Goal: Information Seeking & Learning: Learn about a topic

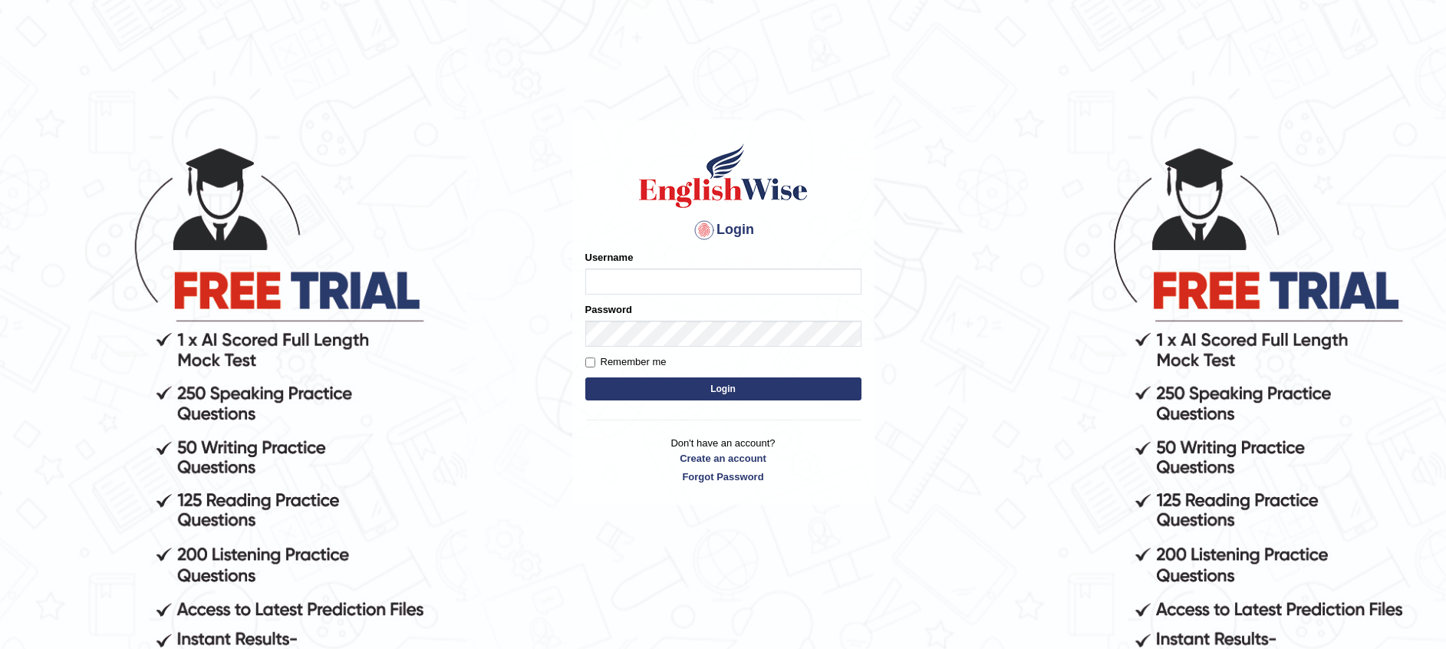
type input "Afifafaisalmoosa"
click at [655, 387] on button "Login" at bounding box center [723, 389] width 276 height 23
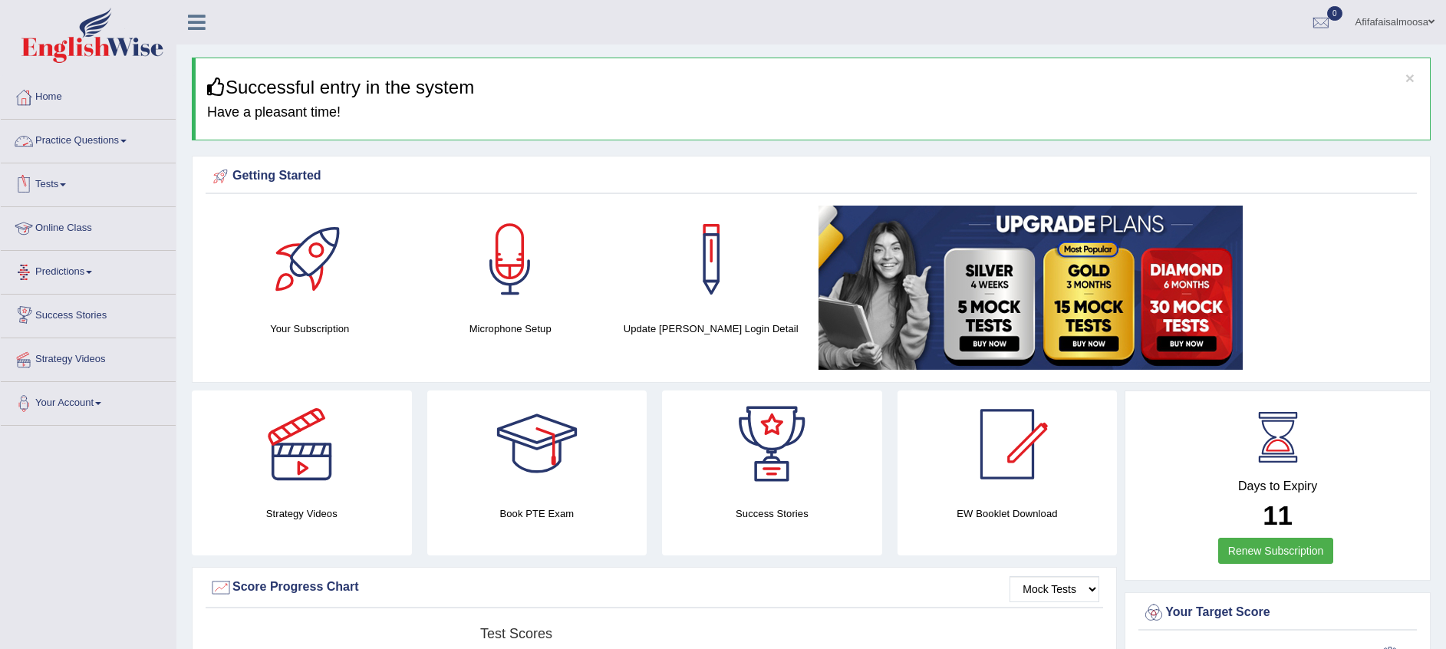
click at [51, 227] on link "Online Class" at bounding box center [88, 226] width 175 height 38
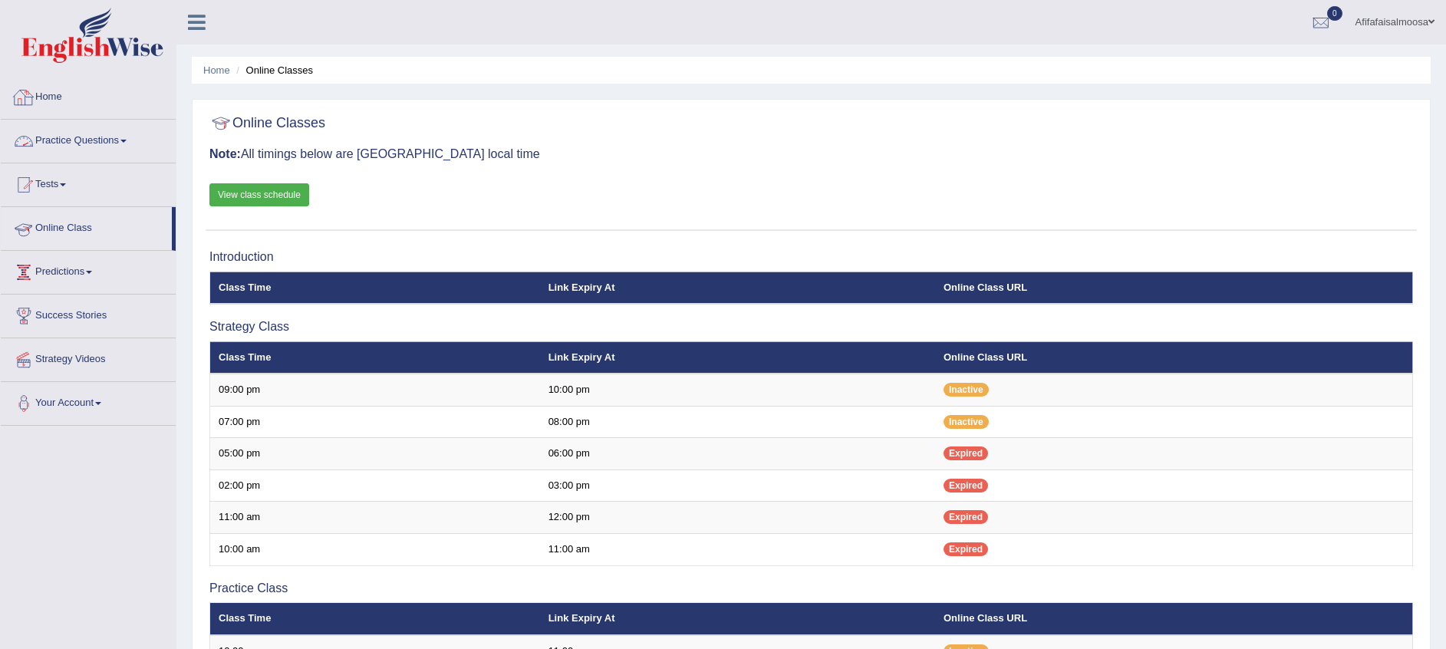
click at [29, 109] on link "Home" at bounding box center [88, 95] width 175 height 38
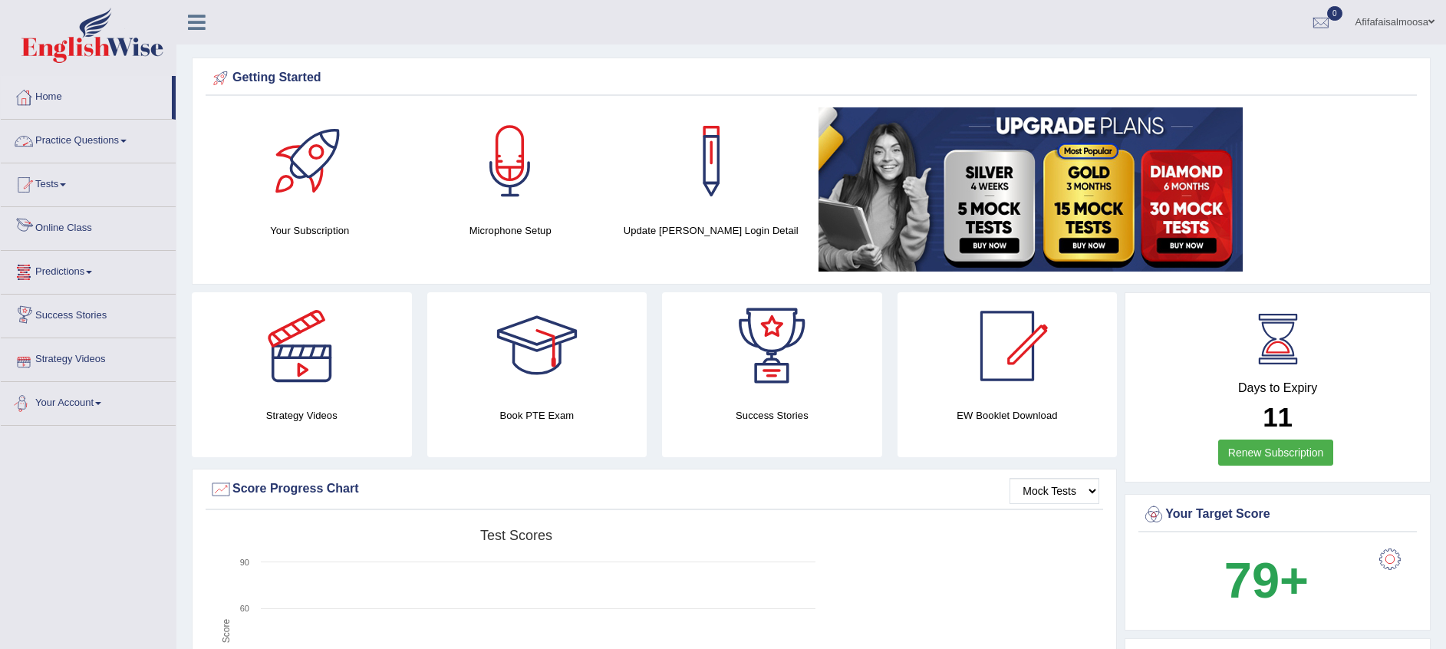
click at [48, 141] on link "Practice Questions" at bounding box center [88, 139] width 175 height 38
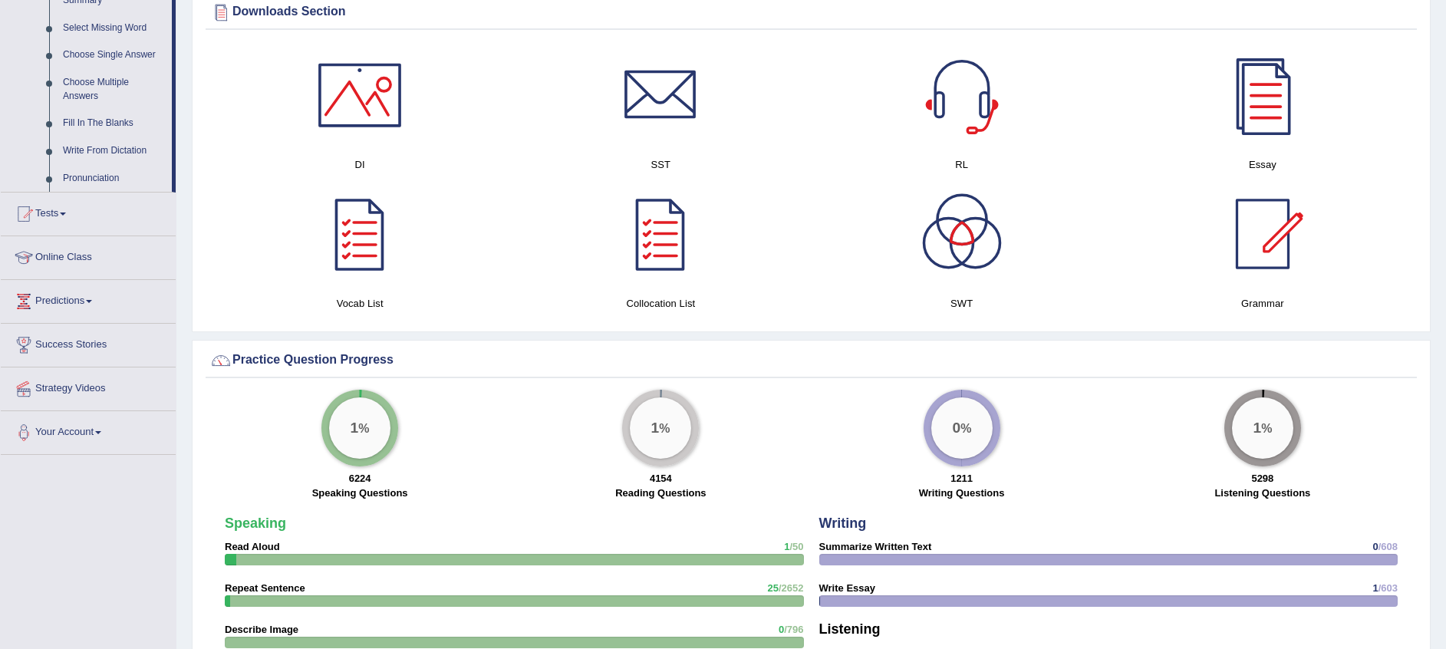
scroll to position [806, 0]
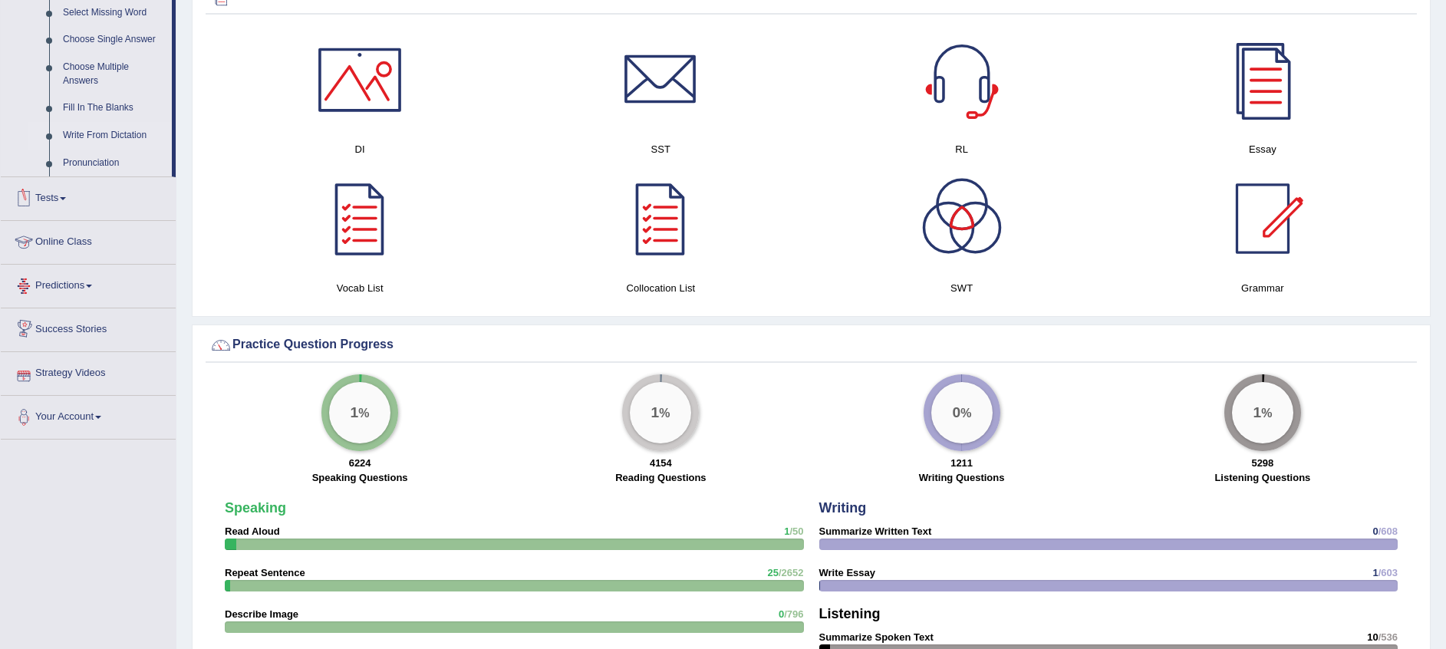
click at [88, 134] on link "Write From Dictation" at bounding box center [114, 136] width 116 height 28
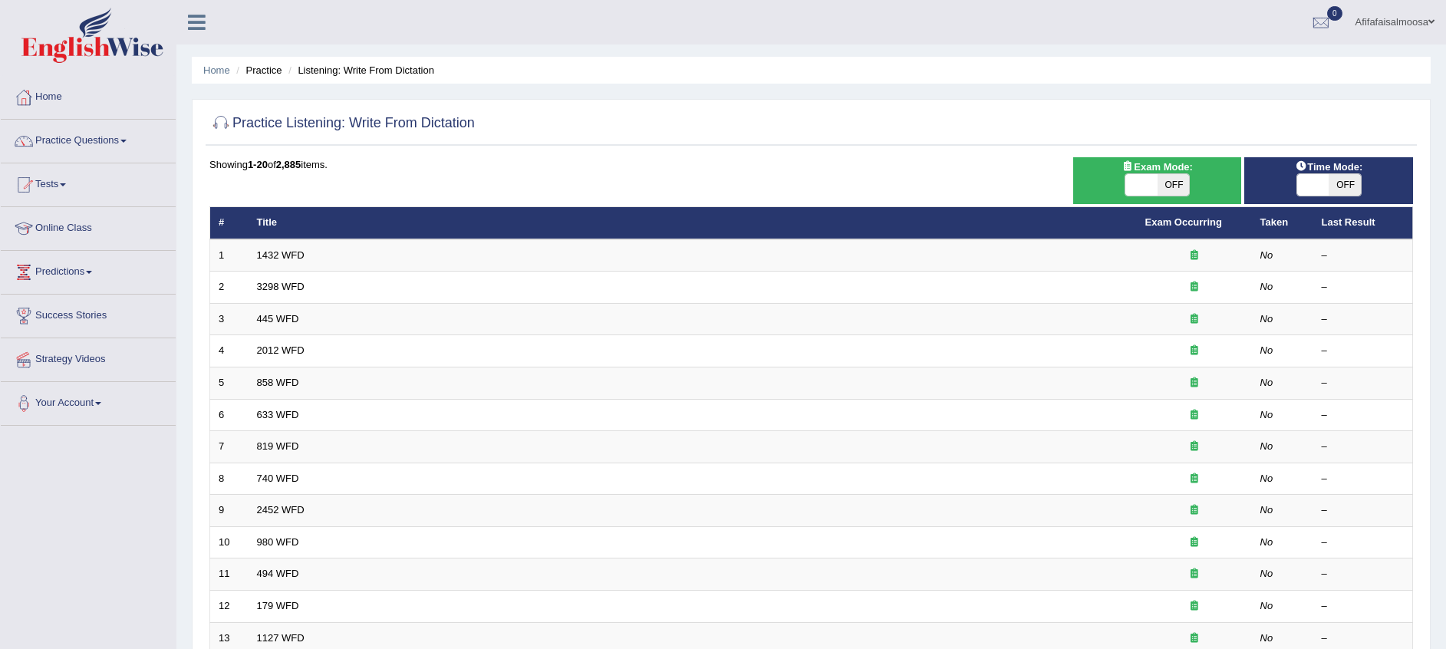
click at [1175, 186] on span "OFF" at bounding box center [1174, 184] width 32 height 21
checkbox input "true"
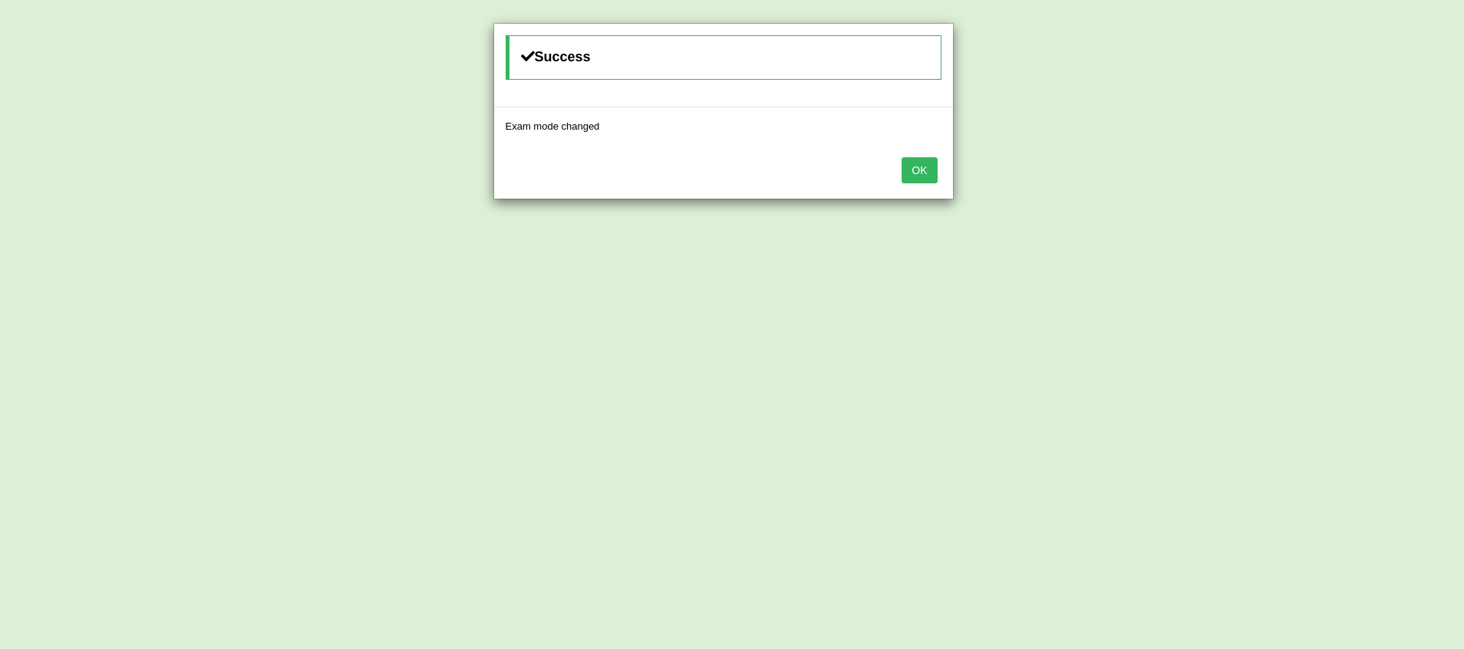
click at [912, 171] on button "OK" at bounding box center [919, 170] width 35 height 26
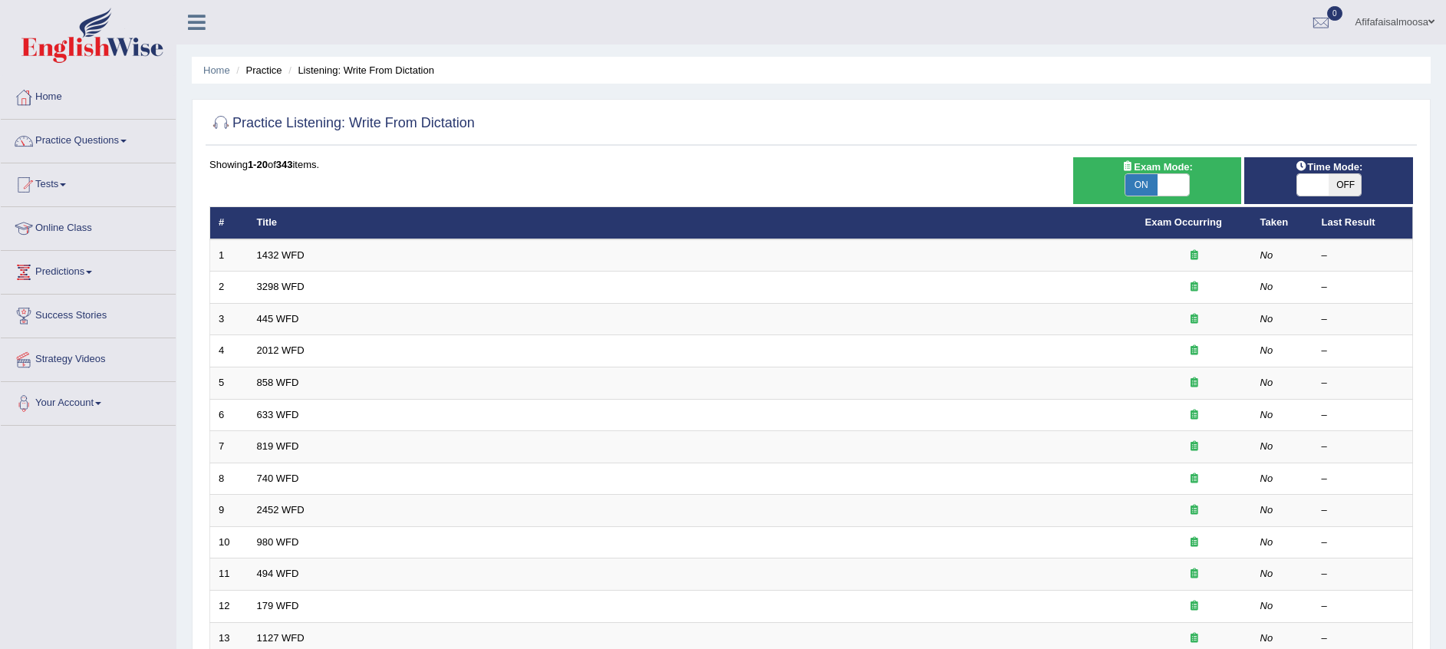
click at [1351, 183] on span "OFF" at bounding box center [1345, 184] width 32 height 21
checkbox input "true"
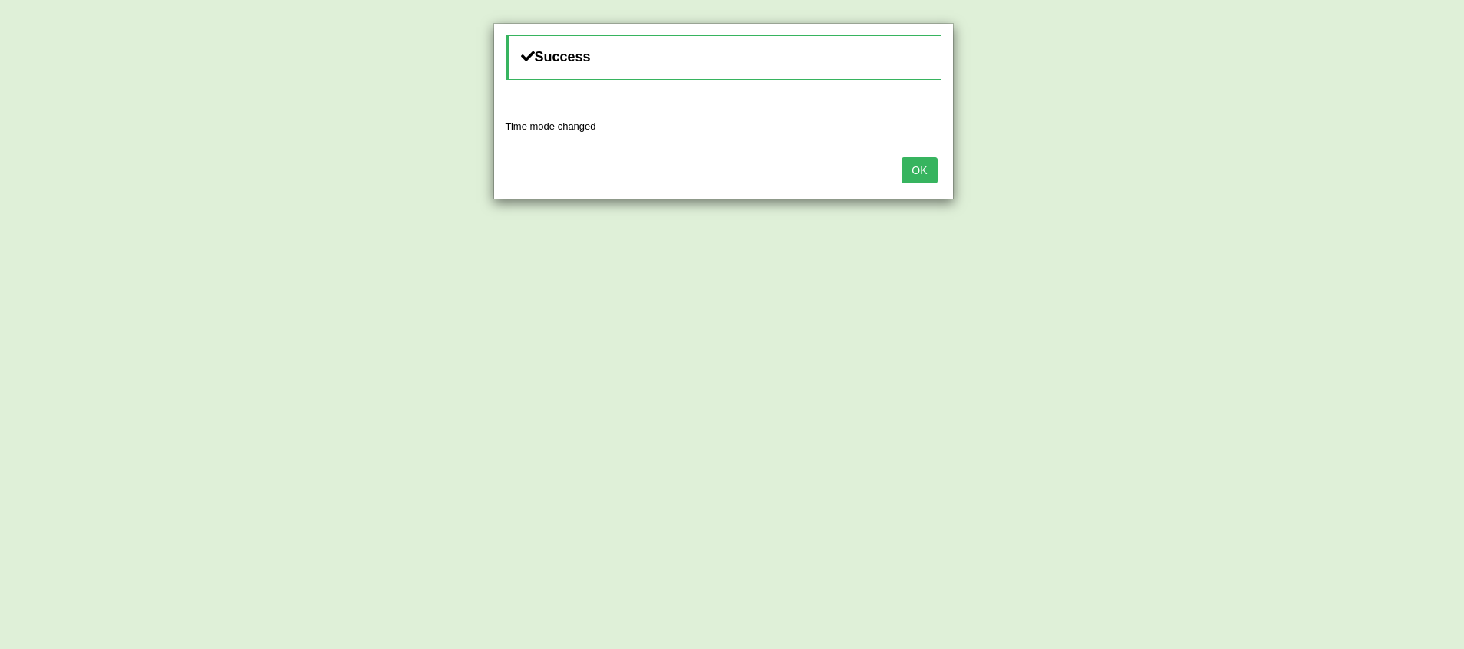
click at [921, 173] on button "OK" at bounding box center [919, 170] width 35 height 26
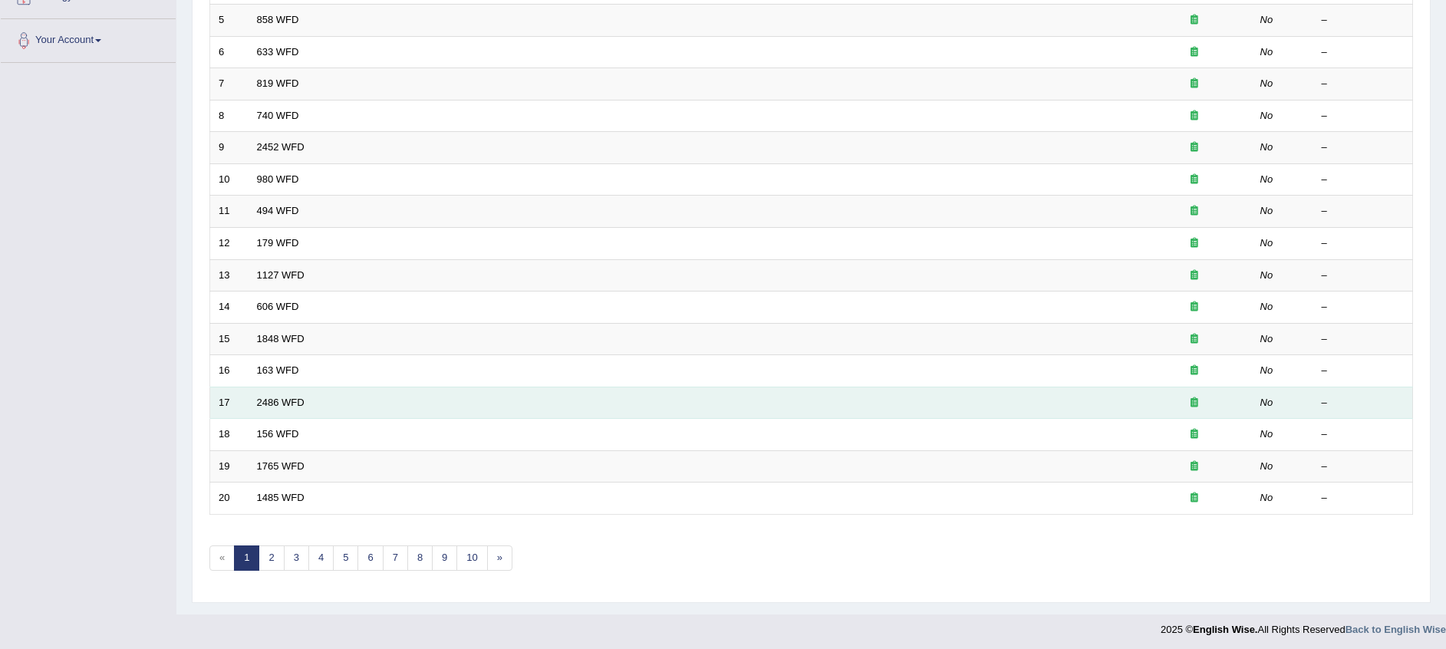
scroll to position [367, 0]
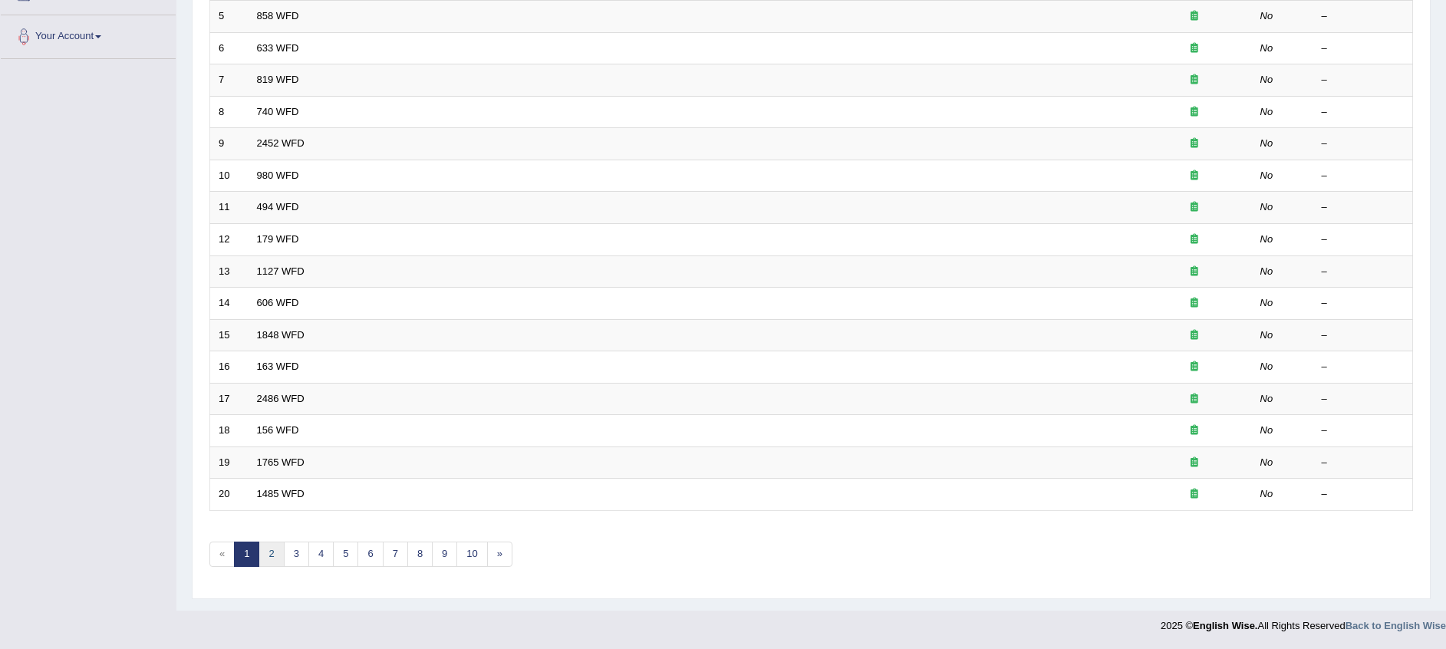
click at [272, 560] on link "2" at bounding box center [271, 554] width 25 height 25
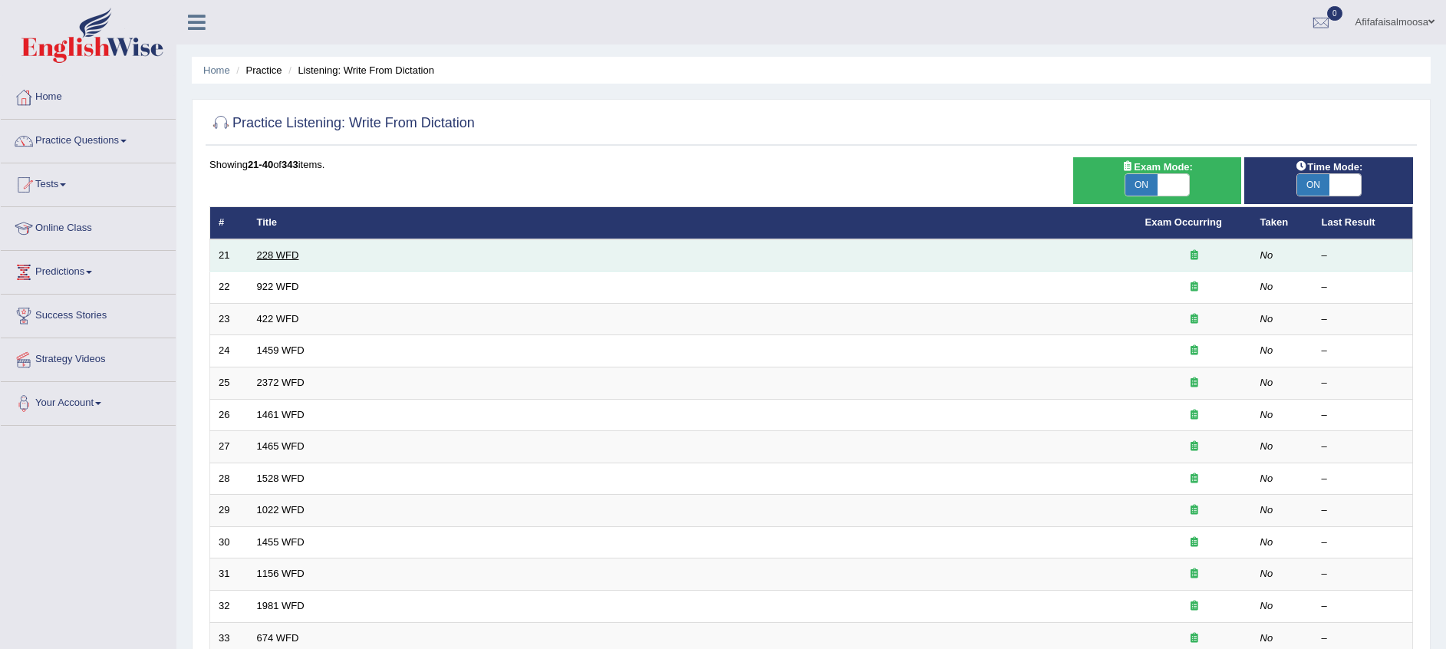
click at [274, 252] on link "228 WFD" at bounding box center [278, 255] width 42 height 12
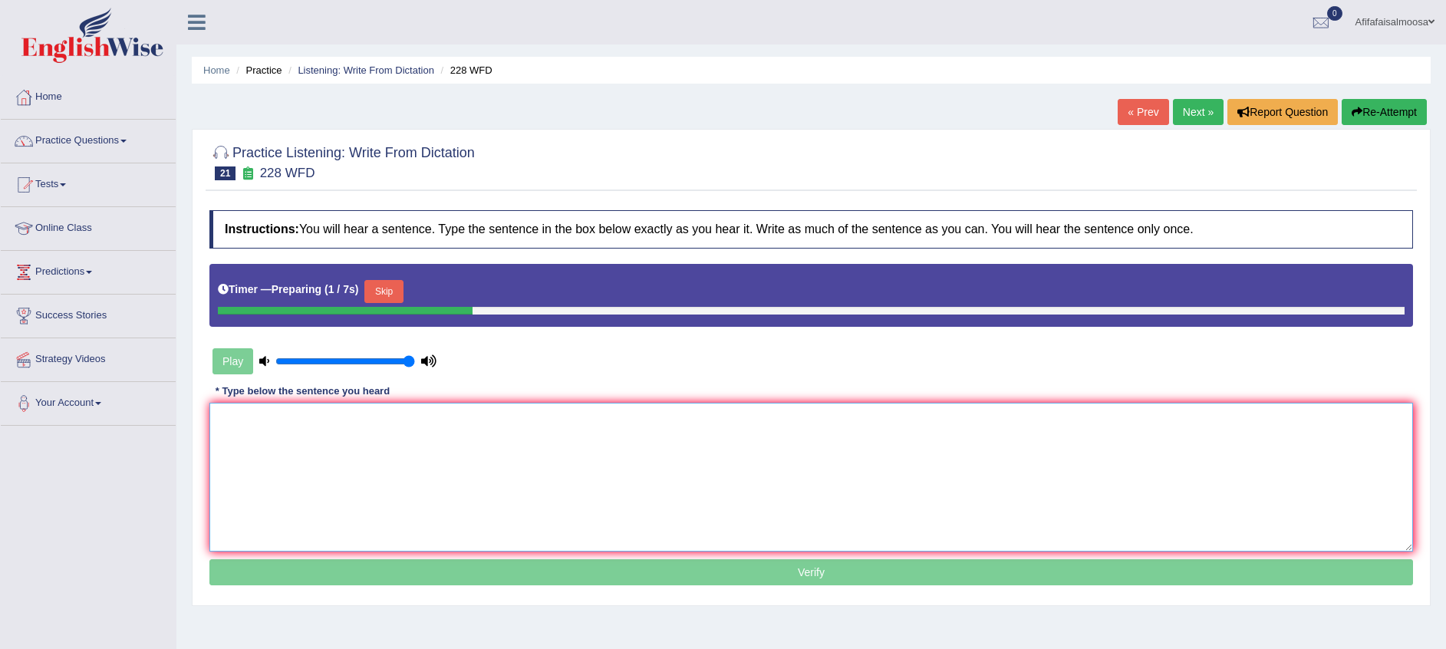
click at [236, 440] on textarea at bounding box center [811, 477] width 1204 height 149
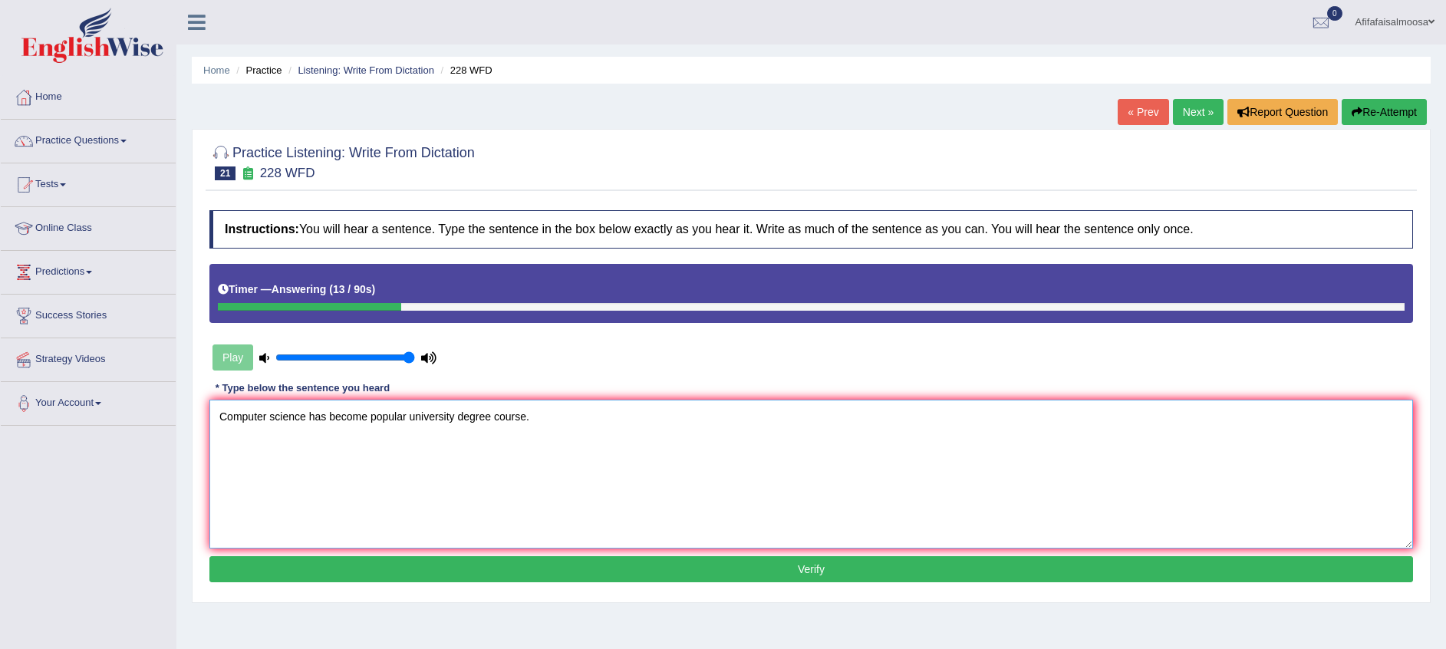
type textarea "Computer science has become popular university degree course."
click at [788, 577] on button "Verify" at bounding box center [811, 569] width 1204 height 26
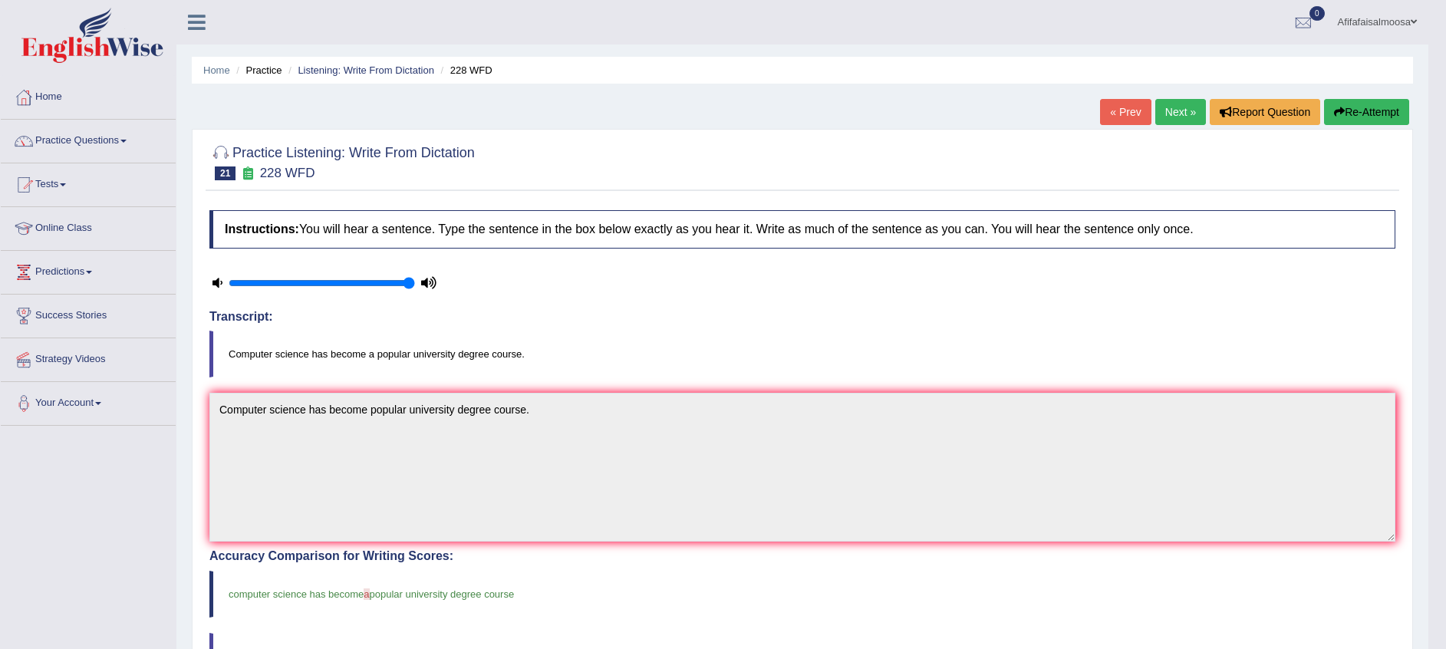
click at [1172, 107] on link "Next »" at bounding box center [1181, 112] width 51 height 26
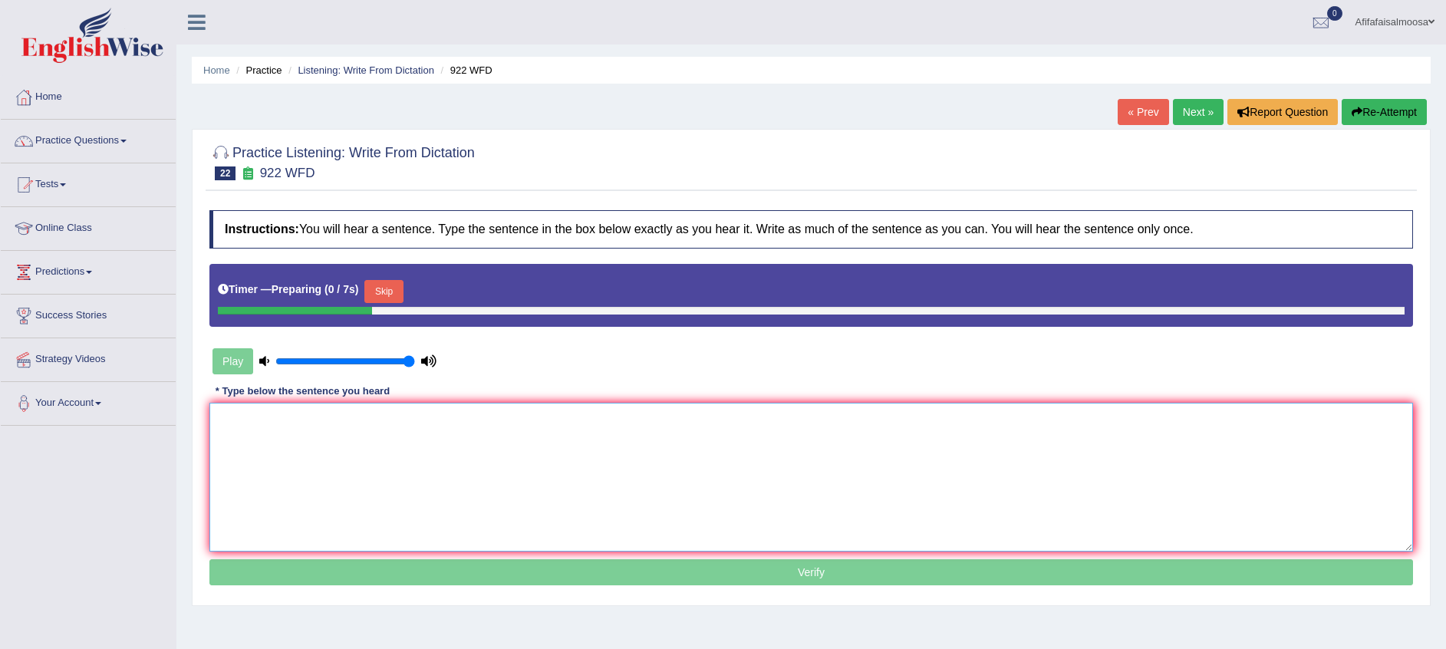
click at [272, 442] on textarea at bounding box center [811, 477] width 1204 height 149
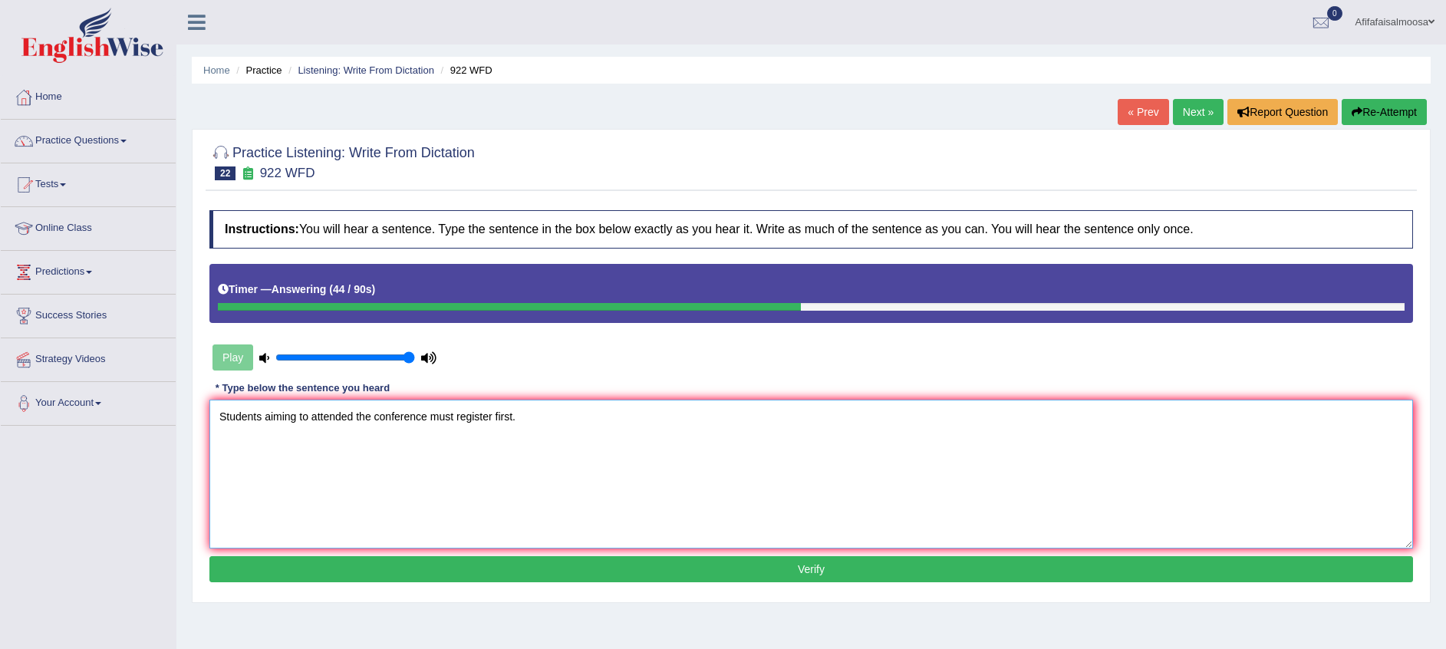
type textarea "Students aiming to attended the conference must register first."
click at [614, 581] on button "Verify" at bounding box center [811, 569] width 1204 height 26
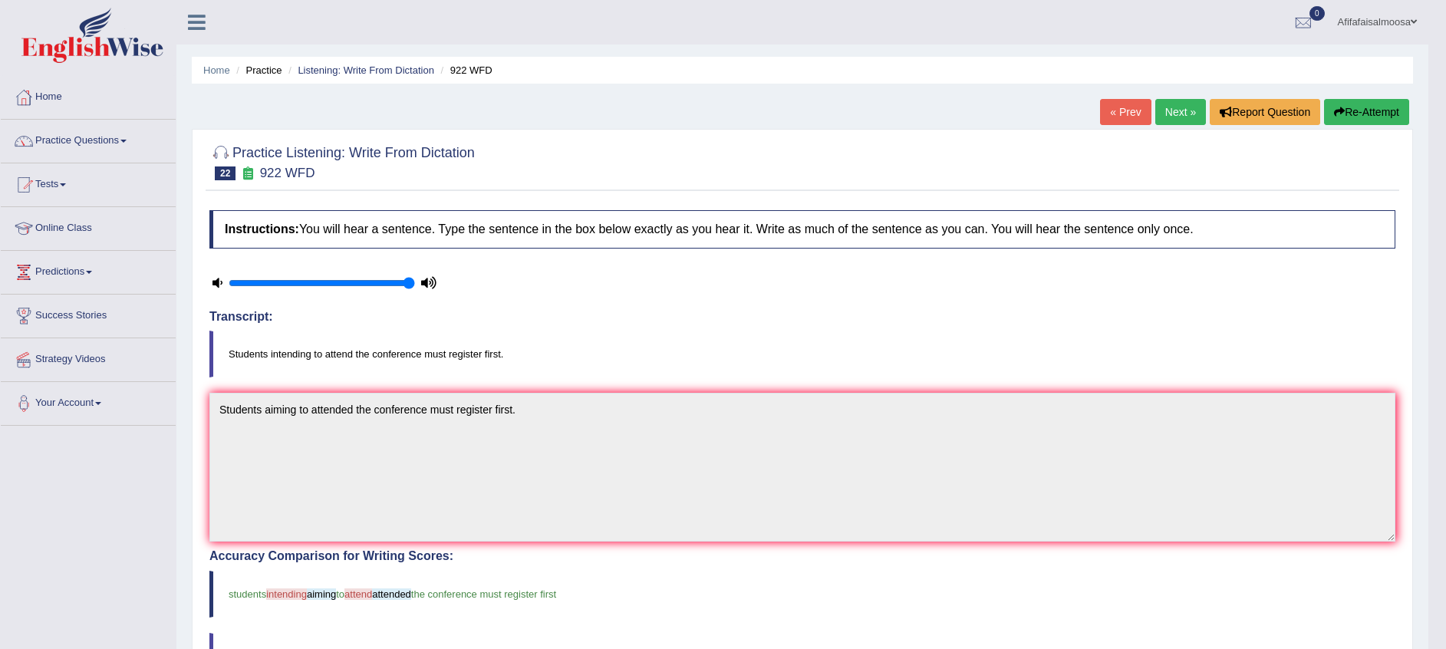
click at [1183, 116] on link "Next »" at bounding box center [1181, 112] width 51 height 26
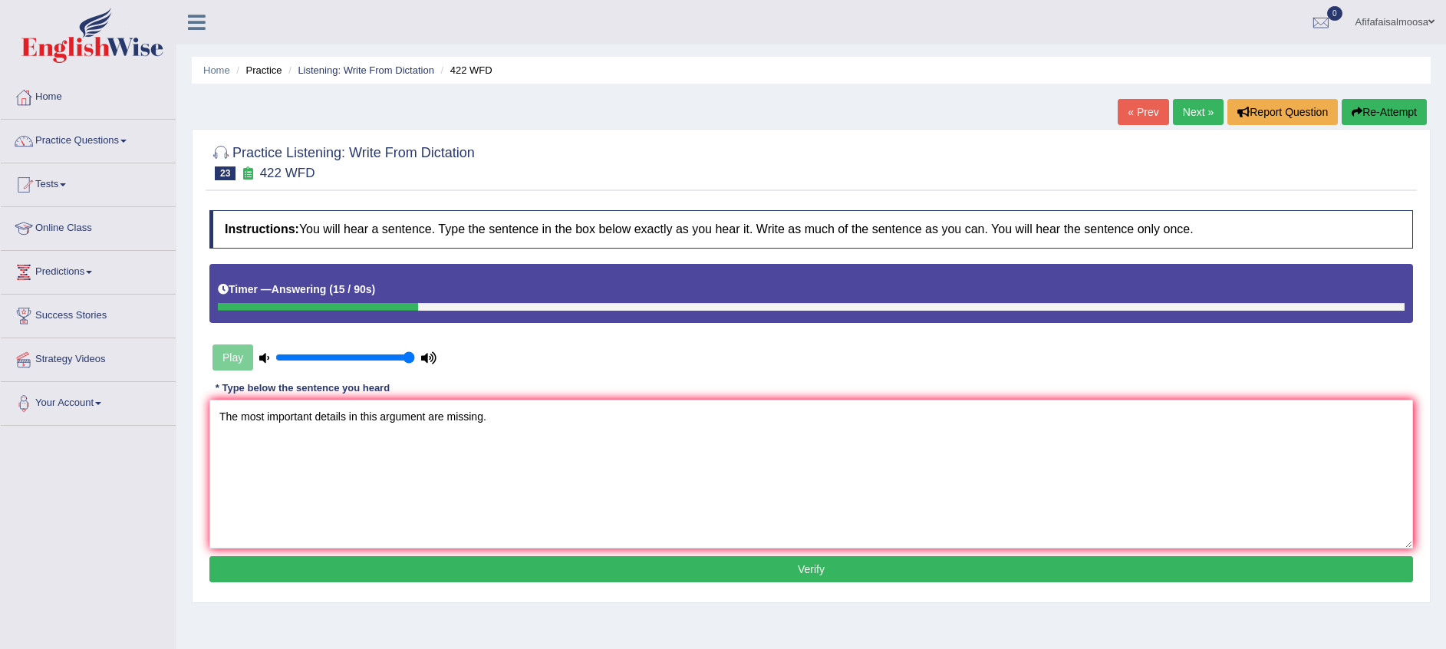
type textarea "The most important details in this argument are missing."
click at [551, 562] on button "Verify" at bounding box center [811, 569] width 1204 height 26
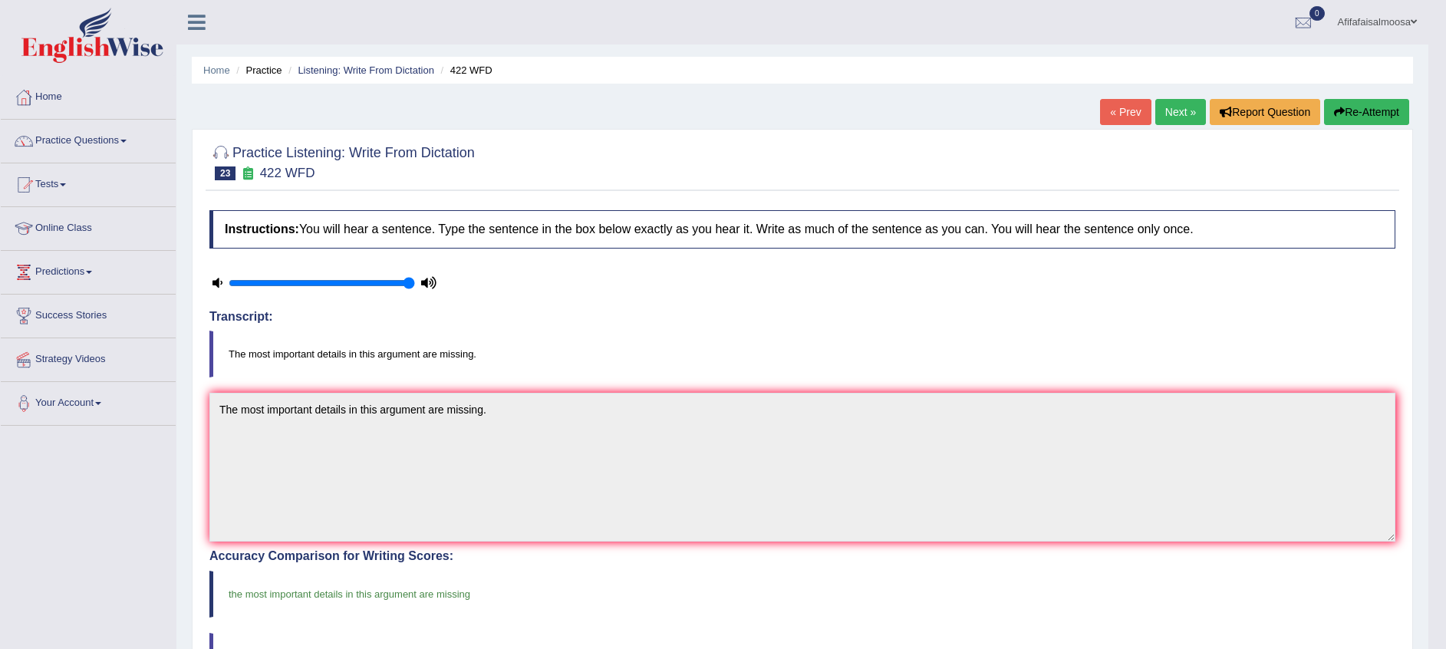
click at [1172, 107] on link "Next »" at bounding box center [1181, 112] width 51 height 26
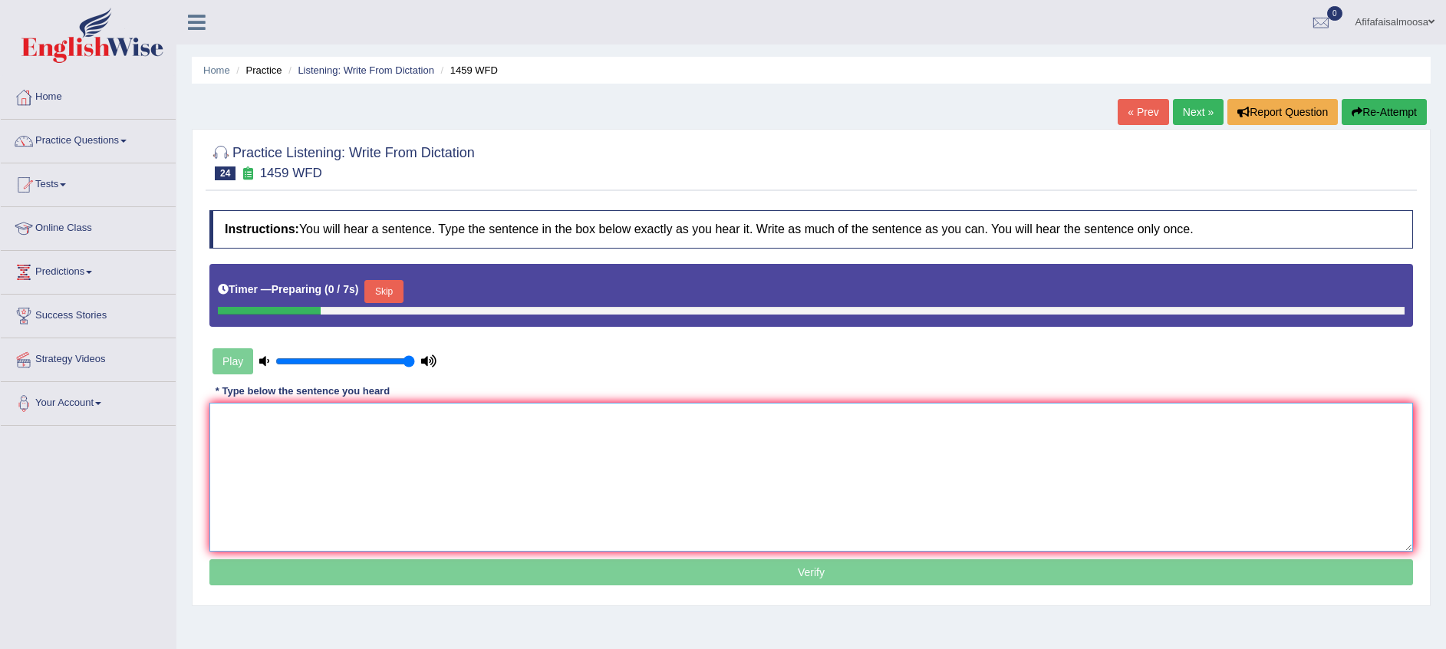
click at [288, 457] on textarea at bounding box center [811, 477] width 1204 height 149
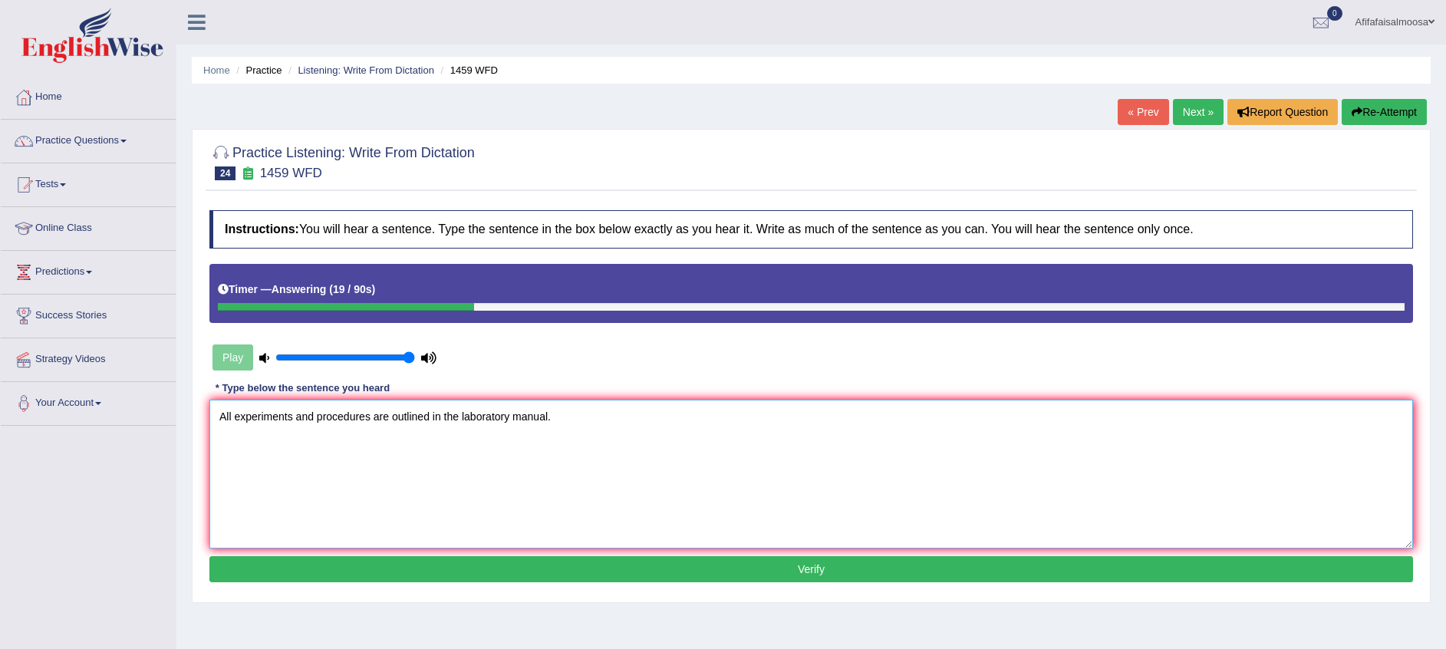
type textarea "All experiments and procedures are outlined in the laboratory manual."
click at [612, 559] on button "Verify" at bounding box center [811, 569] width 1204 height 26
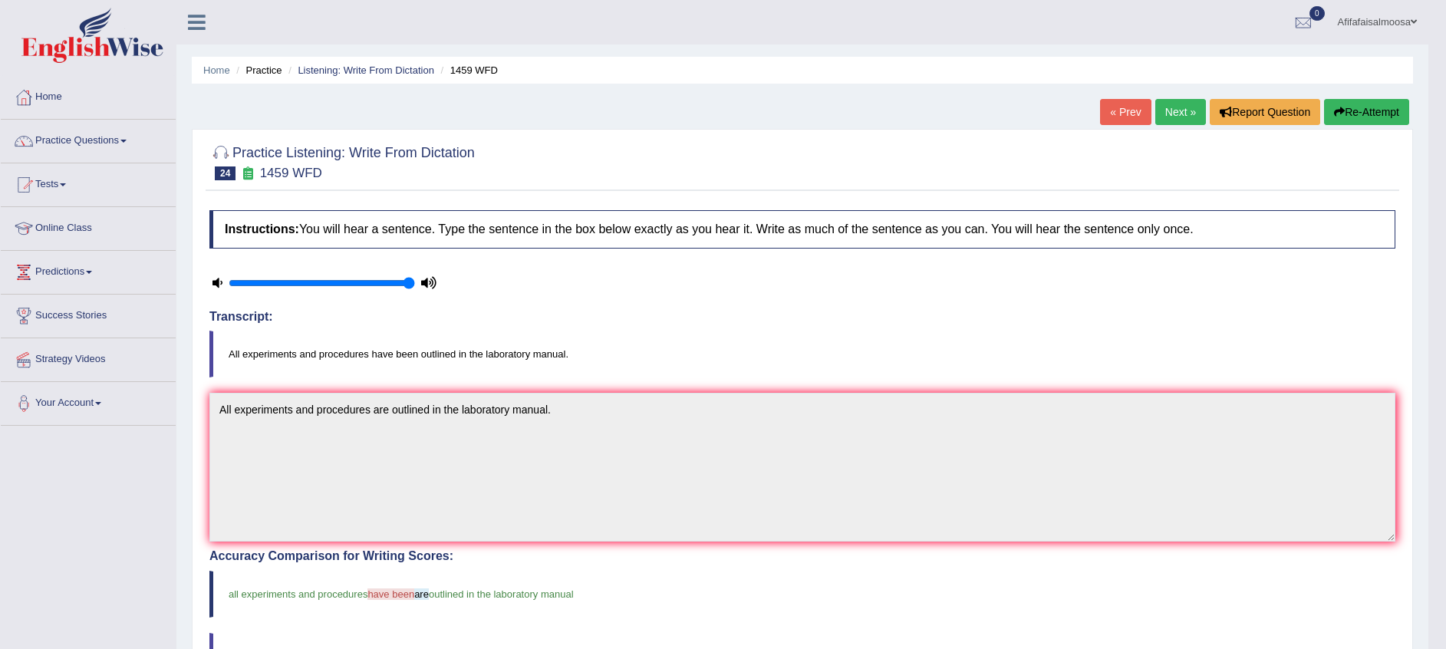
click at [1172, 110] on link "Next »" at bounding box center [1181, 112] width 51 height 26
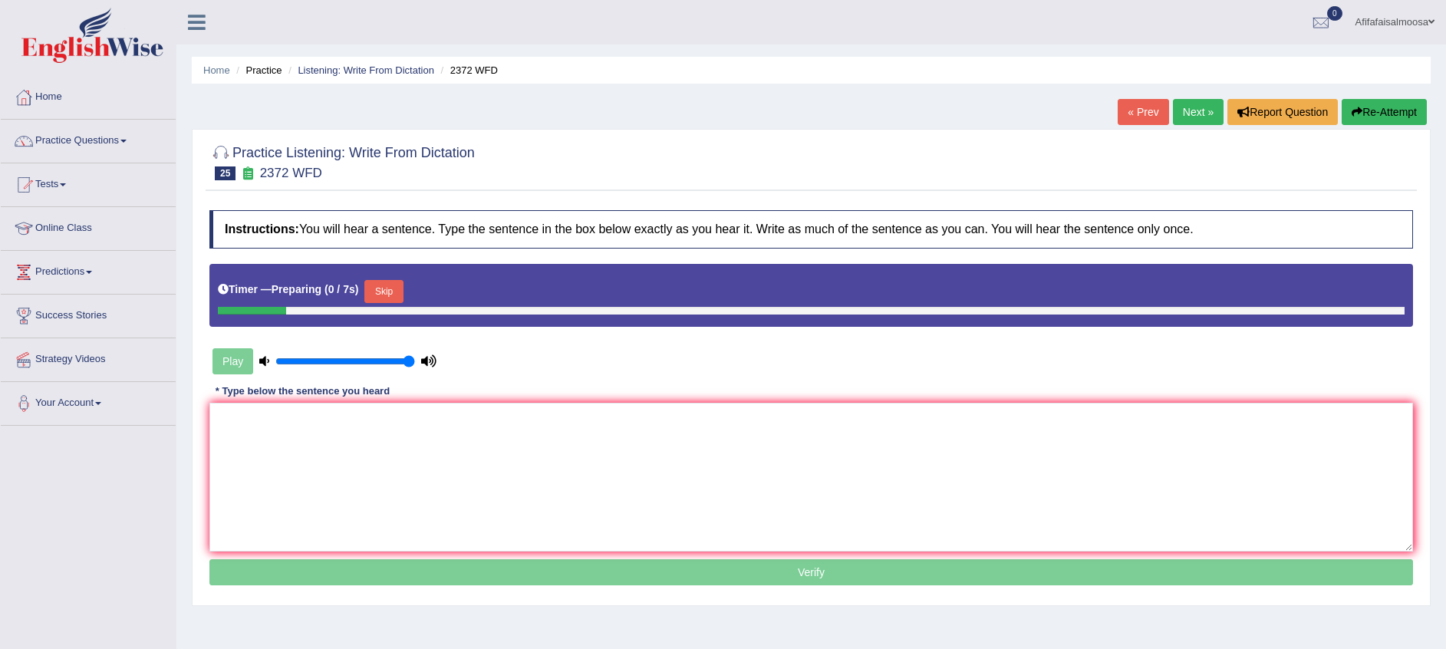
click at [391, 439] on textarea at bounding box center [811, 477] width 1204 height 149
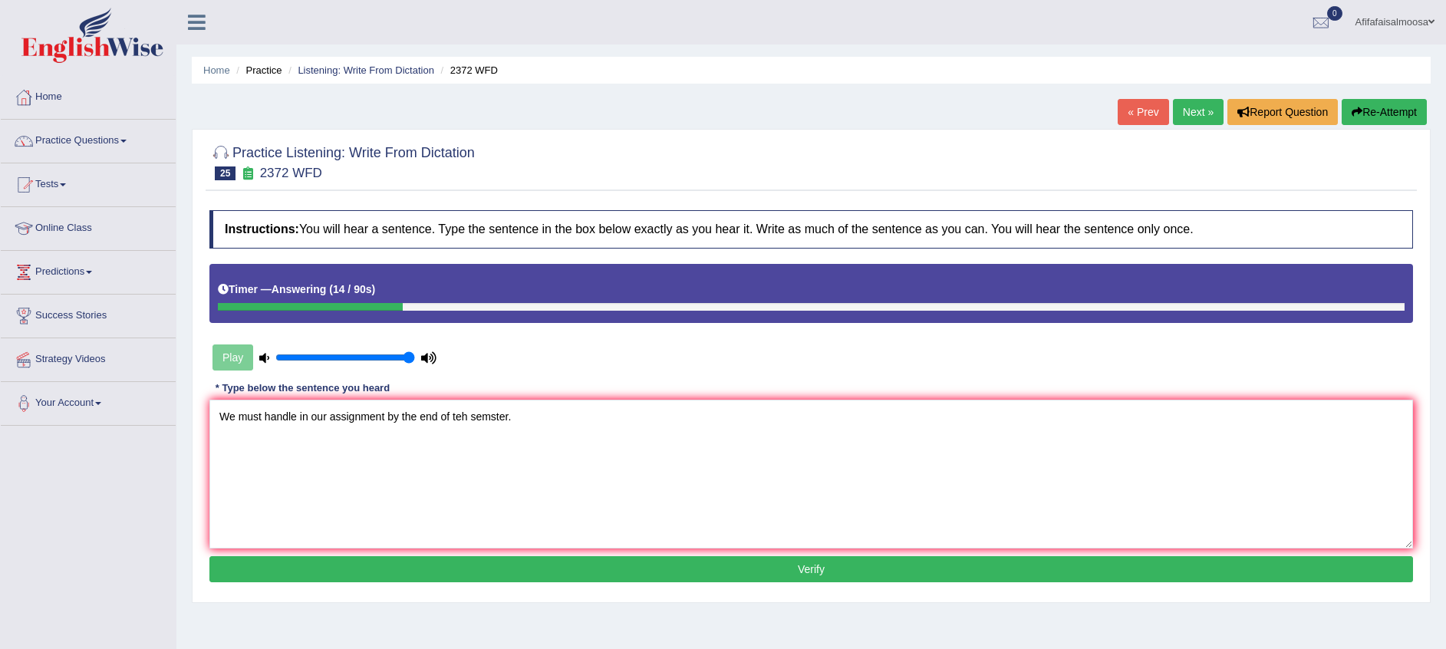
click at [305, 414] on textarea "We must handle in our assignment by the end of teh semster." at bounding box center [811, 474] width 1204 height 149
click at [460, 424] on textarea "We must hand in our assignment by the end of teh semster." at bounding box center [811, 474] width 1204 height 149
click at [484, 421] on textarea "We must hand in our assignment by the end of the semster." at bounding box center [811, 474] width 1204 height 149
type textarea "We must hand in our assignment by the end of the semester."
click at [833, 579] on button "Verify" at bounding box center [811, 569] width 1204 height 26
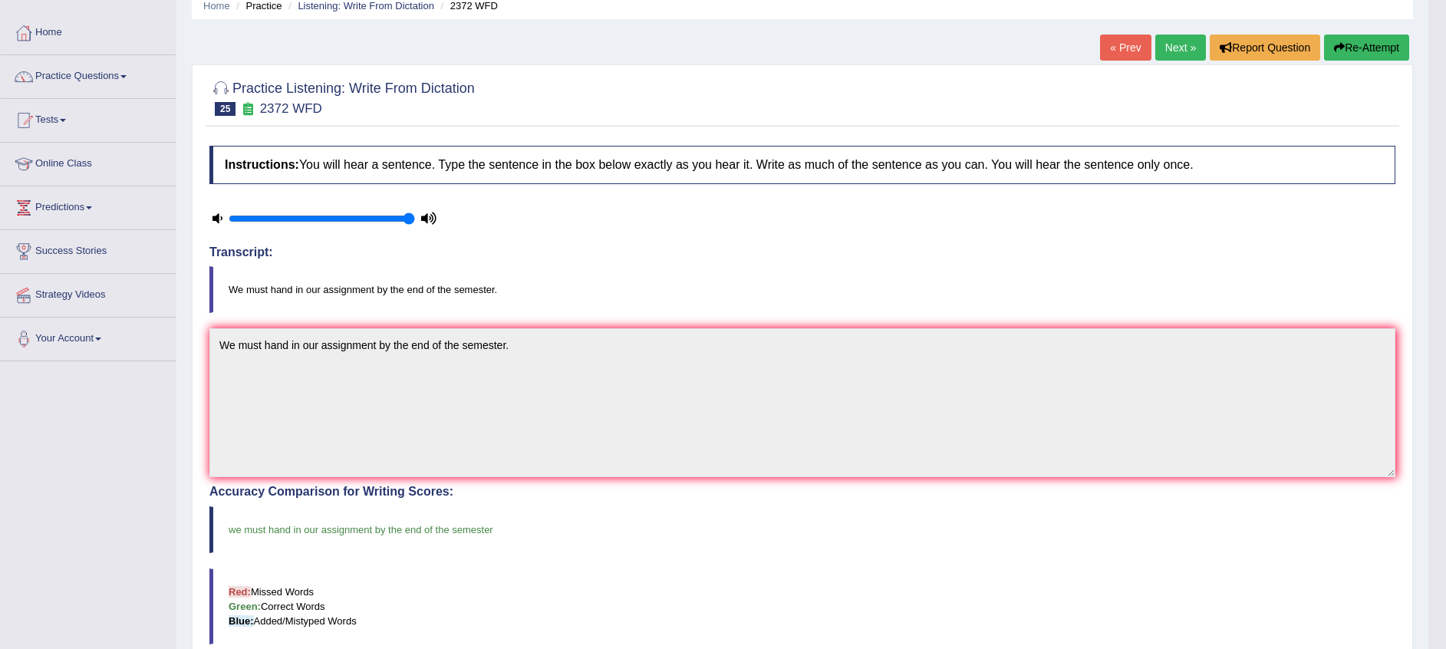
scroll to position [31, 0]
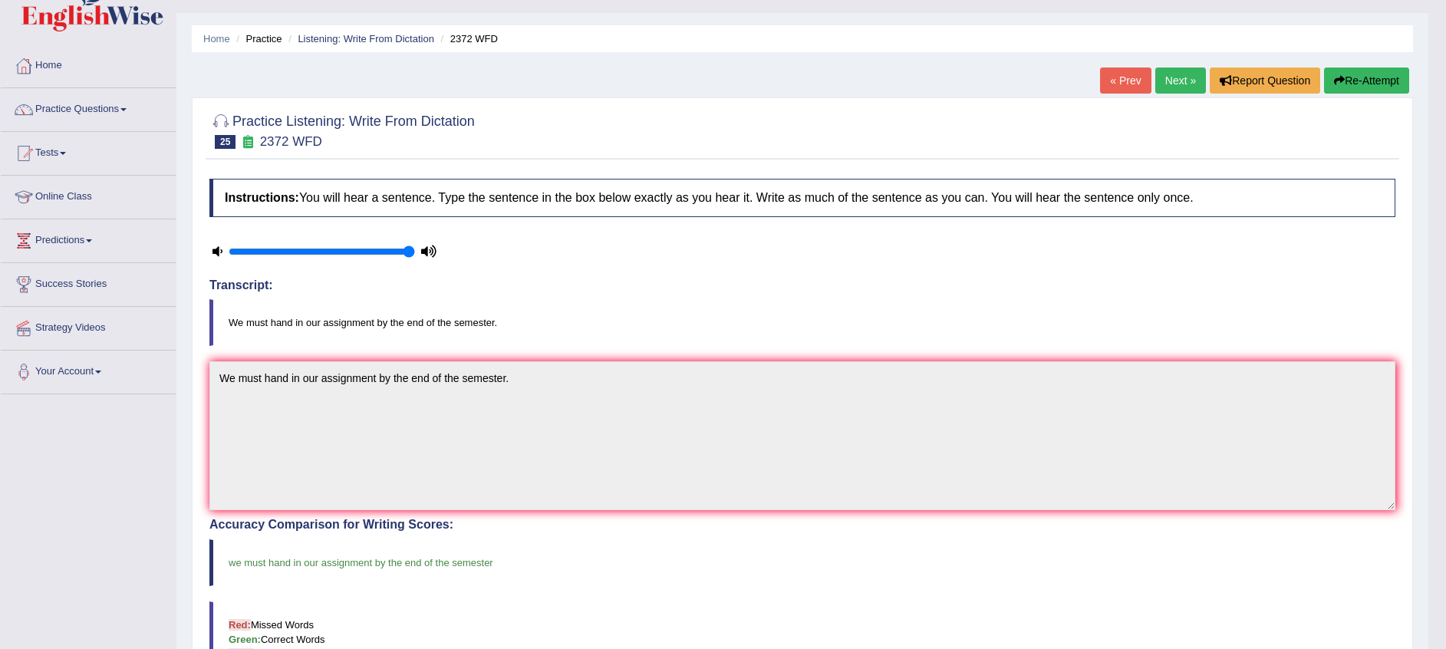
click at [1182, 84] on link "Next »" at bounding box center [1181, 81] width 51 height 26
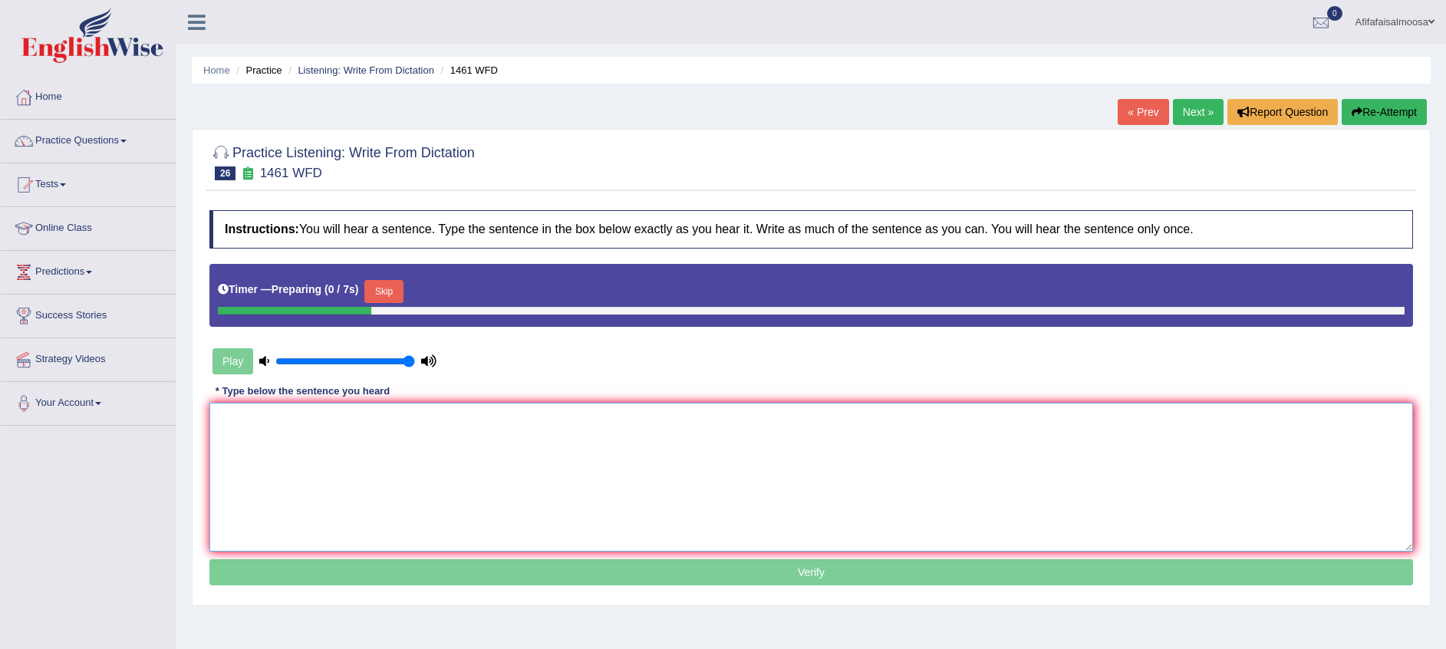
click at [370, 418] on textarea at bounding box center [811, 477] width 1204 height 149
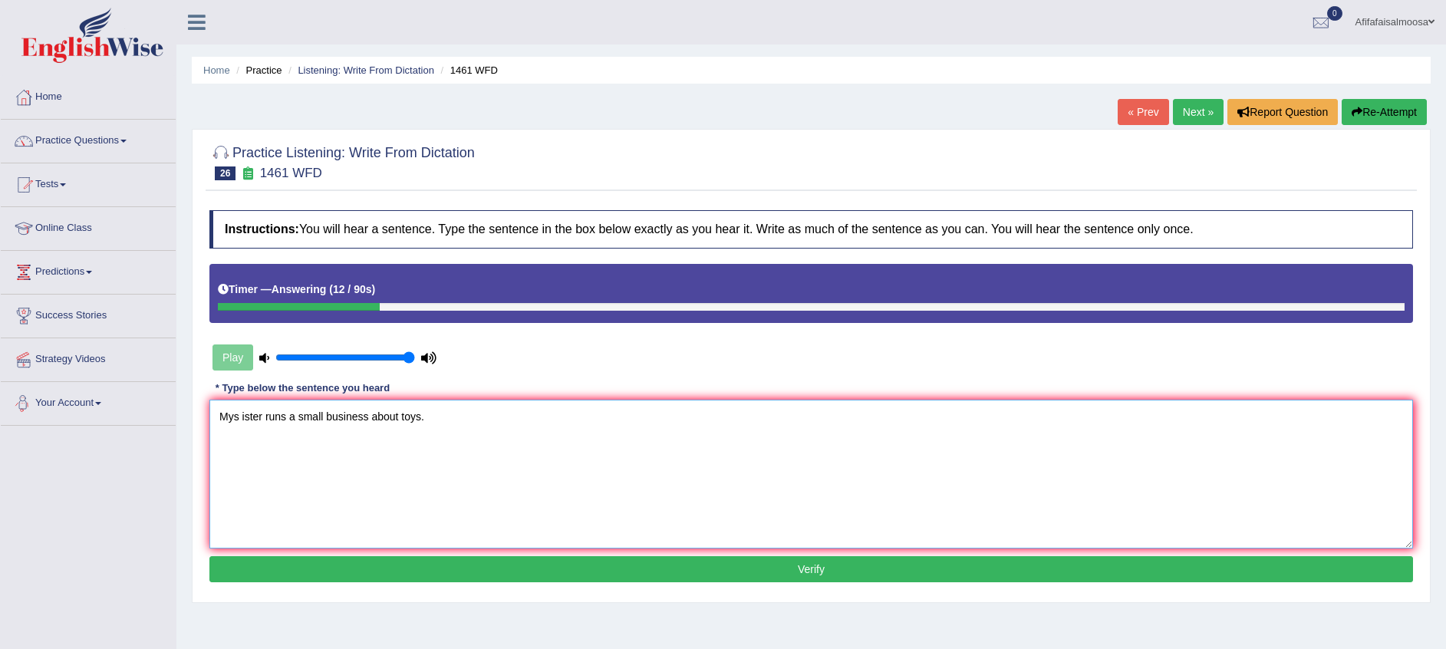
click at [241, 413] on textarea "Mys ister runs a small business about toys." at bounding box center [811, 474] width 1204 height 149
click at [446, 424] on textarea "My sister runs a small business about toys." at bounding box center [811, 474] width 1204 height 149
type textarea "My sister runs a small business about toys."
click at [754, 561] on button "Verify" at bounding box center [811, 569] width 1204 height 26
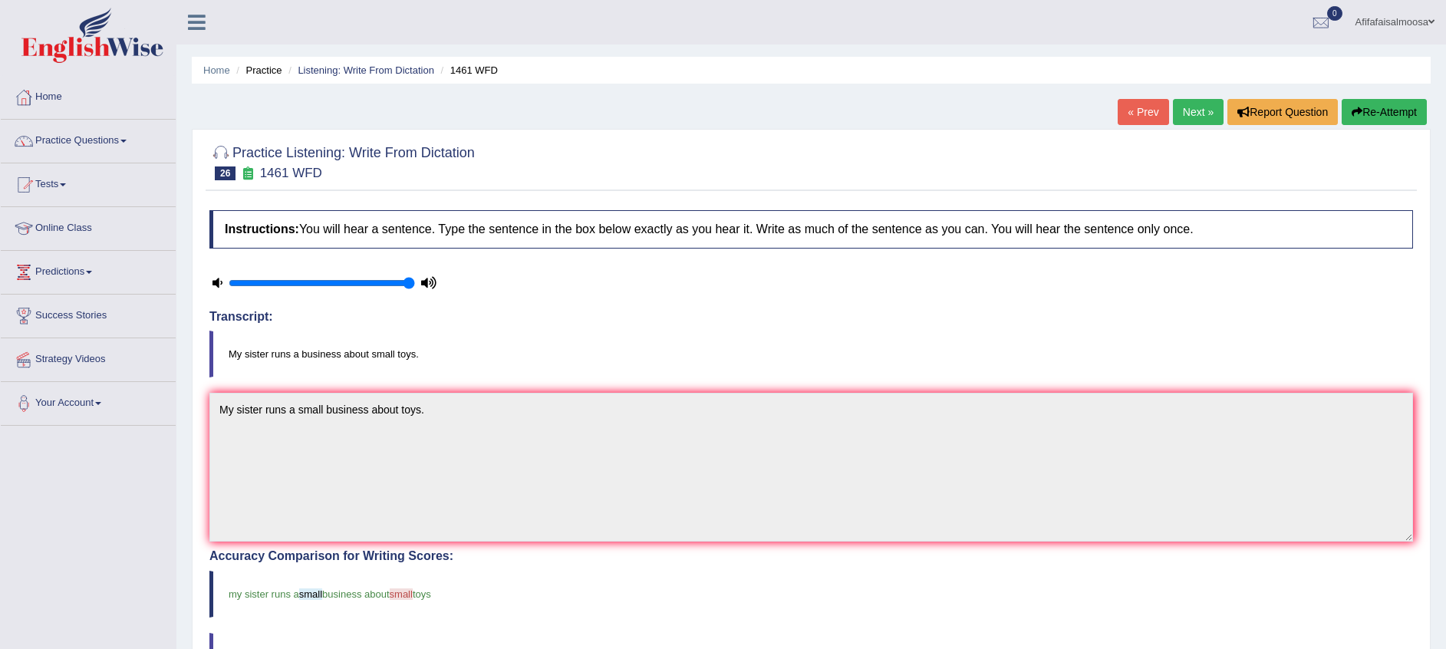
click at [1203, 106] on link "Next »" at bounding box center [1198, 112] width 51 height 26
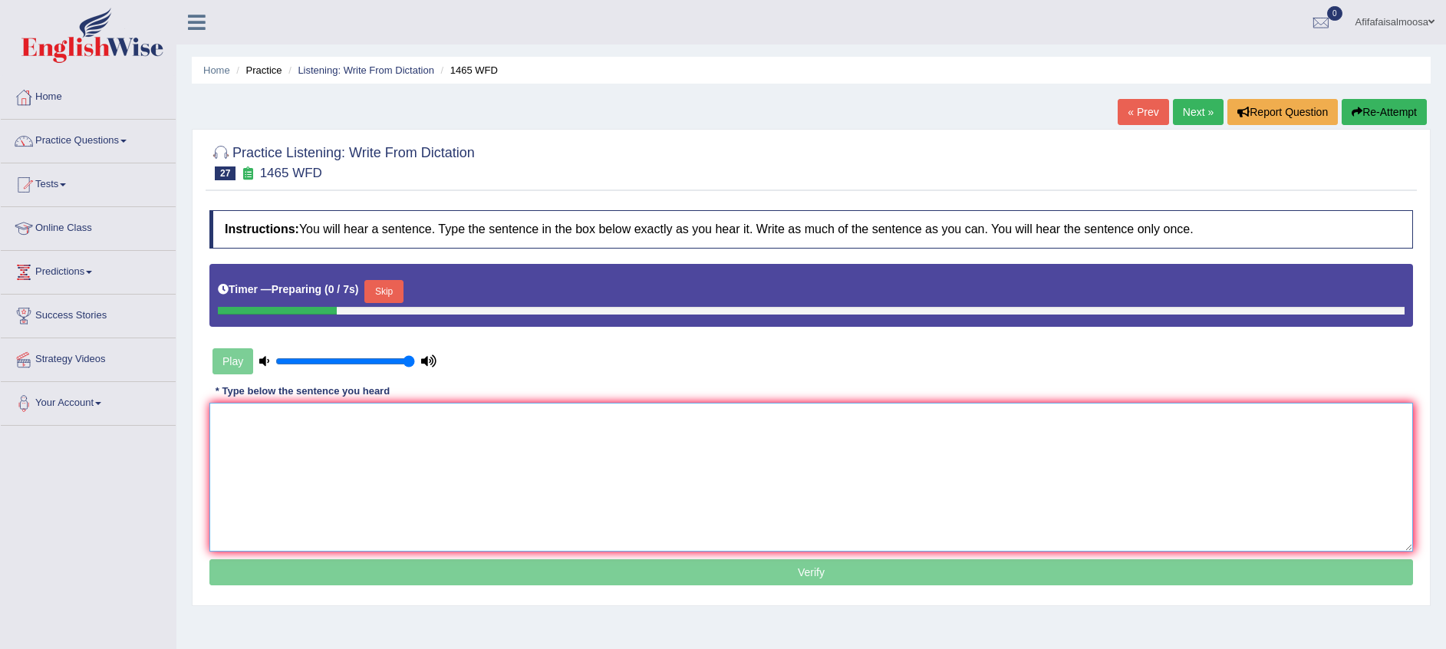
click at [277, 437] on textarea at bounding box center [811, 477] width 1204 height 149
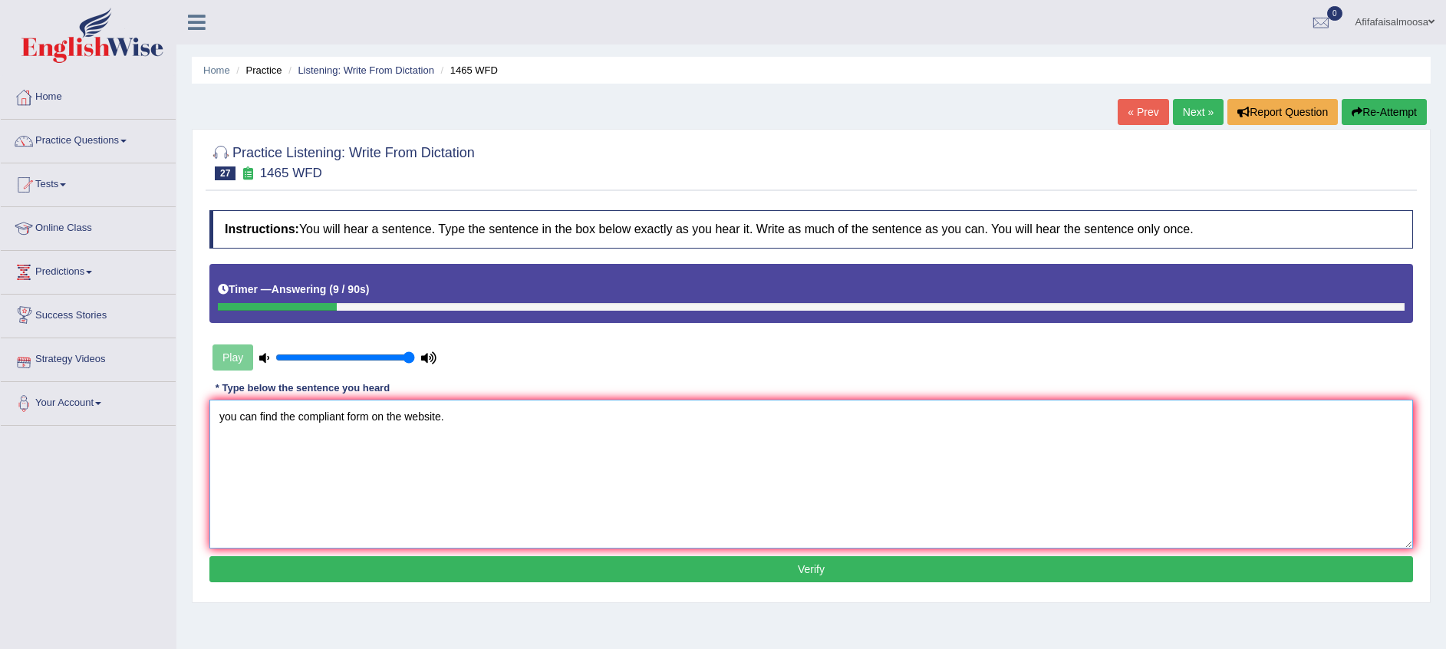
drag, startPoint x: 224, startPoint y: 424, endPoint x: 220, endPoint y: 436, distance: 12.9
click at [223, 424] on textarea "you can find the compliant form on the website." at bounding box center [811, 474] width 1204 height 149
click at [334, 424] on textarea "You can find the compliant form on the website." at bounding box center [811, 474] width 1204 height 149
click at [335, 420] on textarea "You can find the compliant form on the website." at bounding box center [811, 474] width 1204 height 149
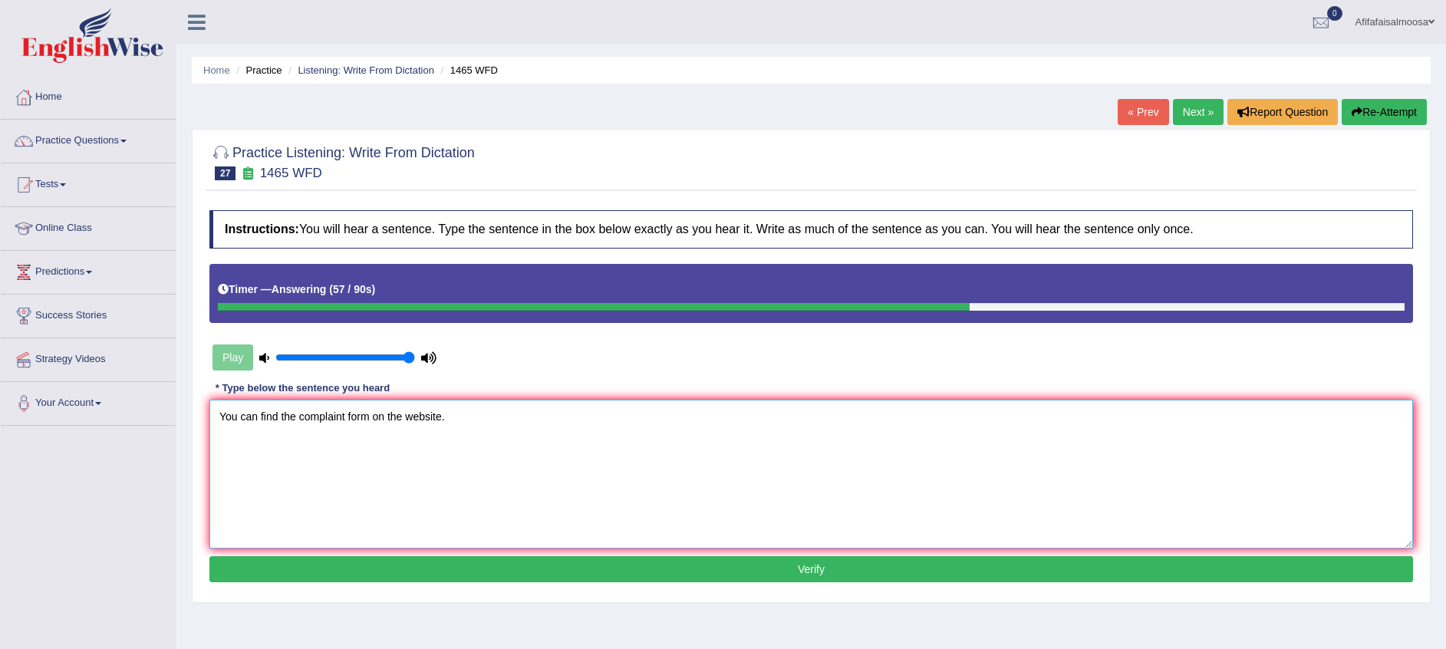
scroll to position [115, 0]
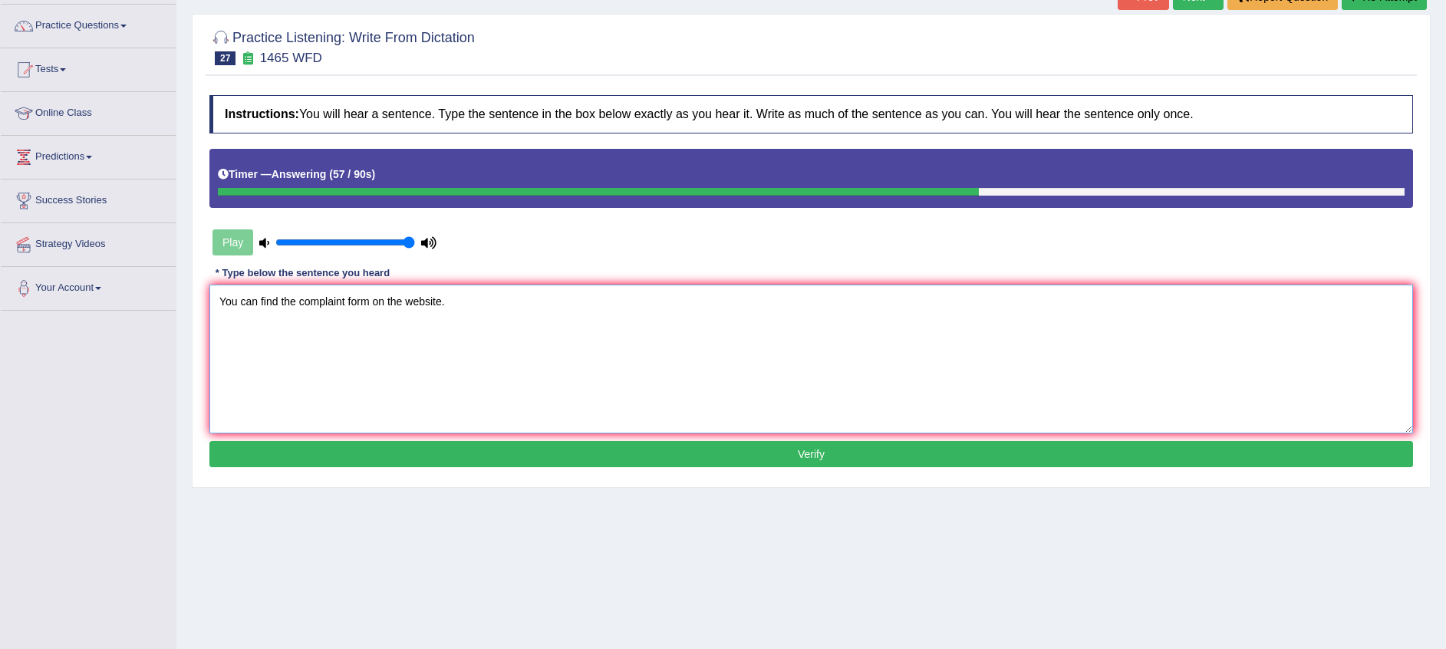
type textarea "You can find the complaint form on the website."
click at [819, 460] on button "Verify" at bounding box center [811, 454] width 1204 height 26
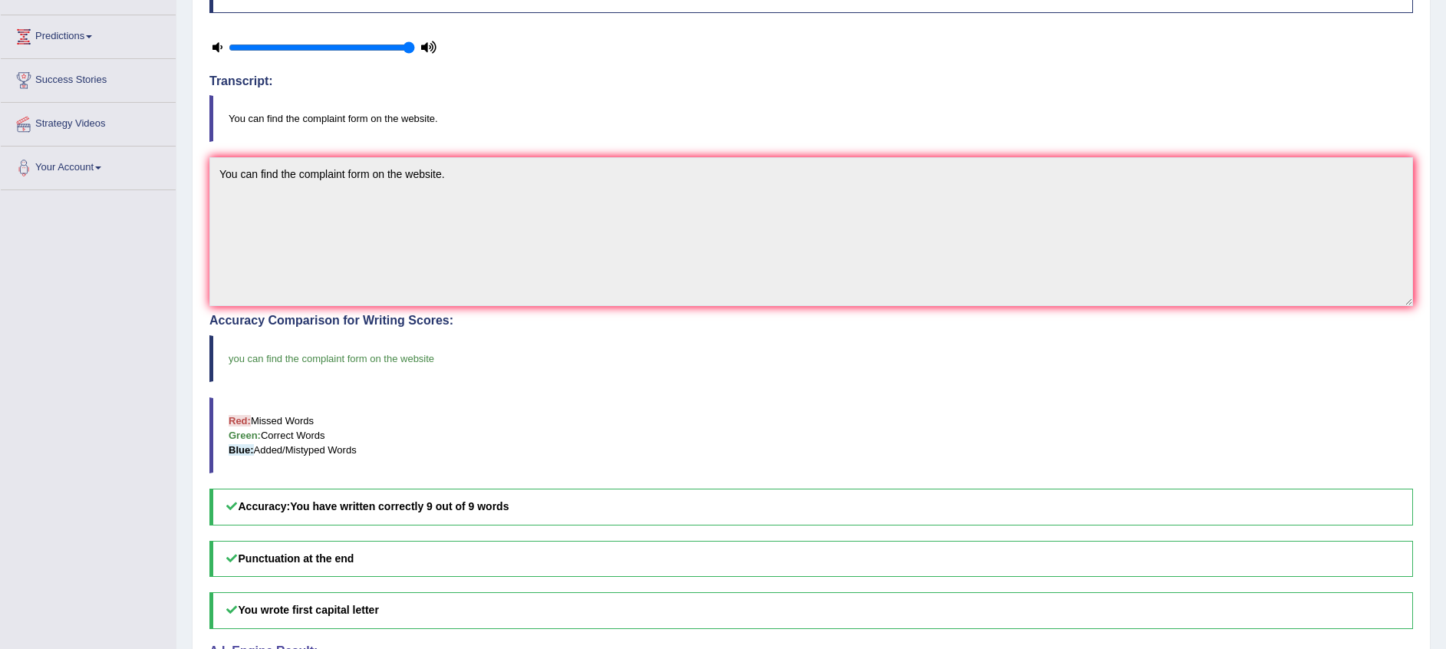
scroll to position [31, 0]
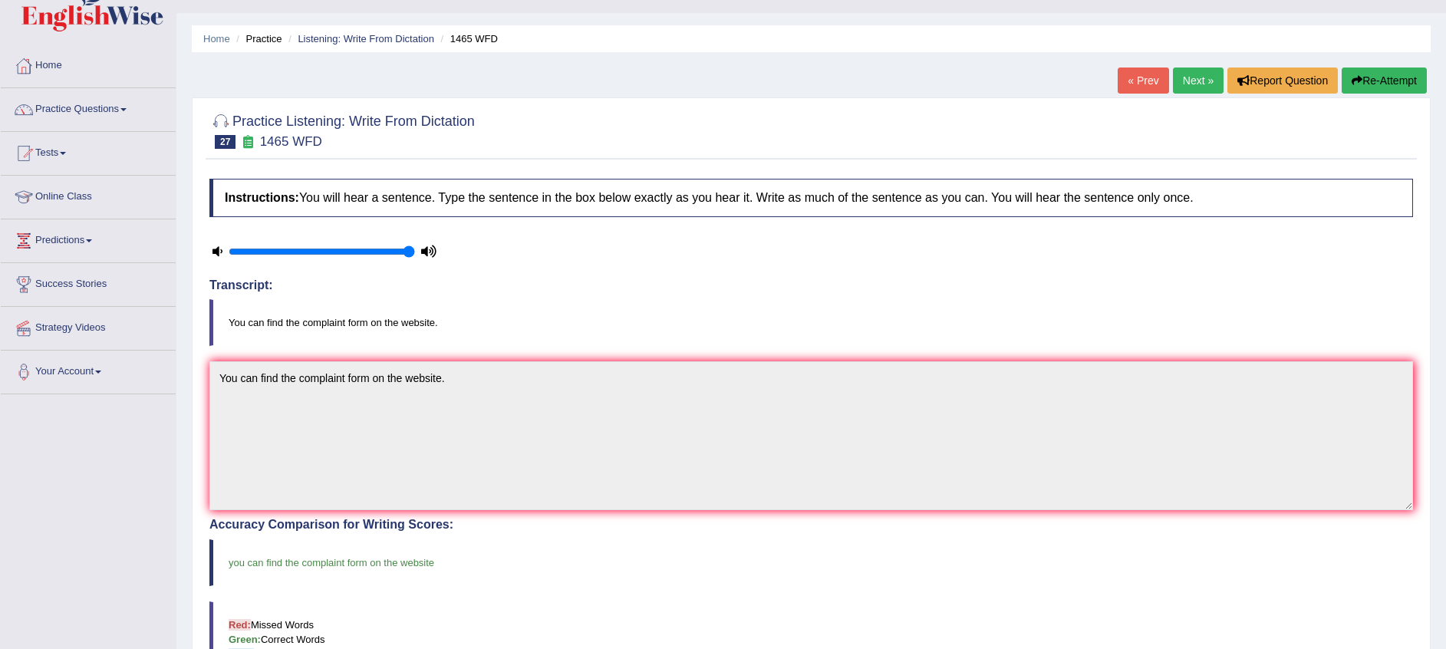
click at [1185, 77] on link "Next »" at bounding box center [1198, 81] width 51 height 26
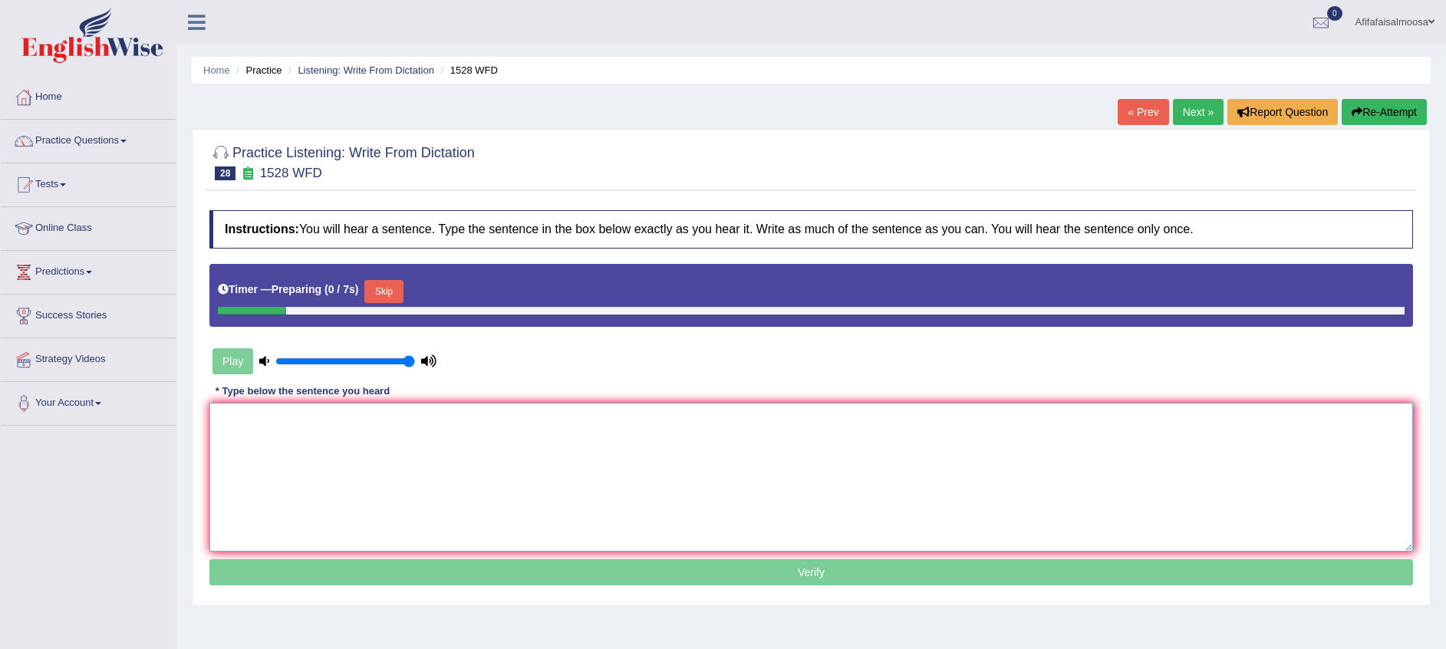
click at [314, 442] on textarea at bounding box center [811, 477] width 1204 height 149
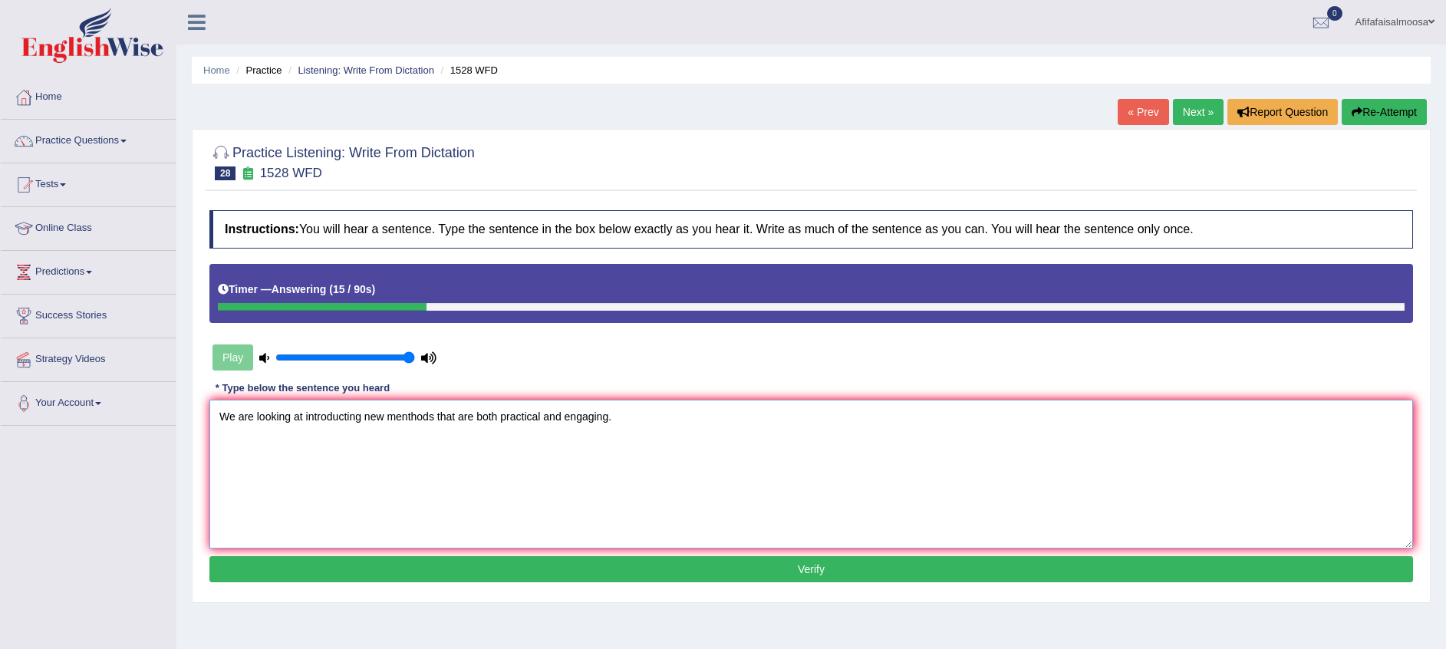
click at [348, 421] on textarea "We are looking at introducting new menthods that are both practical and engagin…" at bounding box center [811, 474] width 1204 height 149
click at [403, 418] on textarea "We are looking at introducing new menthods that are both practical and engaging." at bounding box center [811, 474] width 1204 height 149
click at [615, 422] on textarea "We are looking at introducing new methods that are both practical and engaging." at bounding box center [811, 474] width 1204 height 149
type textarea "We are looking at introducing new methods that are both practical and engaging."
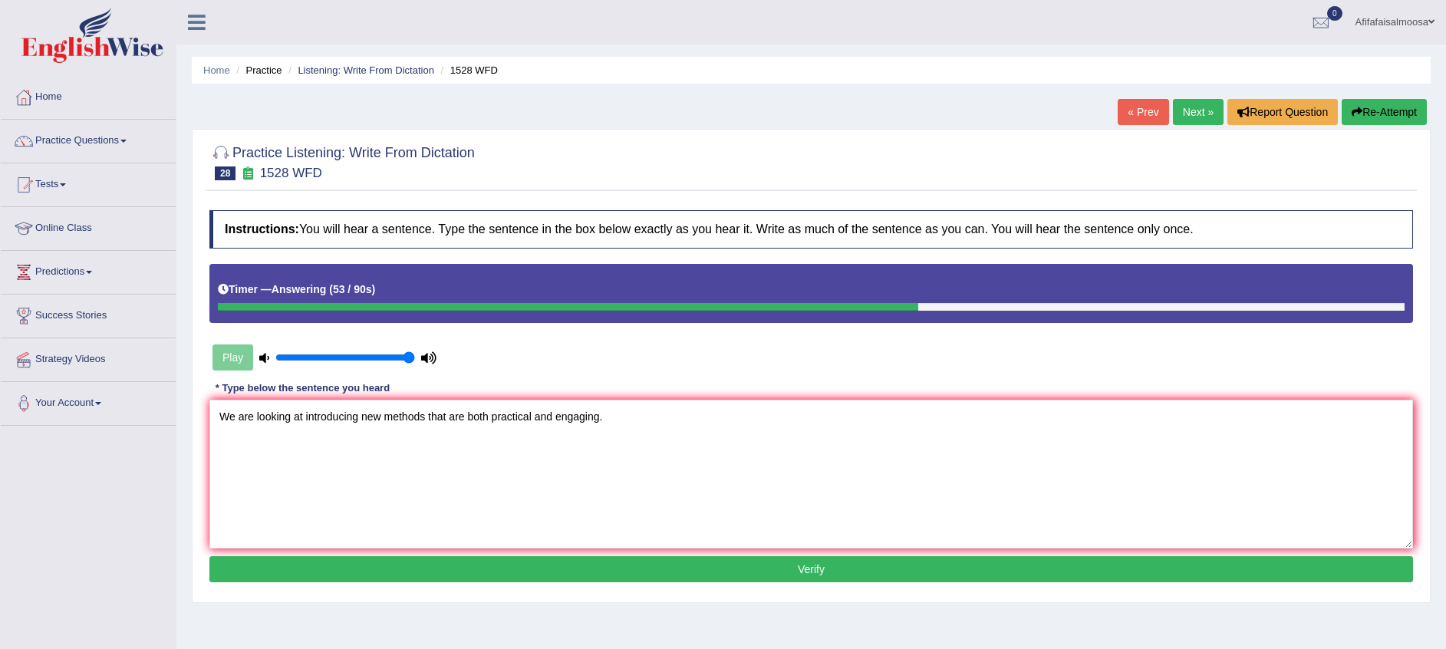
click at [691, 561] on button "Verify" at bounding box center [811, 569] width 1204 height 26
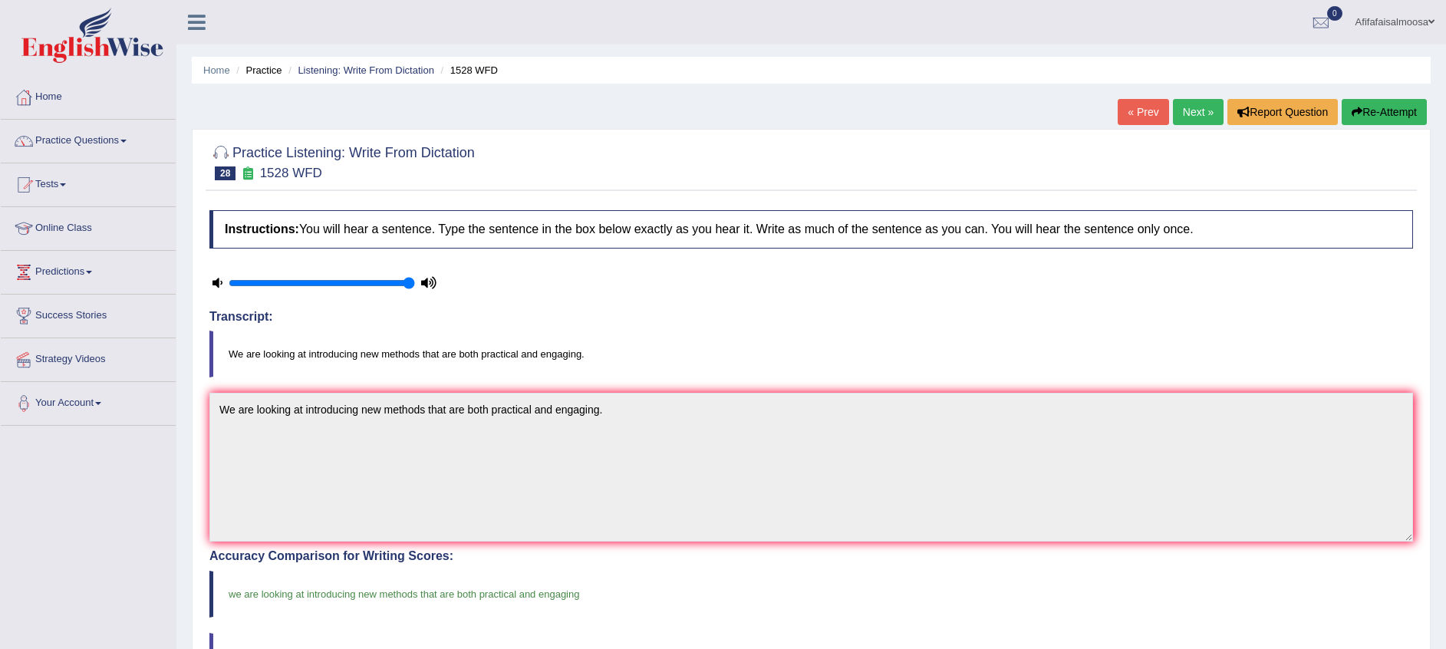
click at [1190, 109] on link "Next »" at bounding box center [1198, 112] width 51 height 26
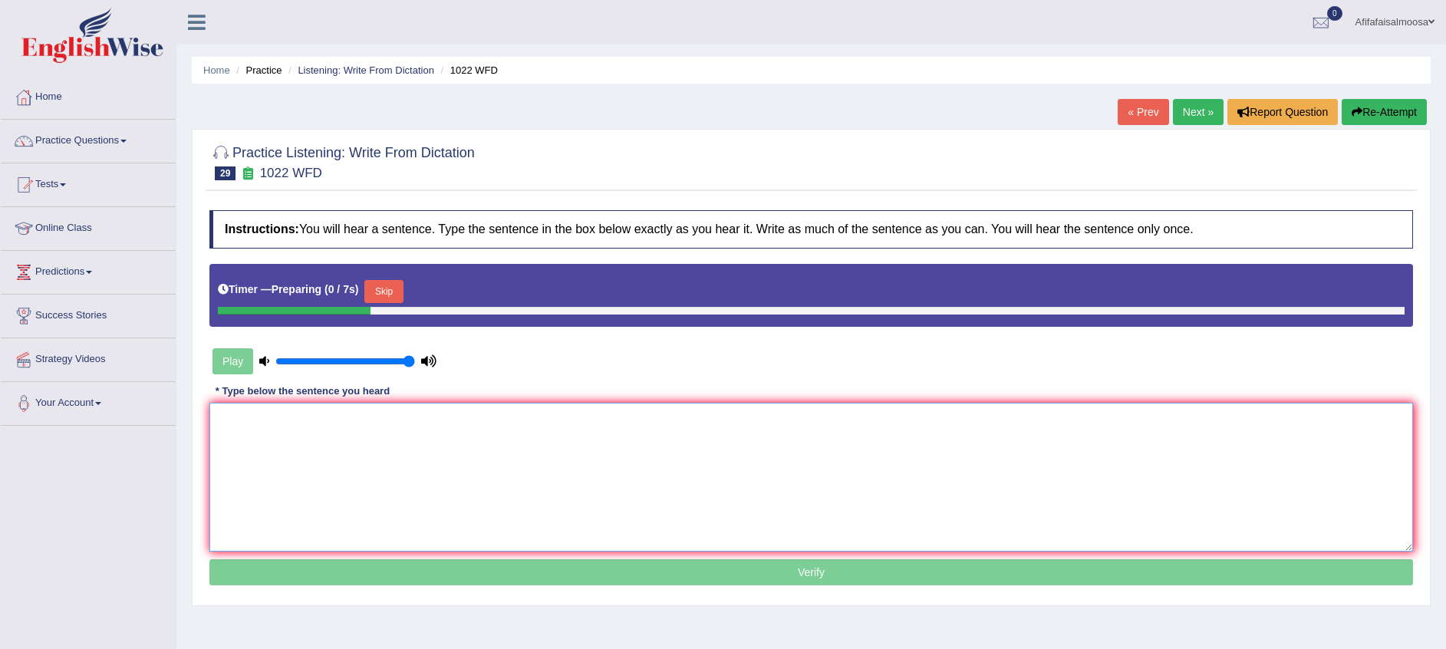
click at [271, 439] on textarea at bounding box center [811, 477] width 1204 height 149
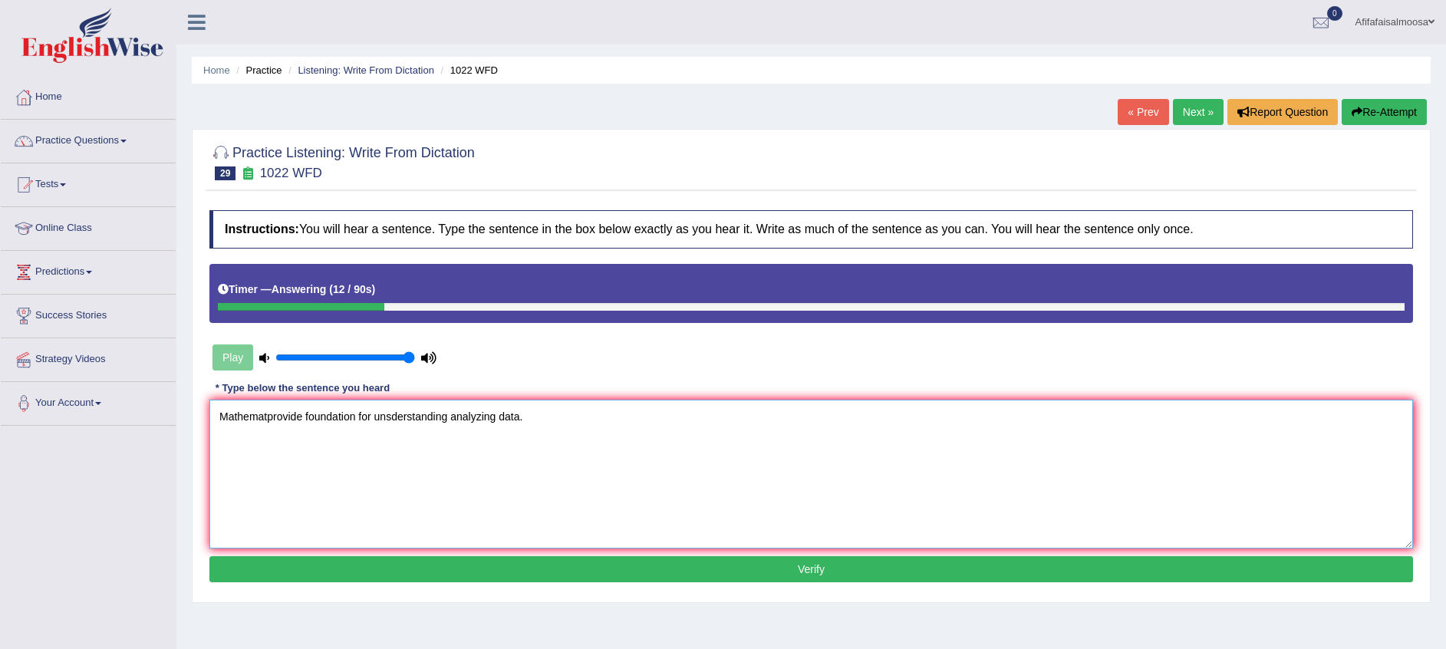
drag, startPoint x: 259, startPoint y: 417, endPoint x: 267, endPoint y: 414, distance: 8.6
click at [262, 416] on textarea "Mathematprovide foundation for unsderstanding analyzing data." at bounding box center [811, 474] width 1204 height 149
click at [264, 415] on textarea "Mathematprovide foundation for unsderstanding analyzing data." at bounding box center [811, 474] width 1204 height 149
click at [292, 419] on textarea "Mathematics tprovide foundation for unsderstanding analyzing data." at bounding box center [811, 474] width 1204 height 149
click at [413, 420] on textarea "Mathematics provide foundation for unsderstanding analyzing data." at bounding box center [811, 474] width 1204 height 149
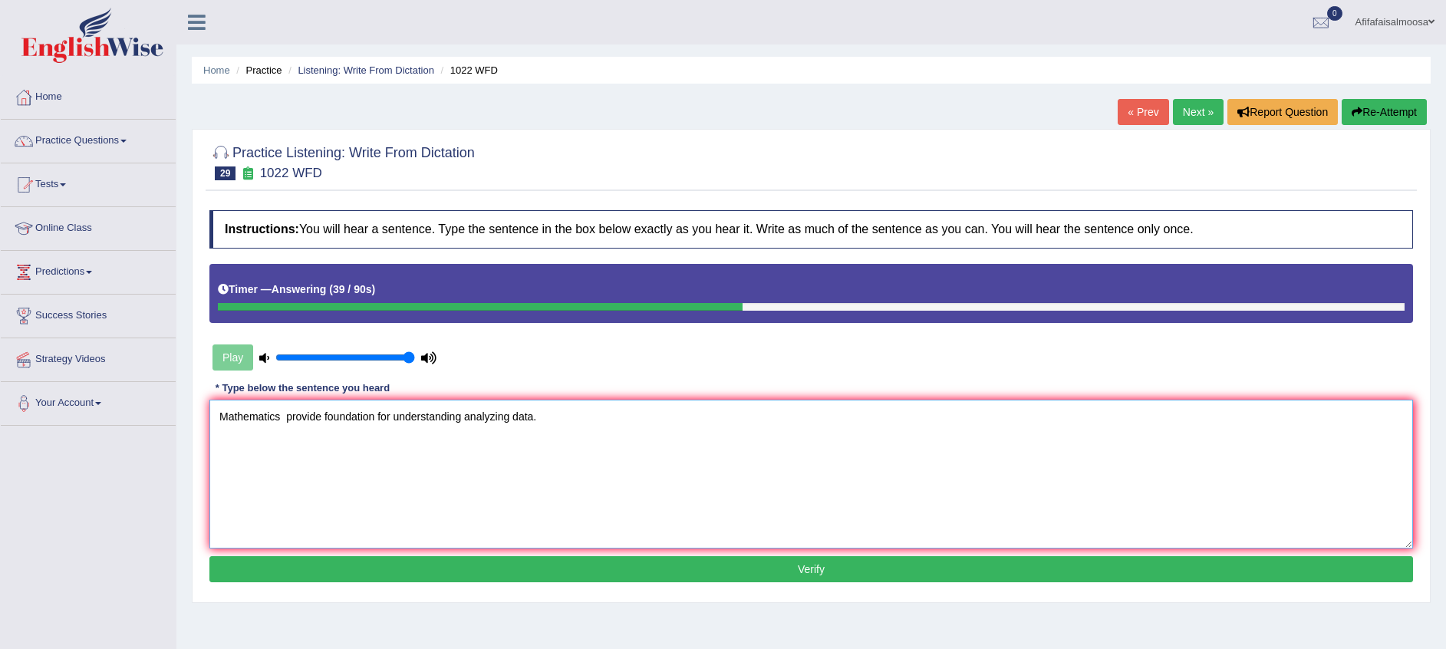
click at [469, 421] on textarea "Mathematics provide foundation for understanding analyzing data." at bounding box center [811, 474] width 1204 height 149
type textarea "Mathematics provide foundation for understanding and analyzing data."
click at [839, 565] on button "Verify" at bounding box center [811, 569] width 1204 height 26
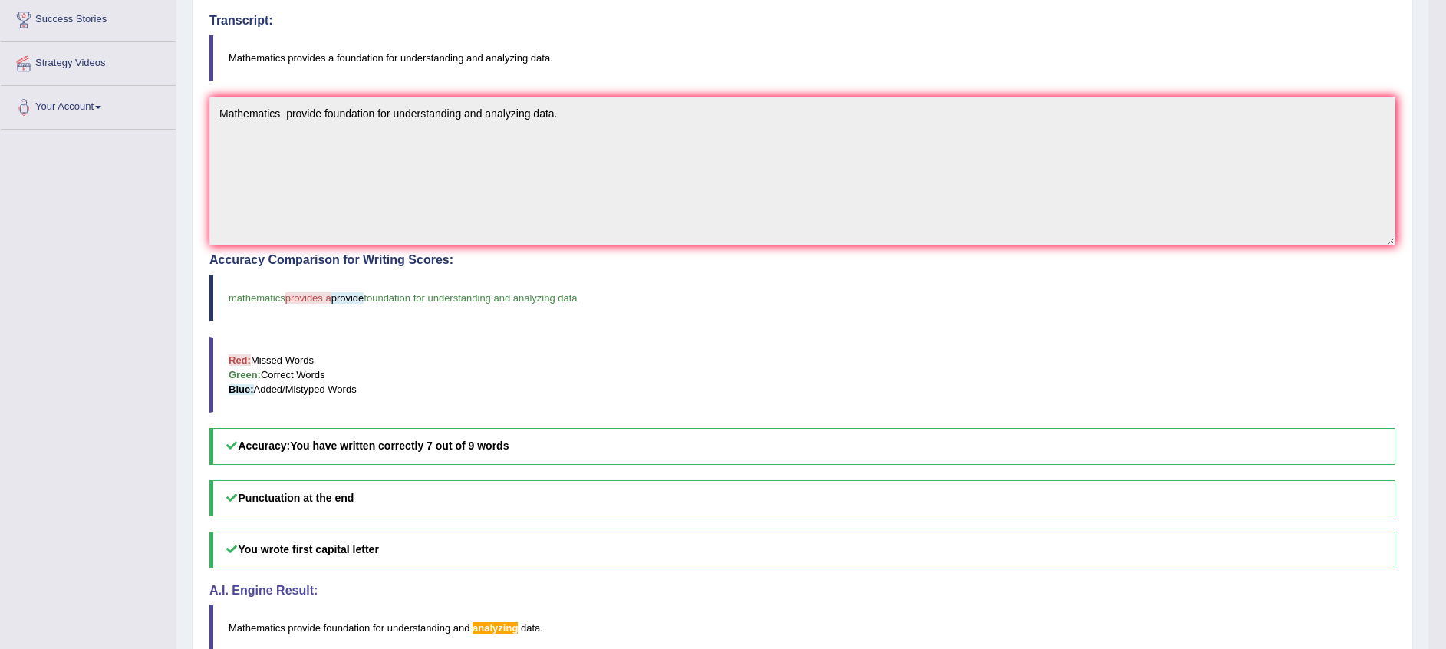
scroll to position [377, 0]
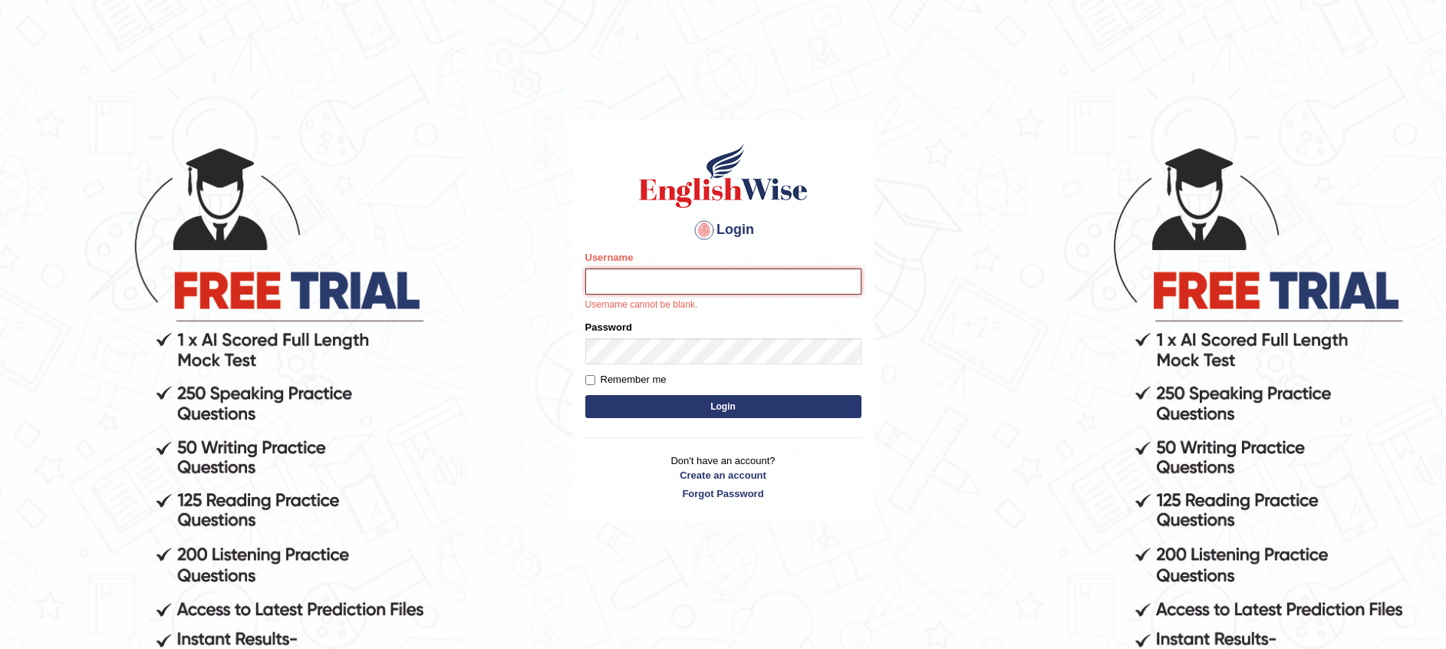
type input "Afifafaisalmoosa"
click at [657, 416] on button "Login" at bounding box center [723, 406] width 276 height 23
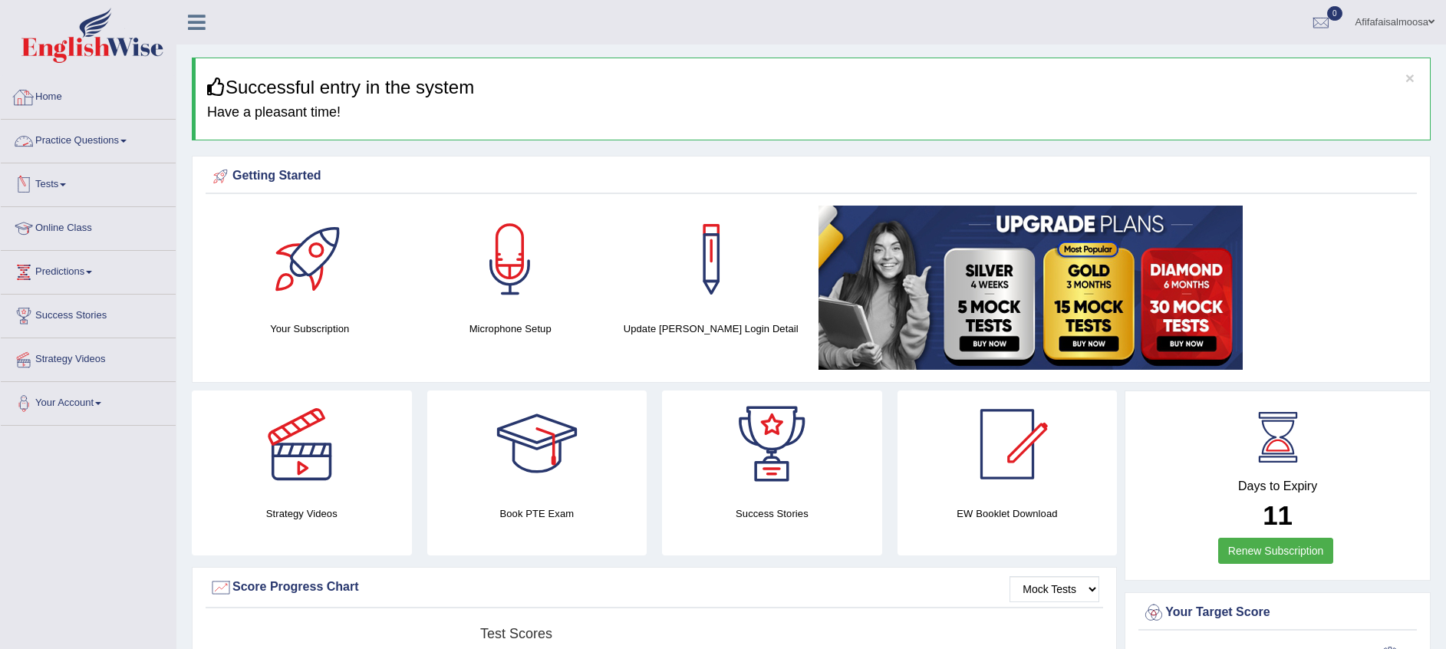
click at [73, 141] on link "Practice Questions" at bounding box center [88, 139] width 175 height 38
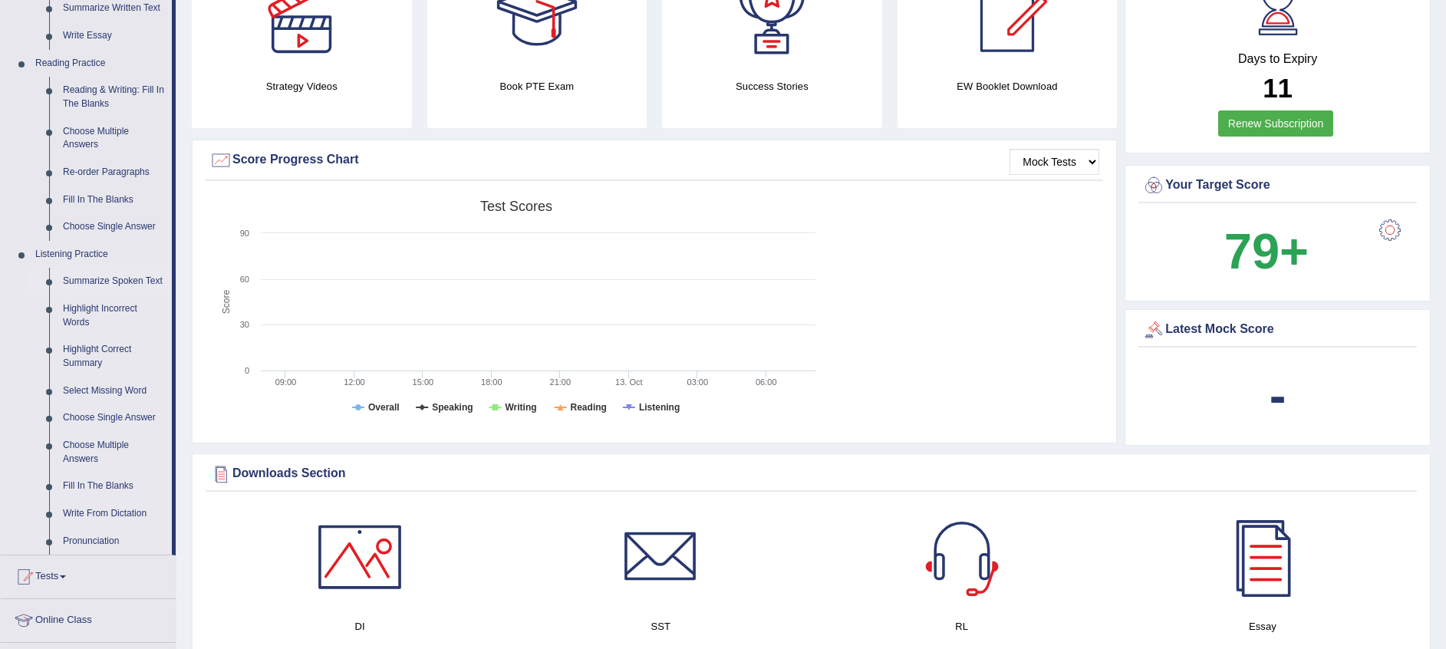
scroll to position [575, 0]
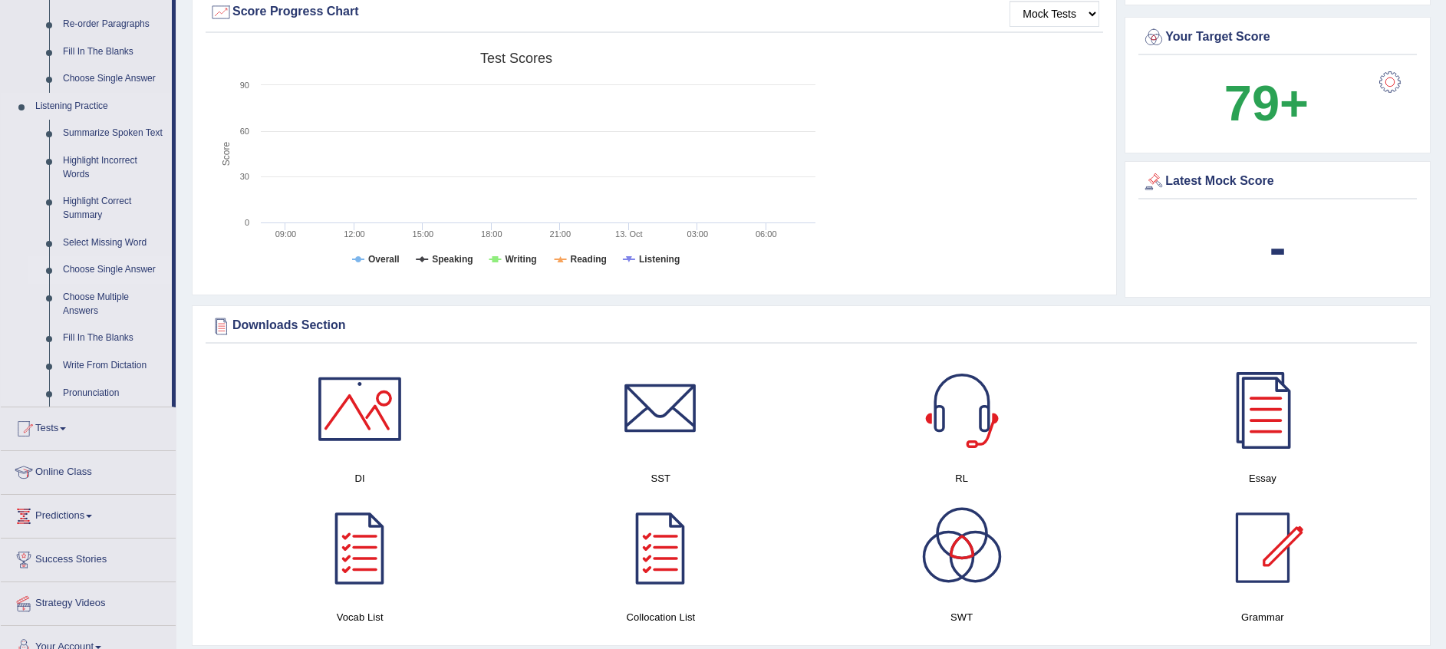
click at [106, 268] on link "Choose Single Answer" at bounding box center [114, 270] width 116 height 28
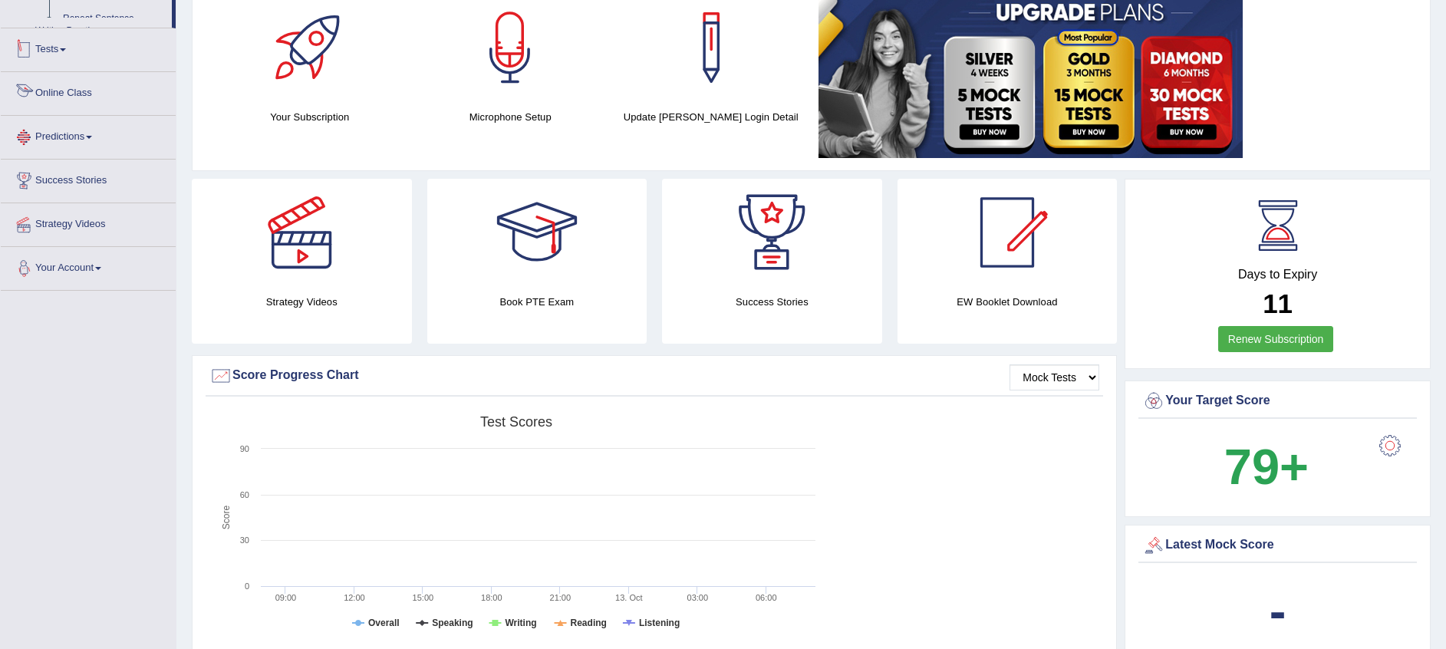
scroll to position [500, 0]
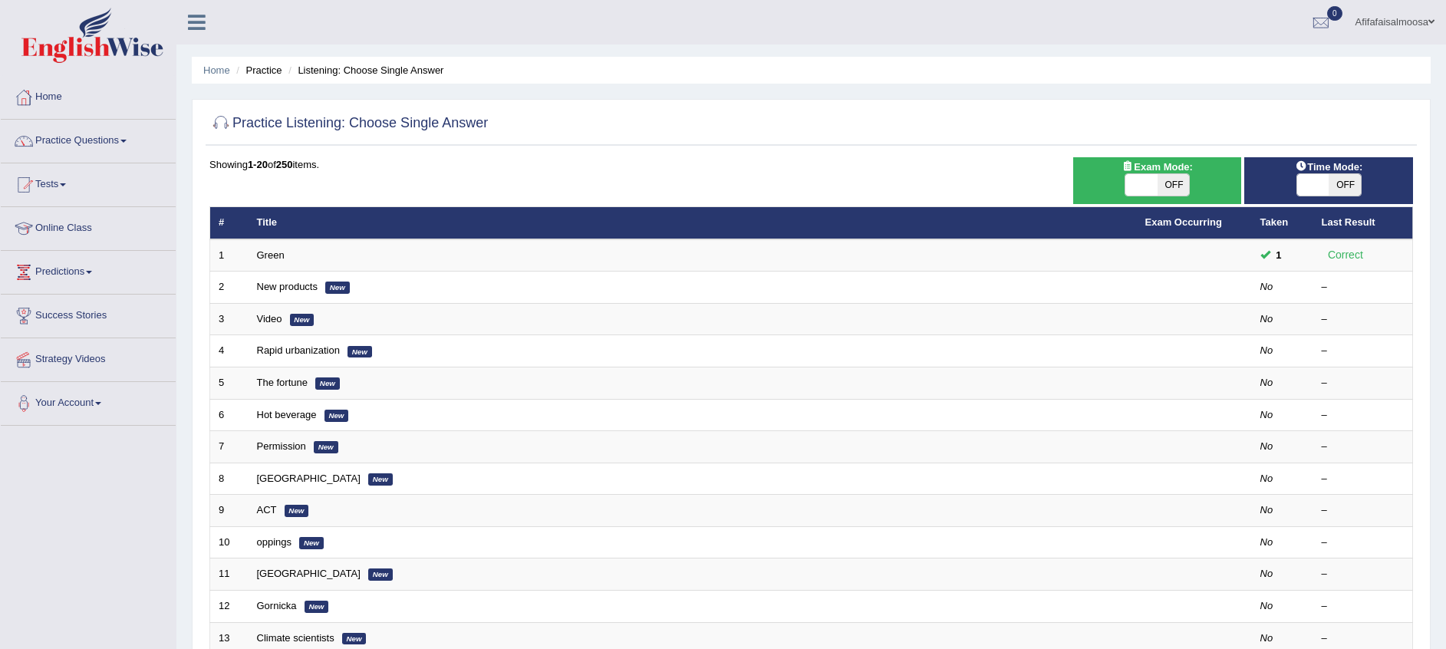
click at [1166, 194] on span "OFF" at bounding box center [1174, 184] width 32 height 21
checkbox input "true"
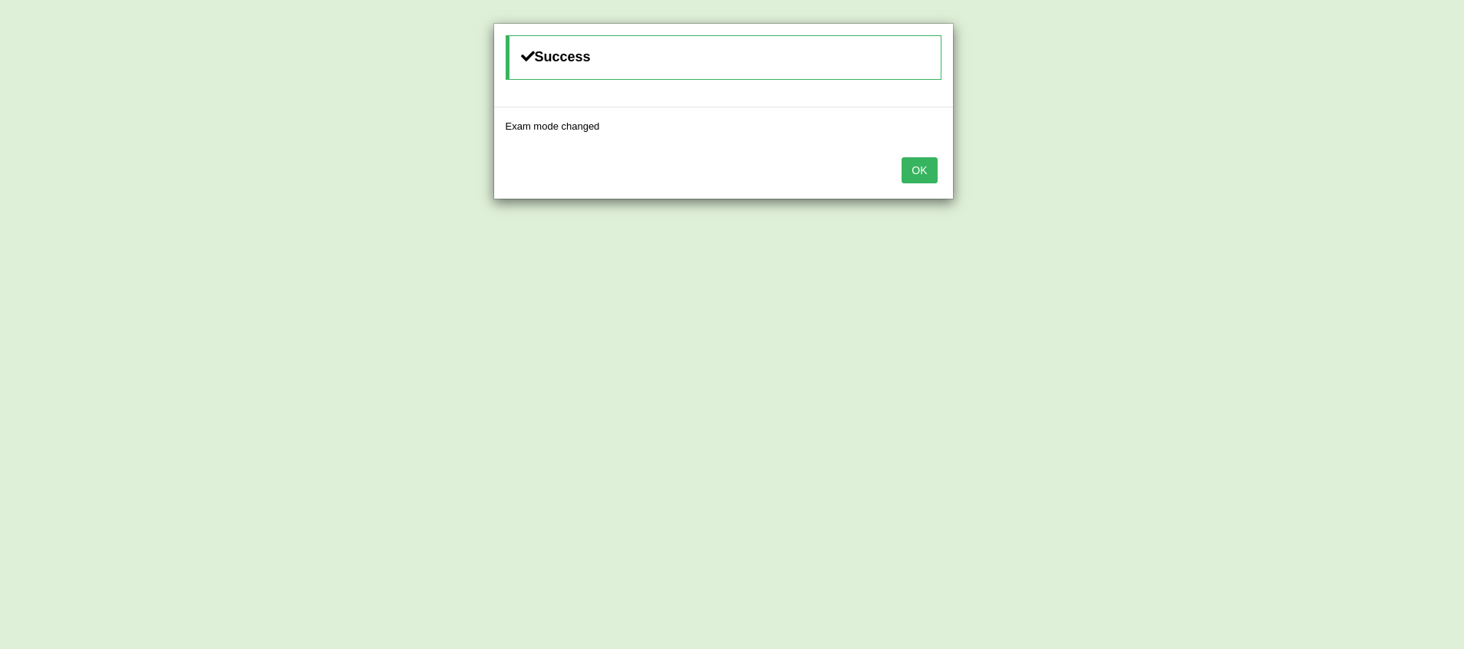
click at [918, 176] on button "OK" at bounding box center [919, 170] width 35 height 26
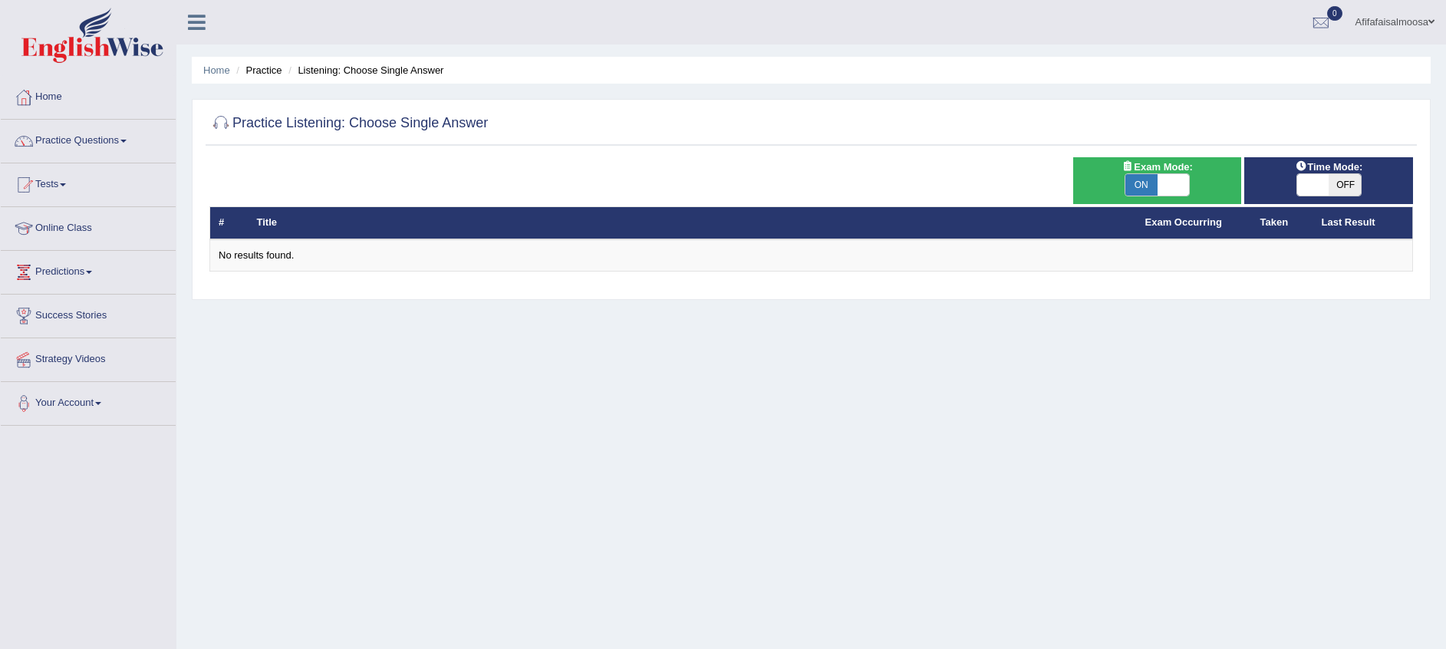
click at [1348, 182] on span "OFF" at bounding box center [1345, 184] width 32 height 21
checkbox input "true"
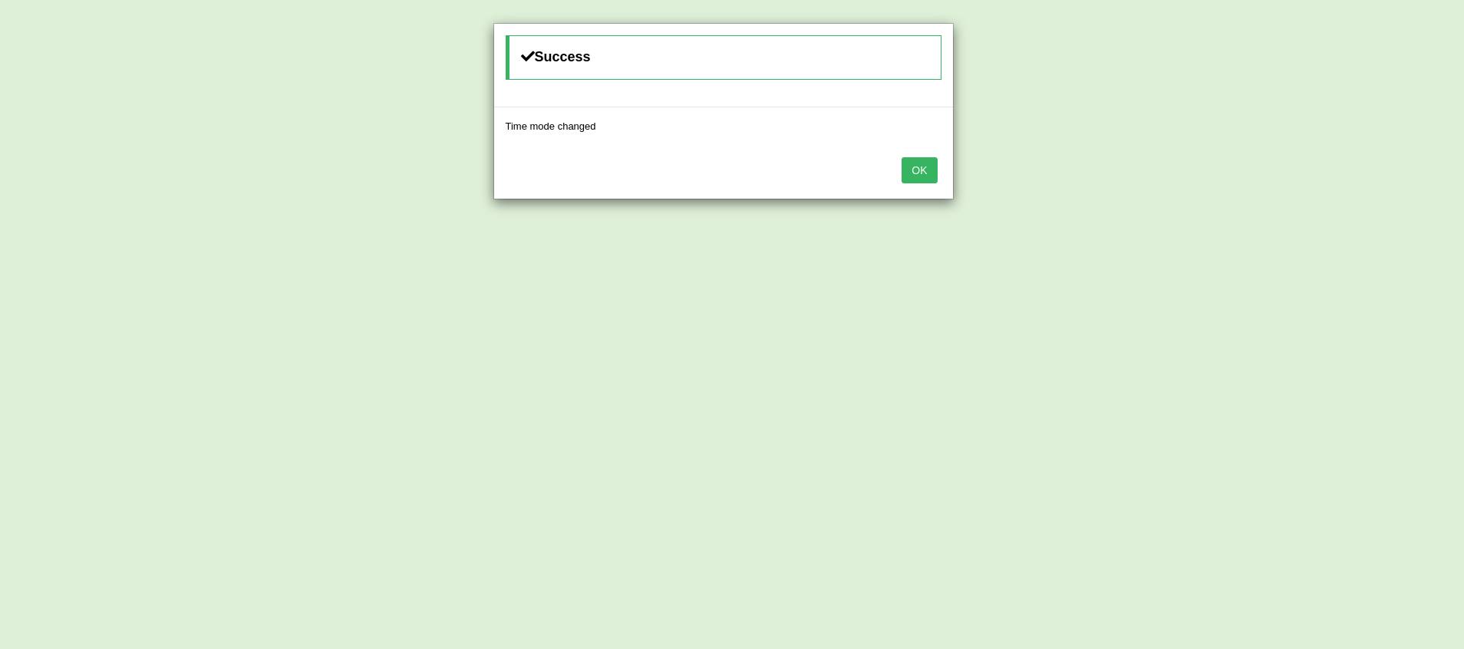
click at [915, 163] on button "OK" at bounding box center [919, 170] width 35 height 26
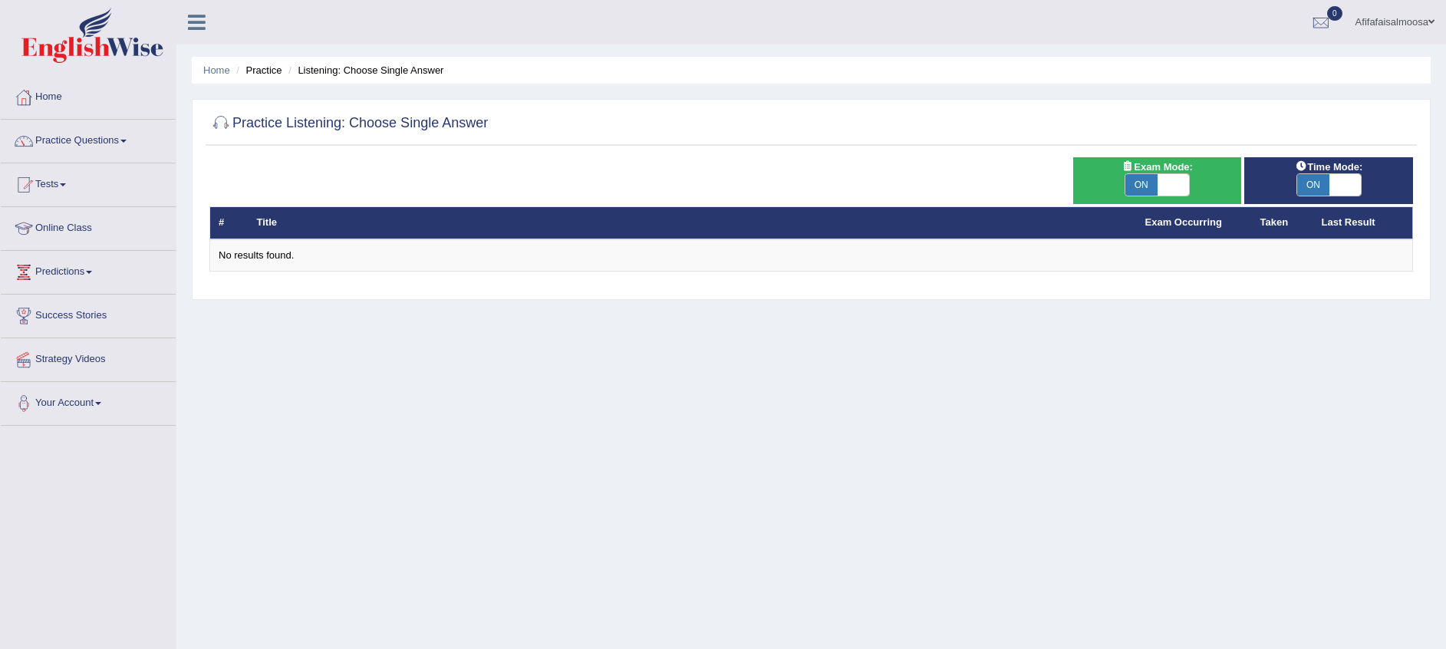
click at [1182, 184] on span at bounding box center [1174, 184] width 32 height 21
checkbox input "false"
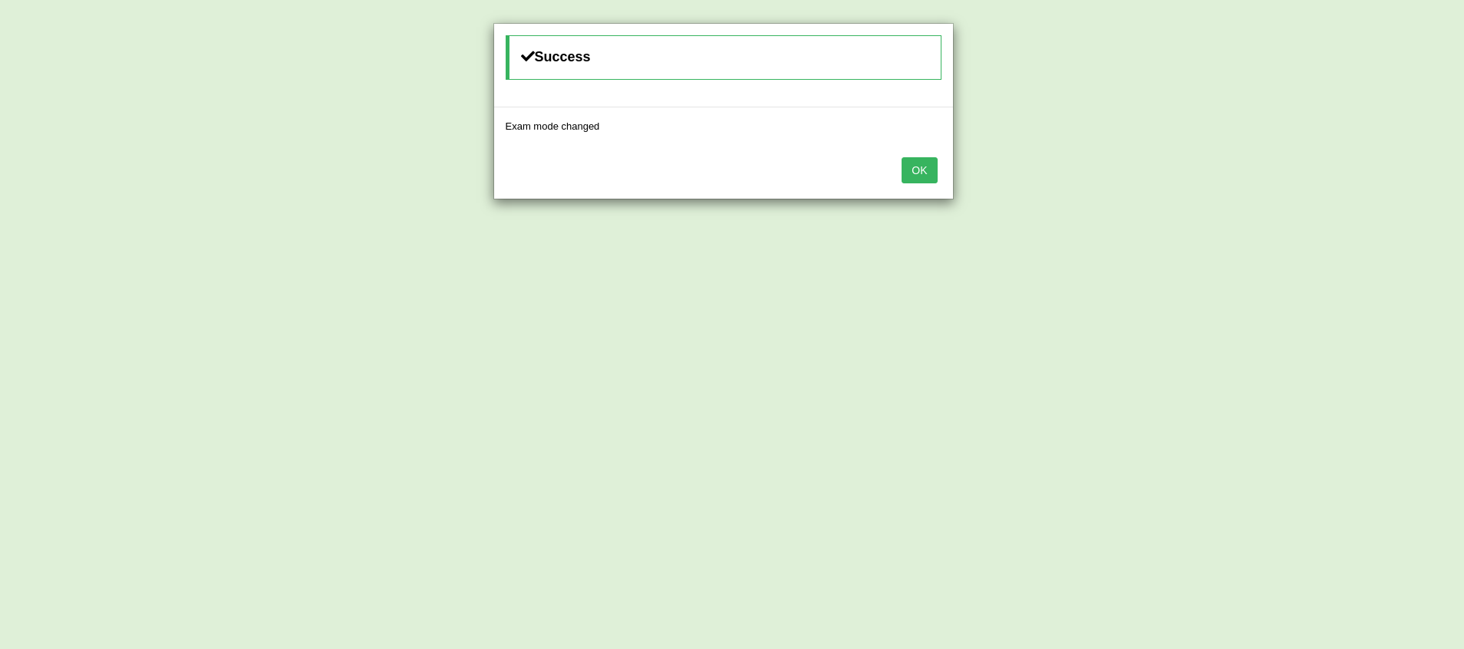
click at [924, 170] on button "OK" at bounding box center [919, 170] width 35 height 26
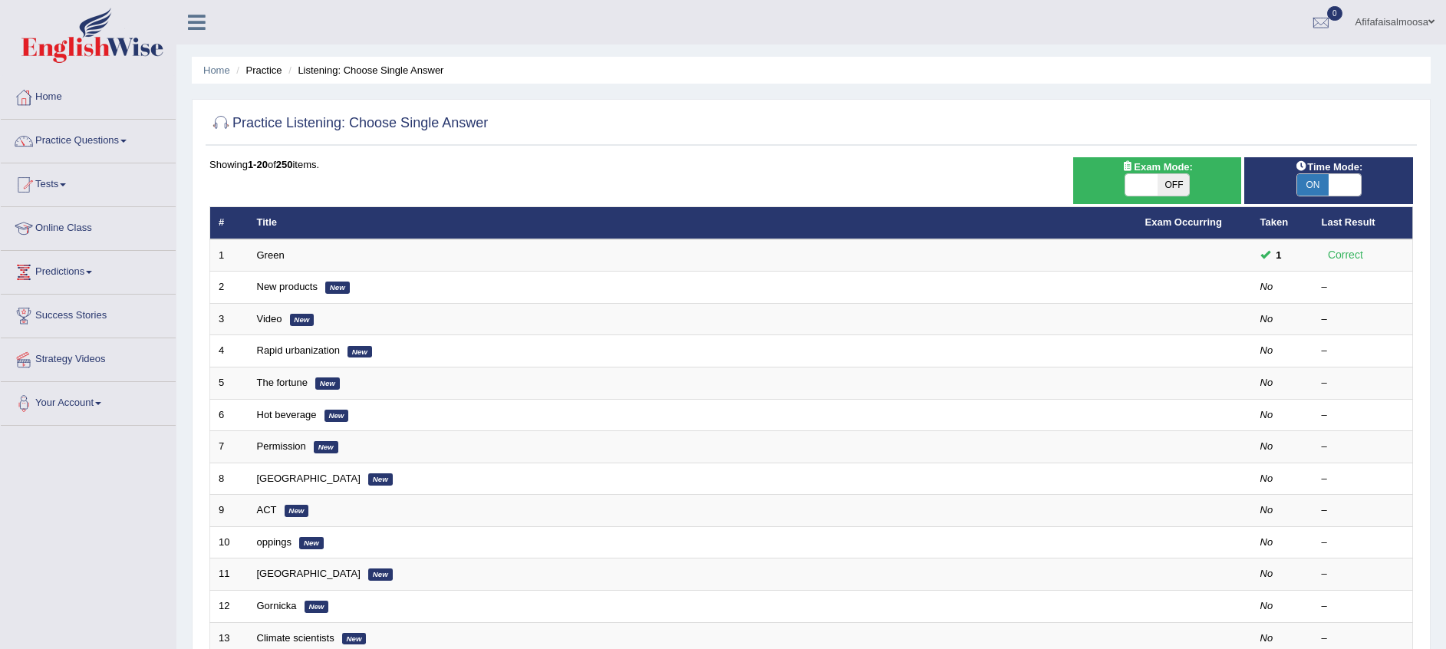
click at [1329, 184] on span at bounding box center [1345, 184] width 32 height 21
checkbox input "false"
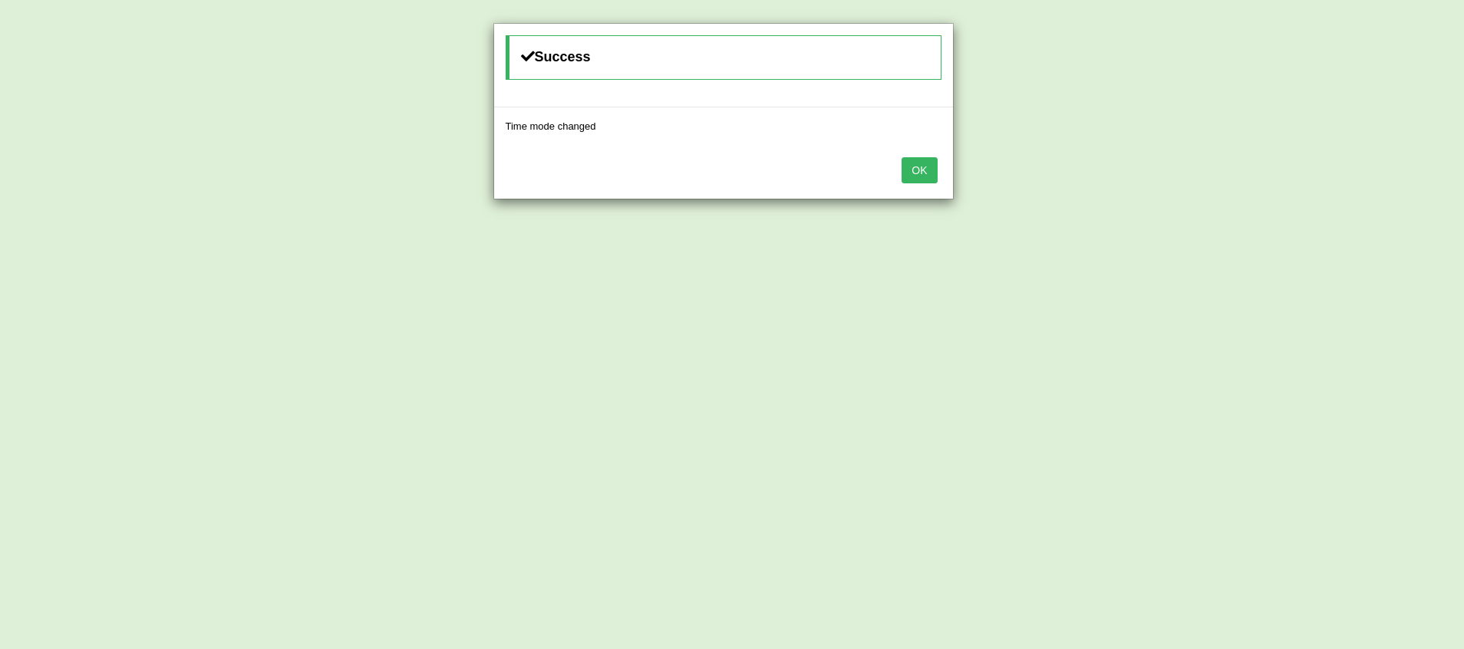
click at [927, 167] on button "OK" at bounding box center [919, 170] width 35 height 26
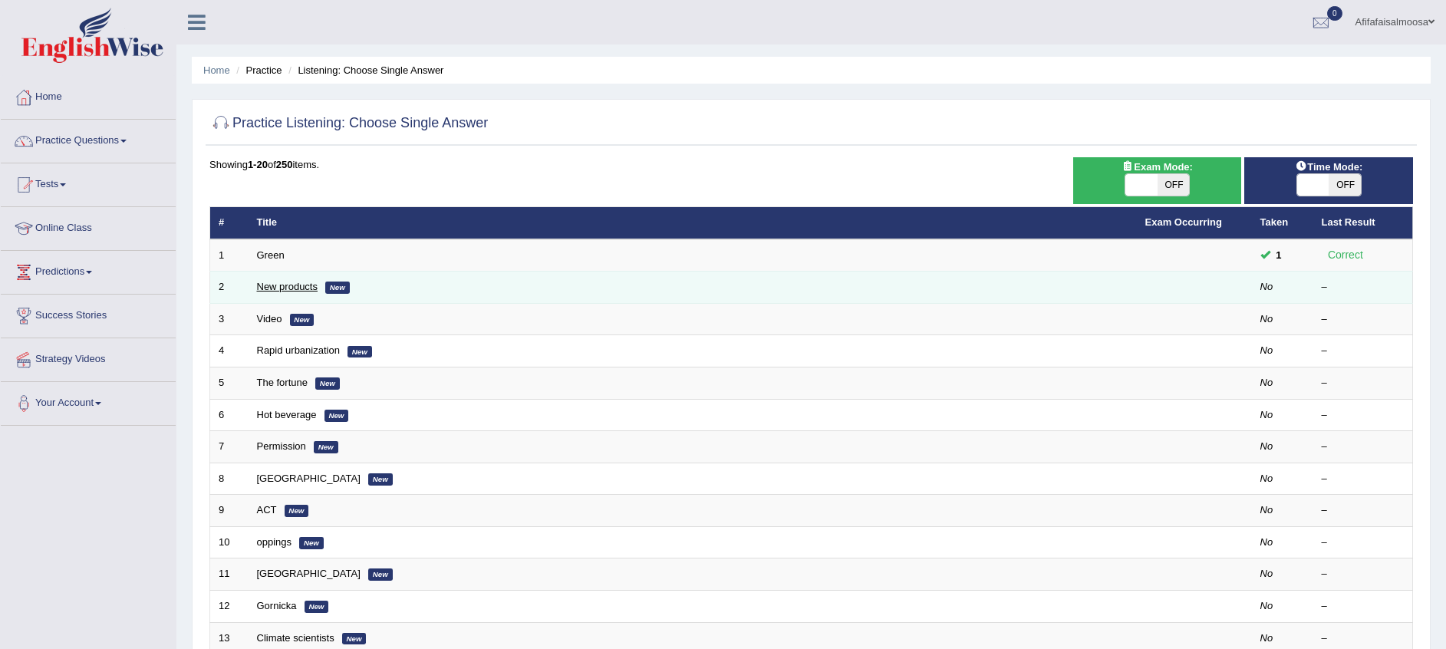
click at [295, 291] on link "New products" at bounding box center [287, 287] width 61 height 12
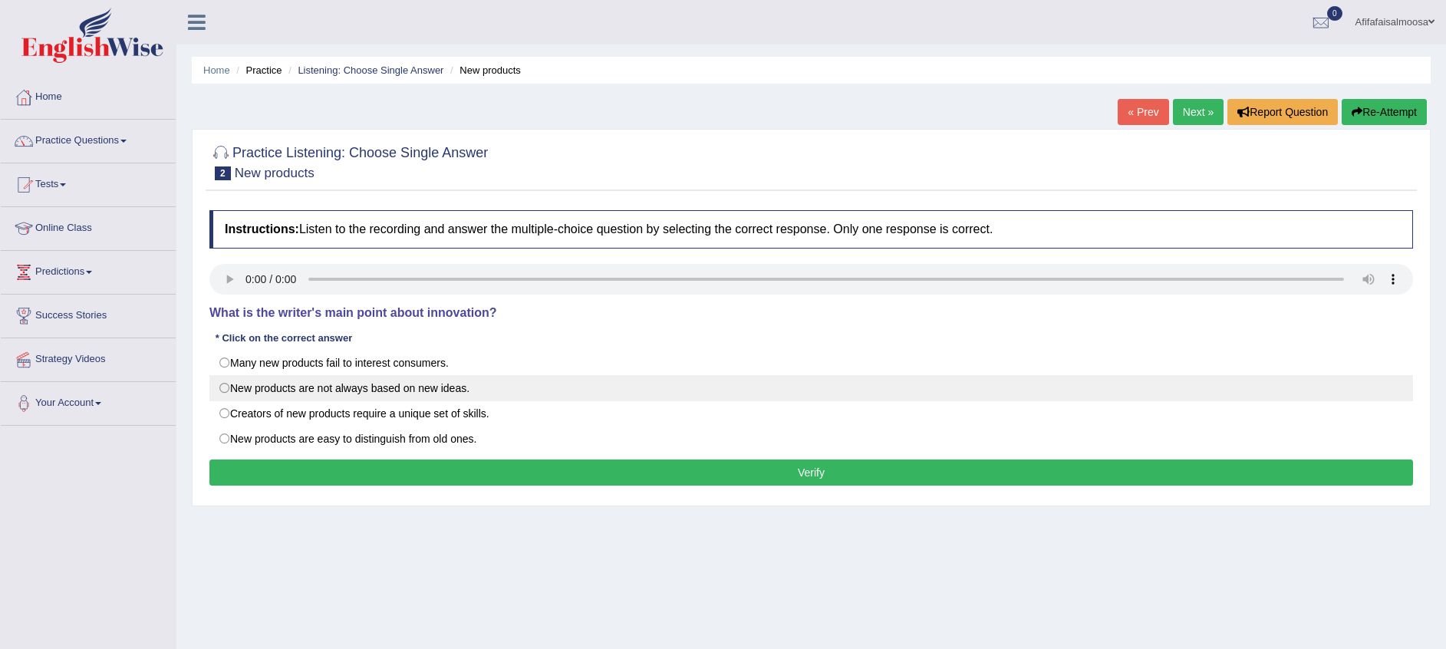
click at [491, 388] on label "New products are not always based on new ideas." at bounding box center [811, 388] width 1204 height 26
radio input "true"
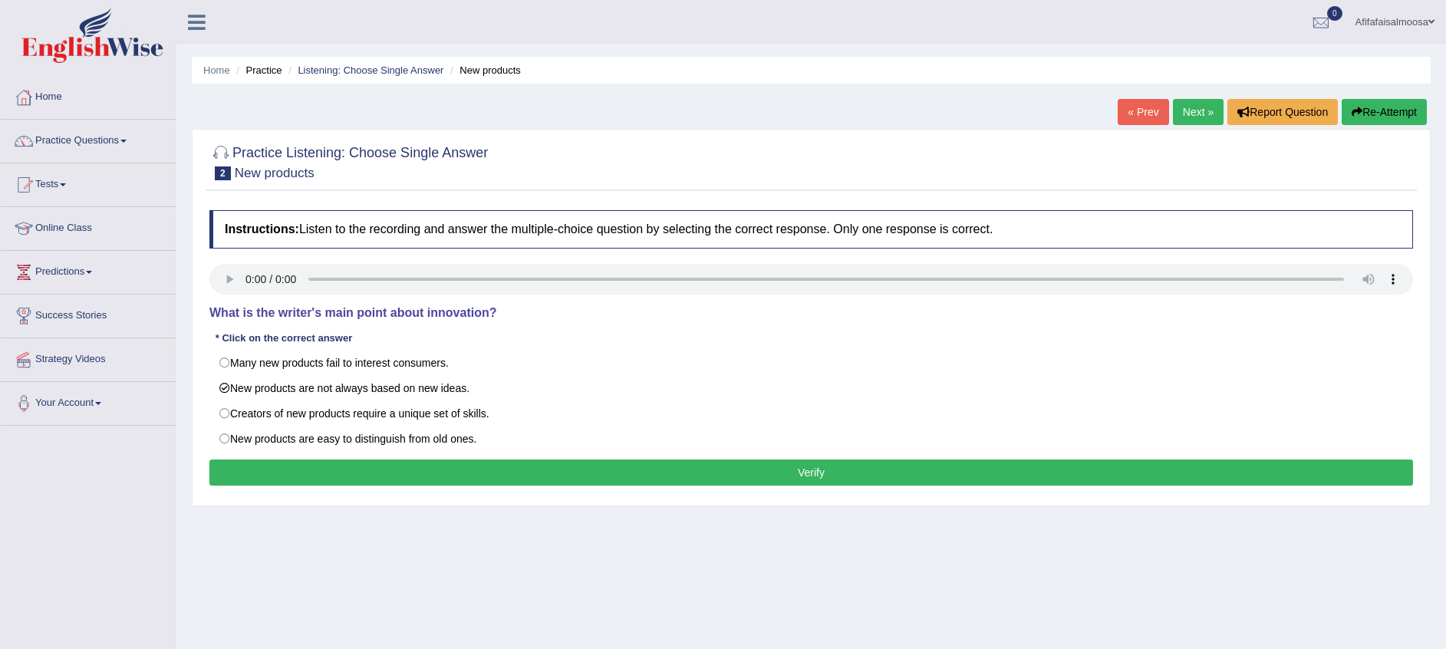
click at [643, 476] on button "Verify" at bounding box center [811, 473] width 1204 height 26
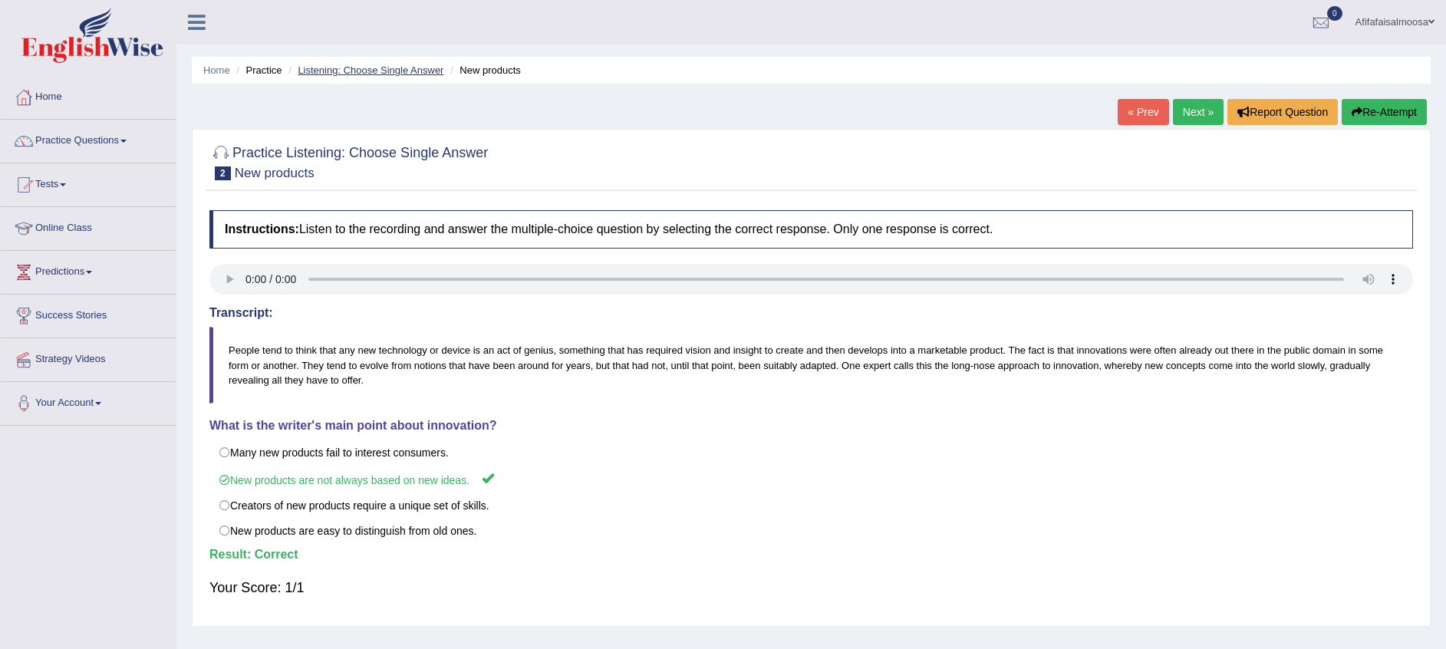
click at [341, 71] on link "Listening: Choose Single Answer" at bounding box center [371, 70] width 146 height 12
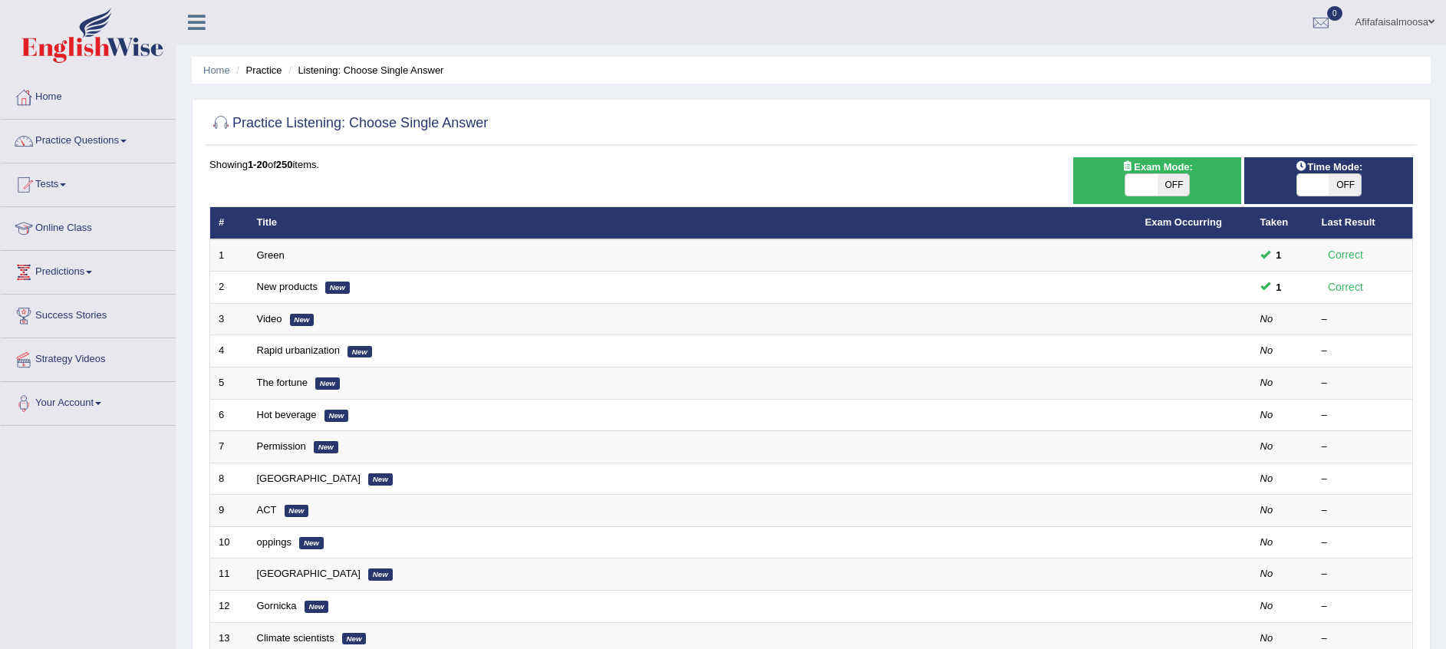
click at [1174, 191] on span "OFF" at bounding box center [1174, 184] width 32 height 21
checkbox input "true"
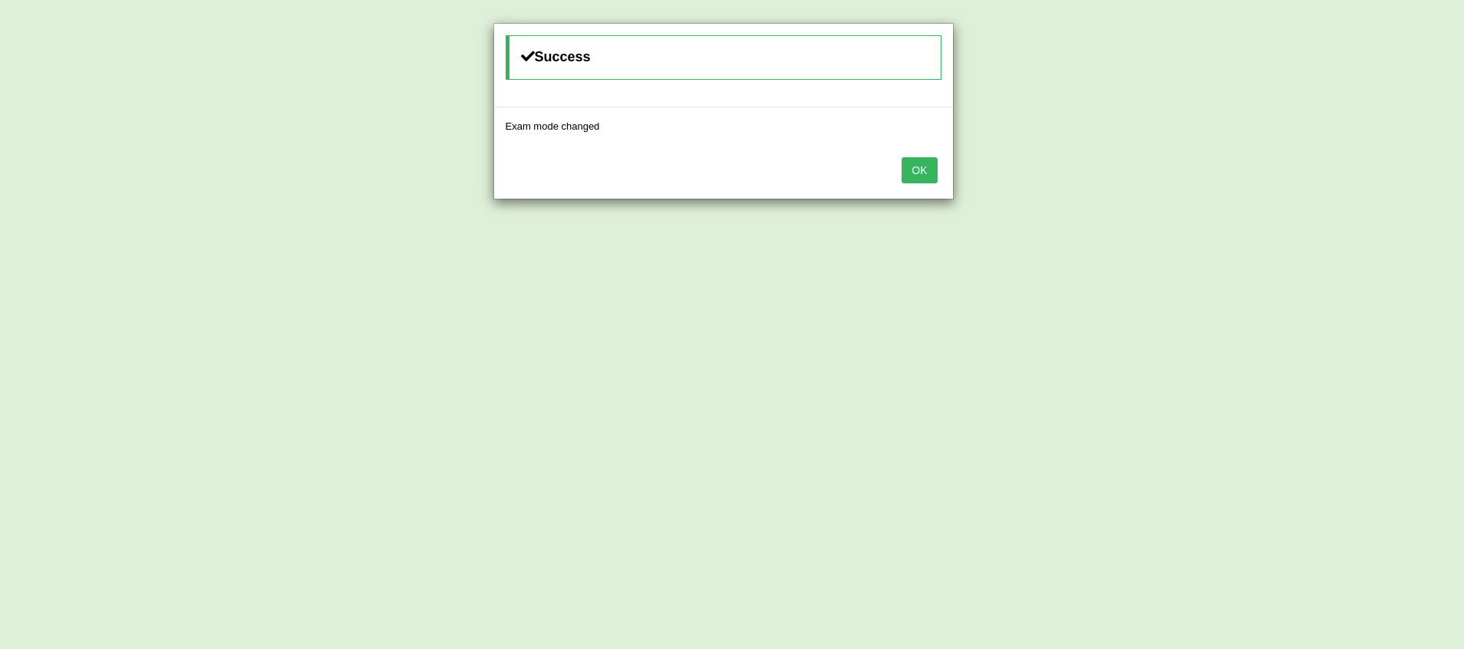
click at [925, 167] on button "OK" at bounding box center [919, 170] width 35 height 26
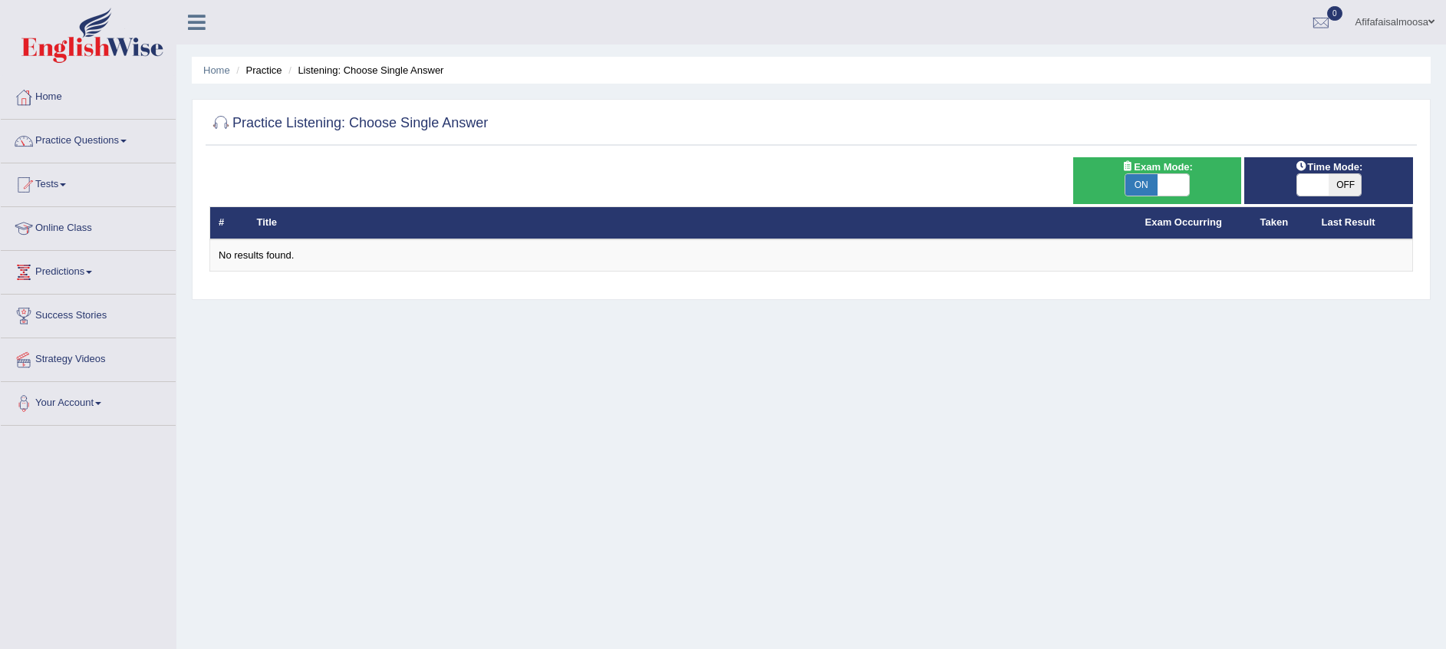
click at [1340, 183] on span "OFF" at bounding box center [1345, 184] width 32 height 21
checkbox input "true"
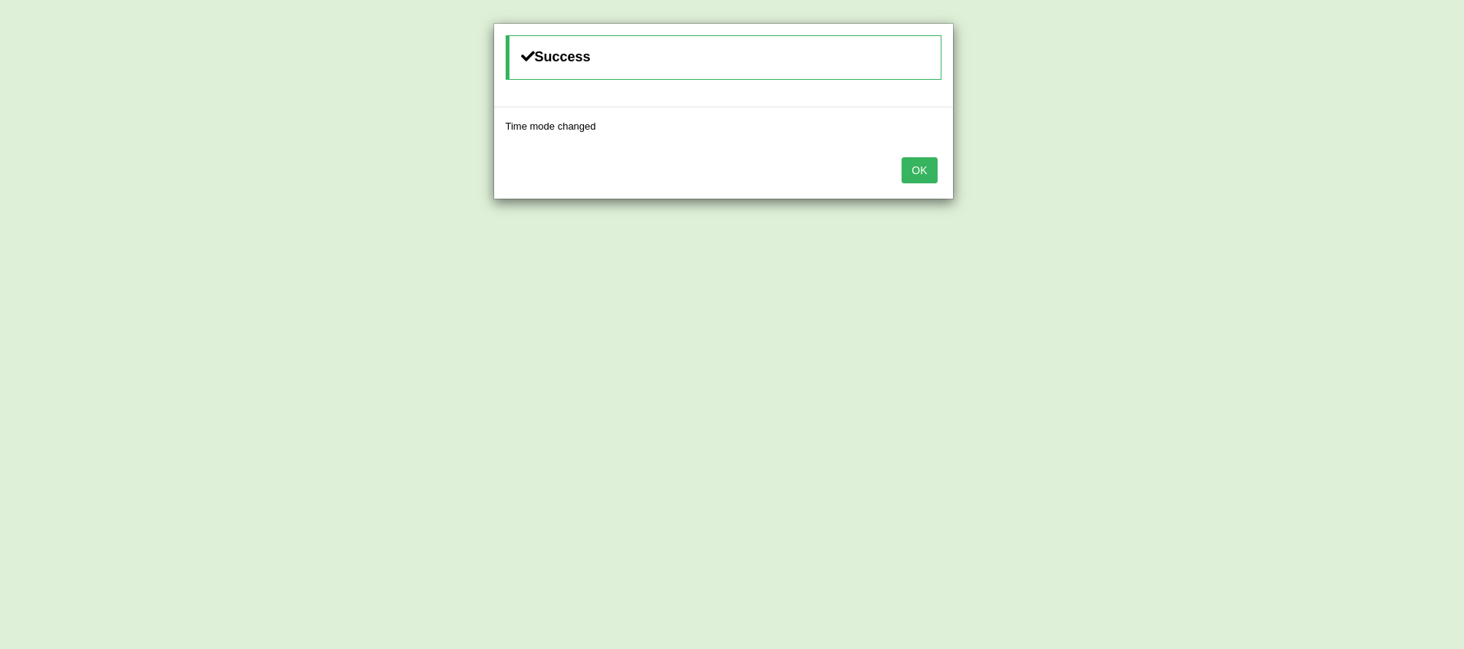
click at [909, 181] on button "OK" at bounding box center [919, 170] width 35 height 26
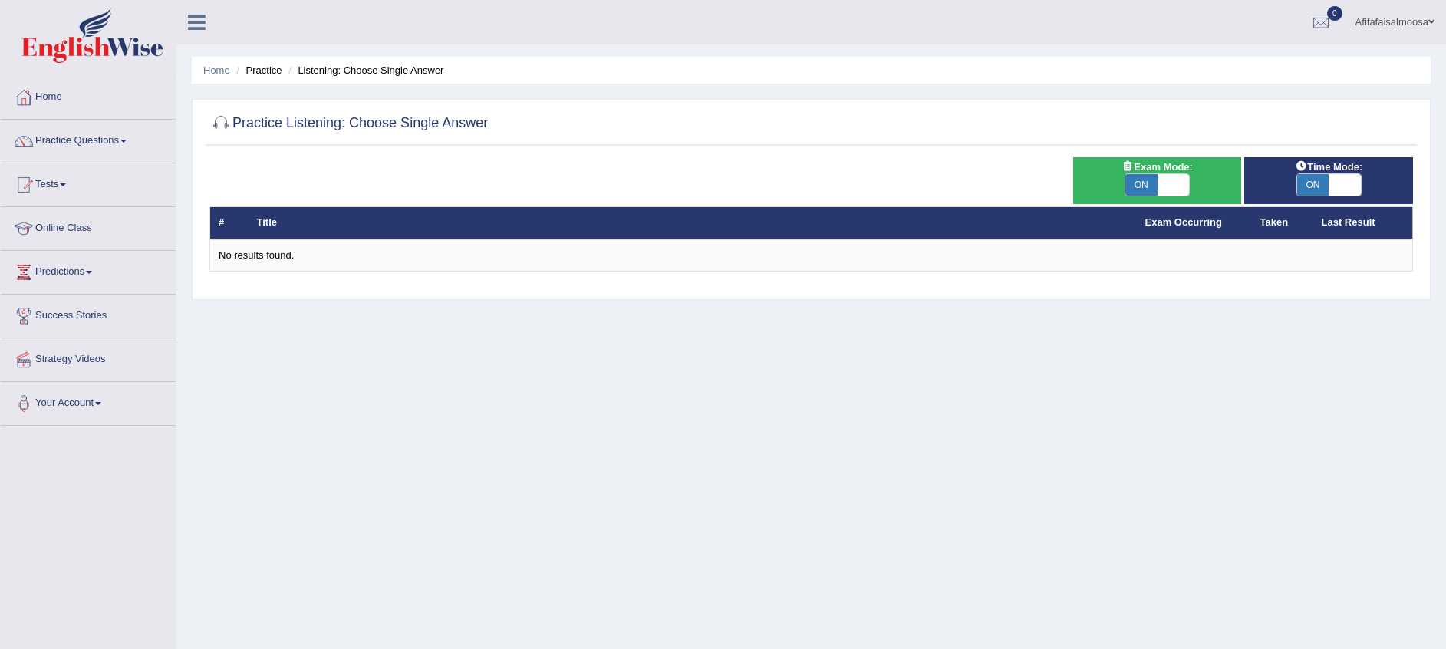
click at [1174, 181] on span at bounding box center [1174, 184] width 32 height 21
checkbox input "false"
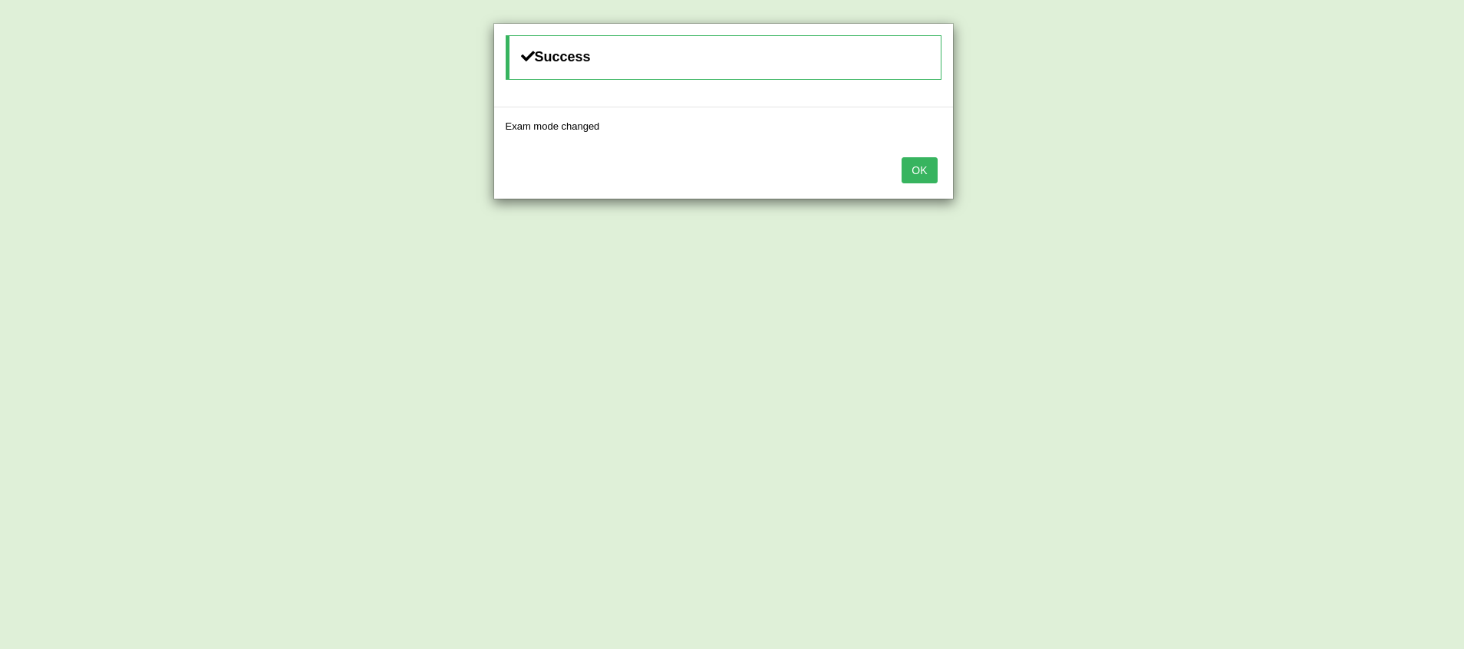
click at [905, 180] on button "OK" at bounding box center [919, 170] width 35 height 26
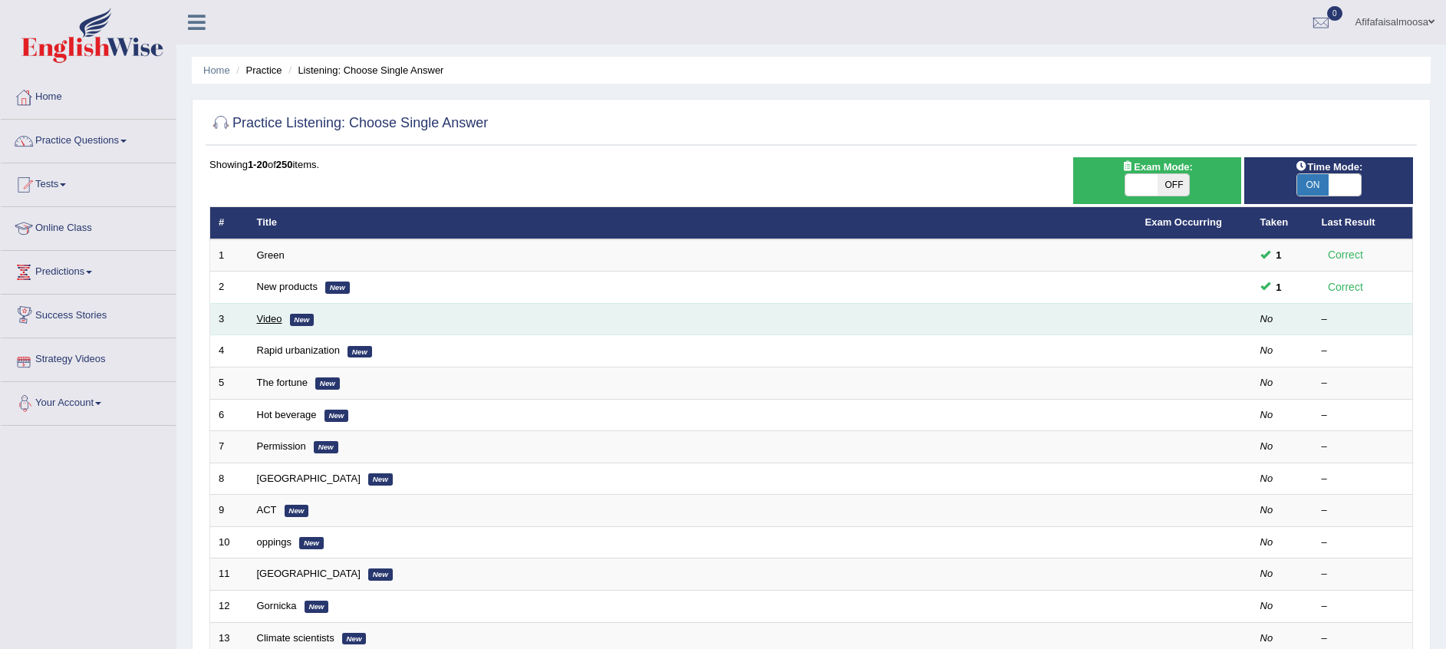
click at [264, 320] on link "Video" at bounding box center [269, 319] width 25 height 12
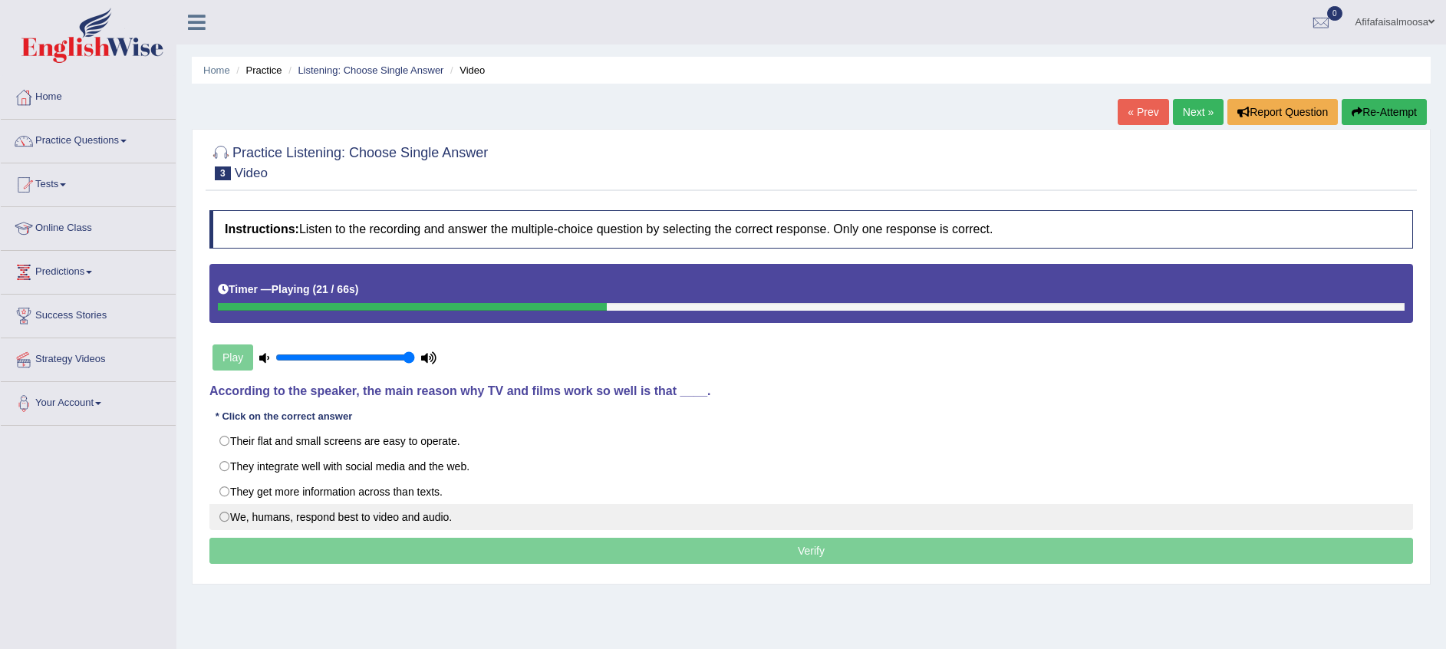
click at [390, 524] on label "We, humans, respond best to video and audio." at bounding box center [811, 517] width 1204 height 26
radio input "true"
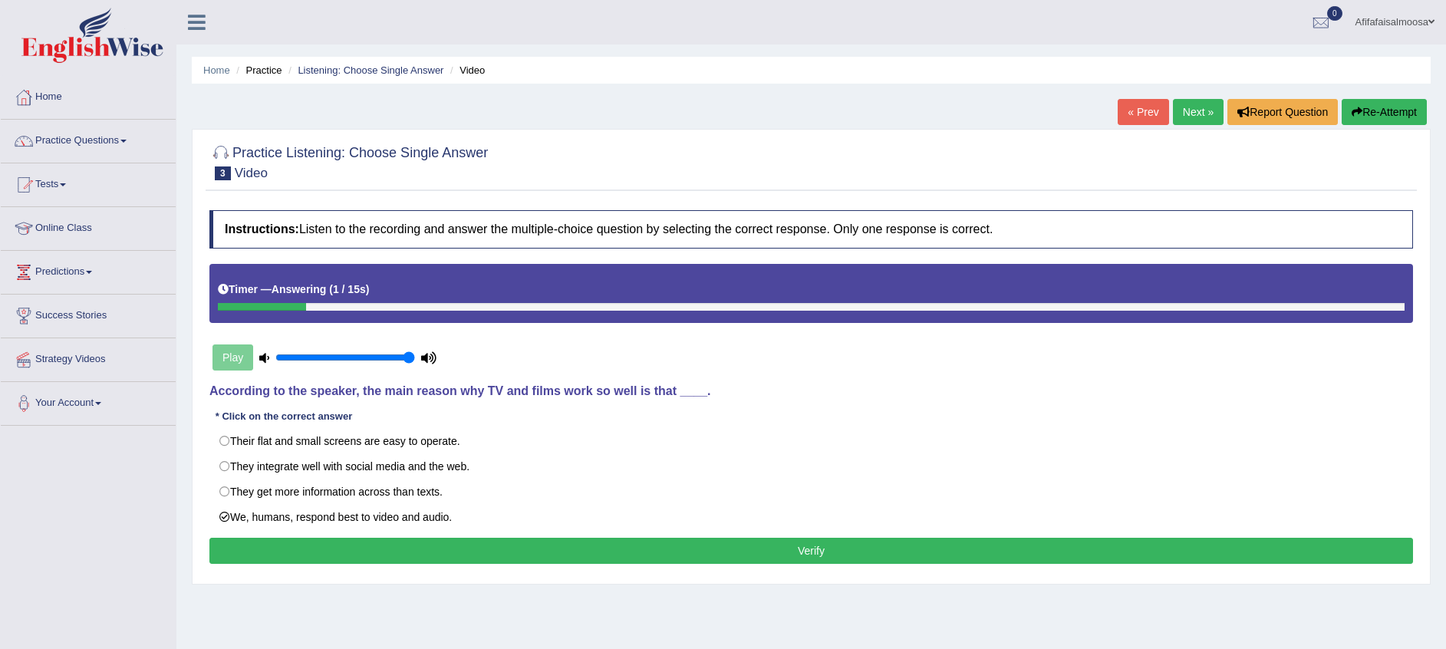
click at [735, 558] on button "Verify" at bounding box center [811, 551] width 1204 height 26
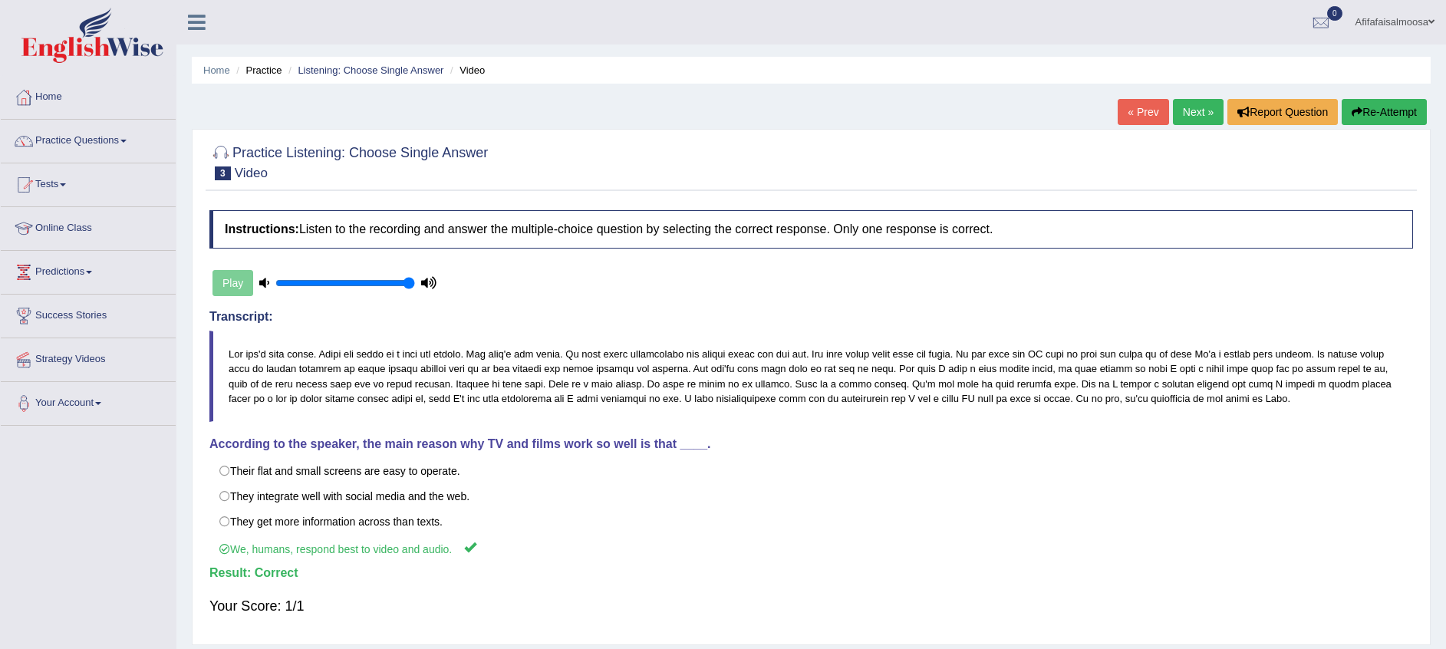
click at [1202, 118] on link "Next »" at bounding box center [1198, 112] width 51 height 26
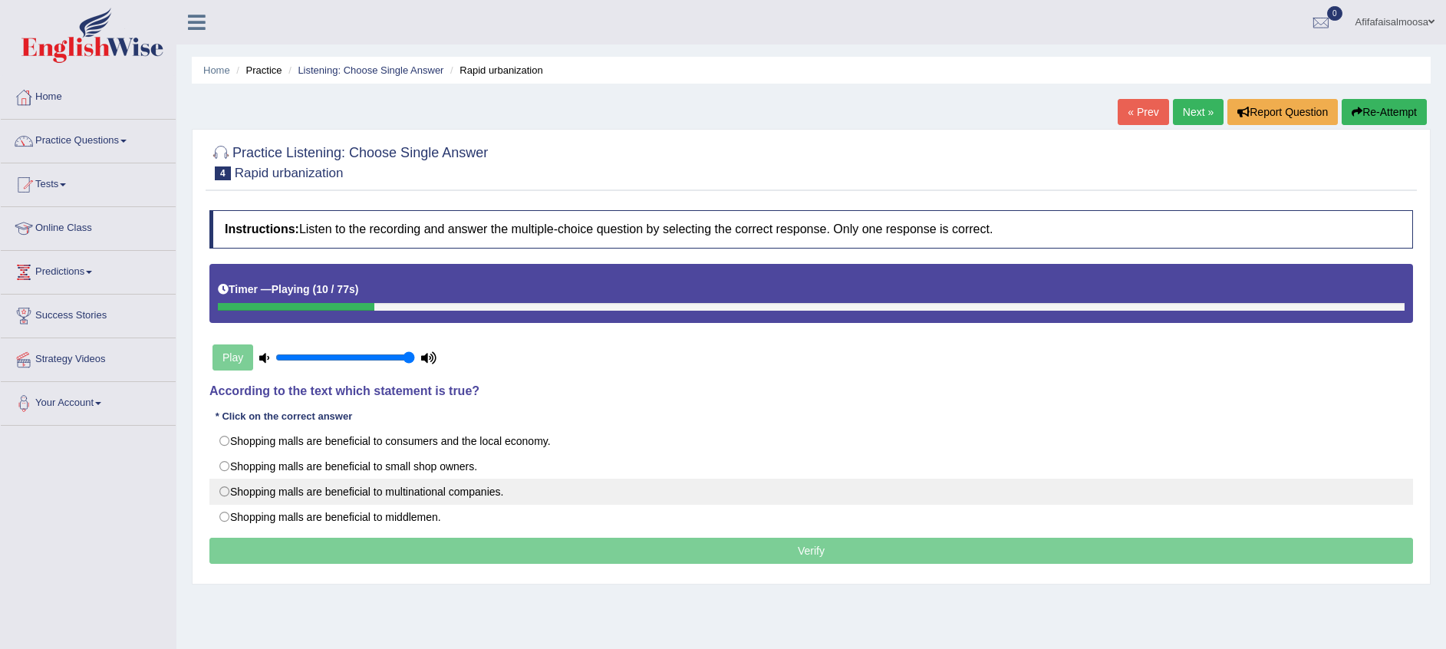
click at [511, 499] on label "Shopping malls are beneficial to multinational companies." at bounding box center [811, 492] width 1204 height 26
radio input "true"
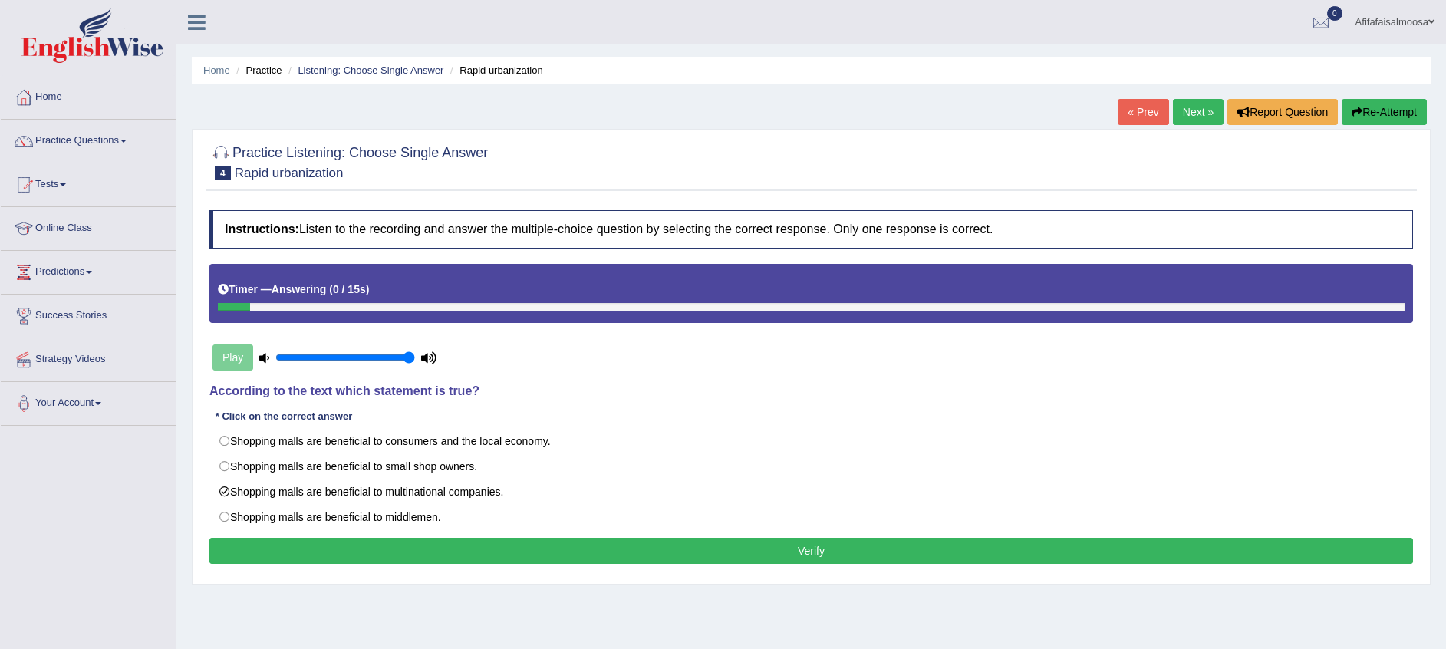
click at [1089, 555] on button "Verify" at bounding box center [811, 551] width 1204 height 26
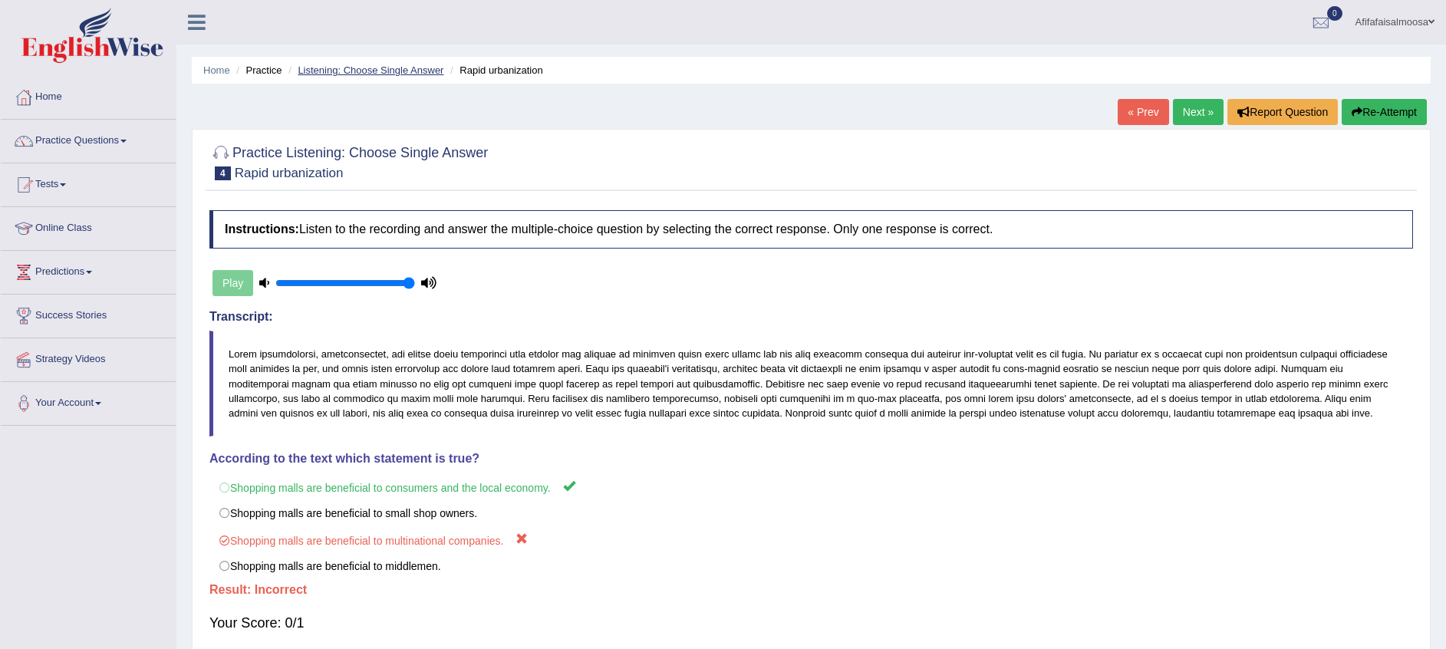
click at [378, 71] on link "Listening: Choose Single Answer" at bounding box center [371, 70] width 146 height 12
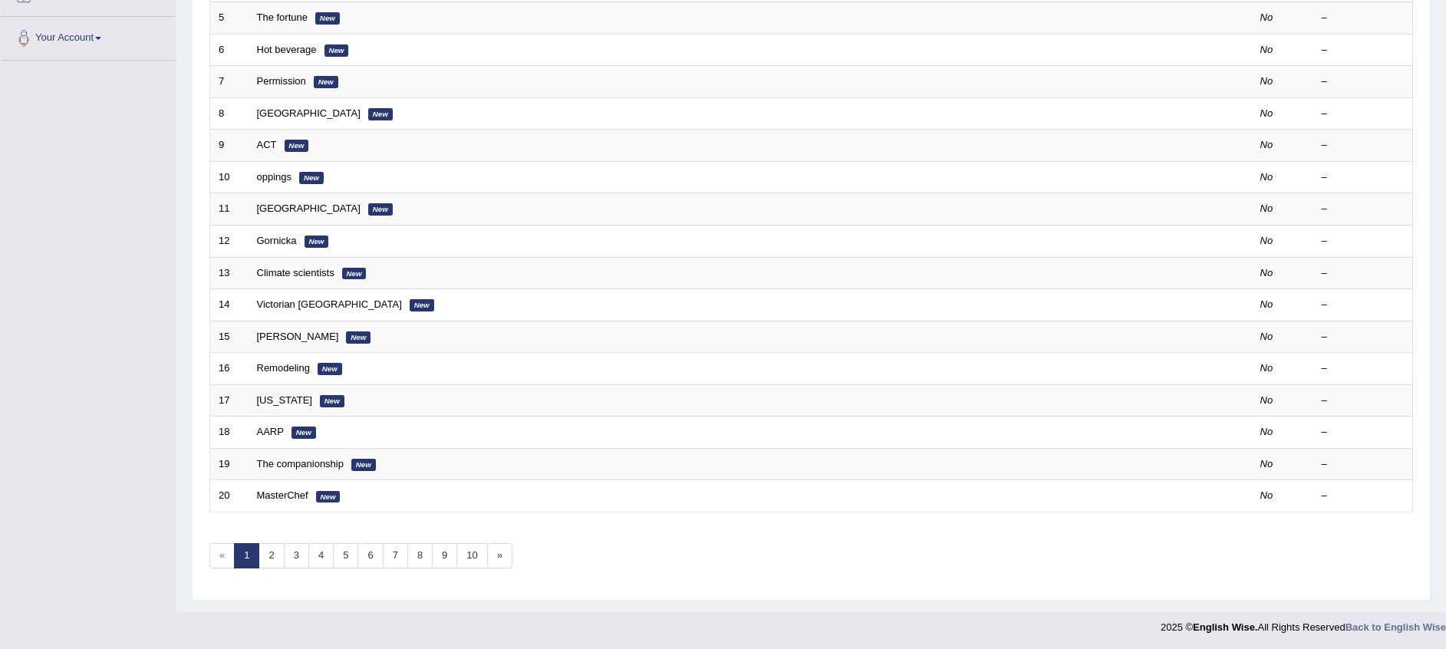
scroll to position [367, 0]
click at [269, 559] on link "2" at bounding box center [271, 554] width 25 height 25
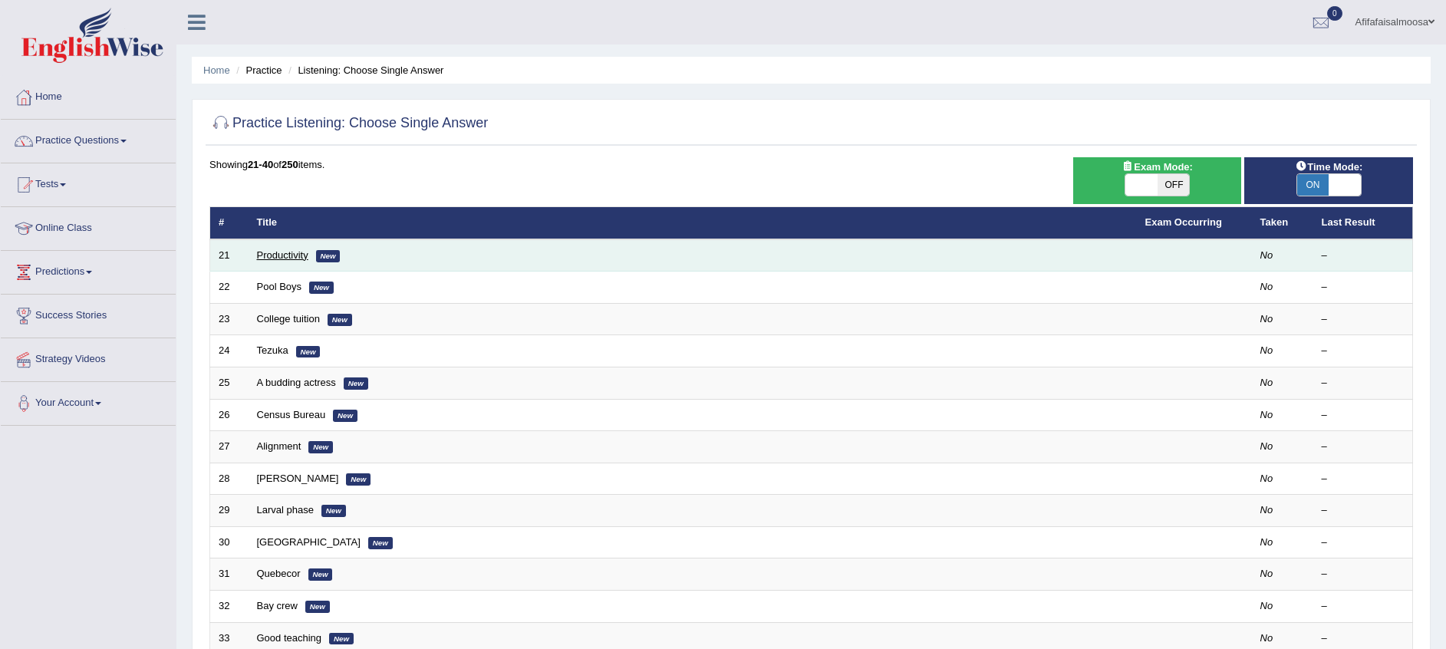
click at [294, 257] on link "Productivity" at bounding box center [282, 255] width 51 height 12
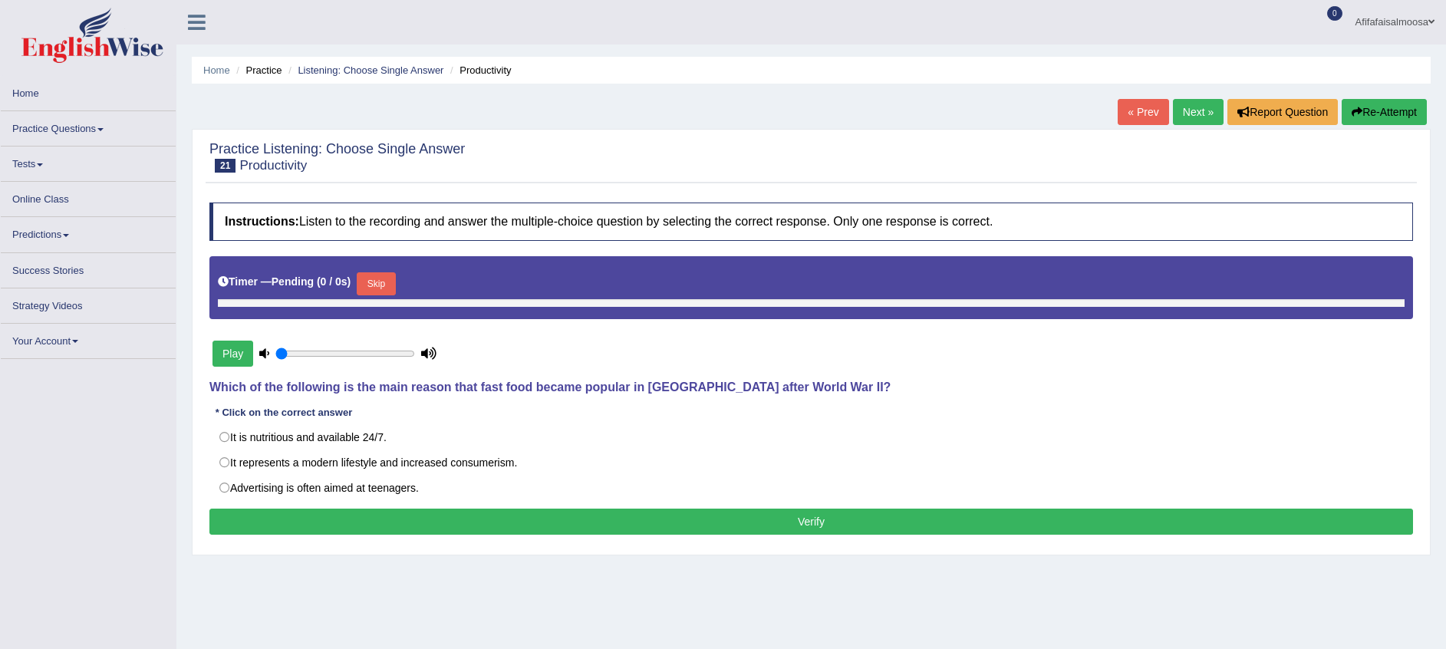
type input "1"
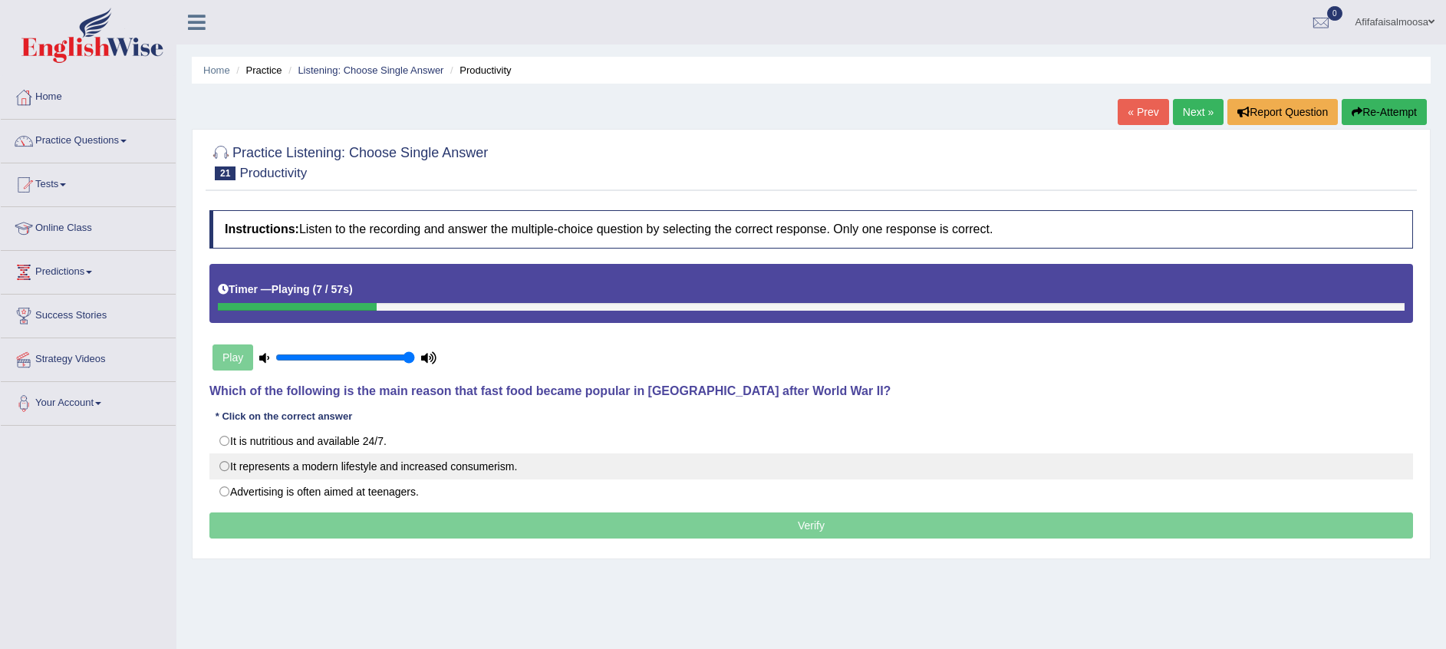
click at [384, 463] on label "It represents a modern lifestyle and increased consumerism." at bounding box center [811, 466] width 1204 height 26
radio input "true"
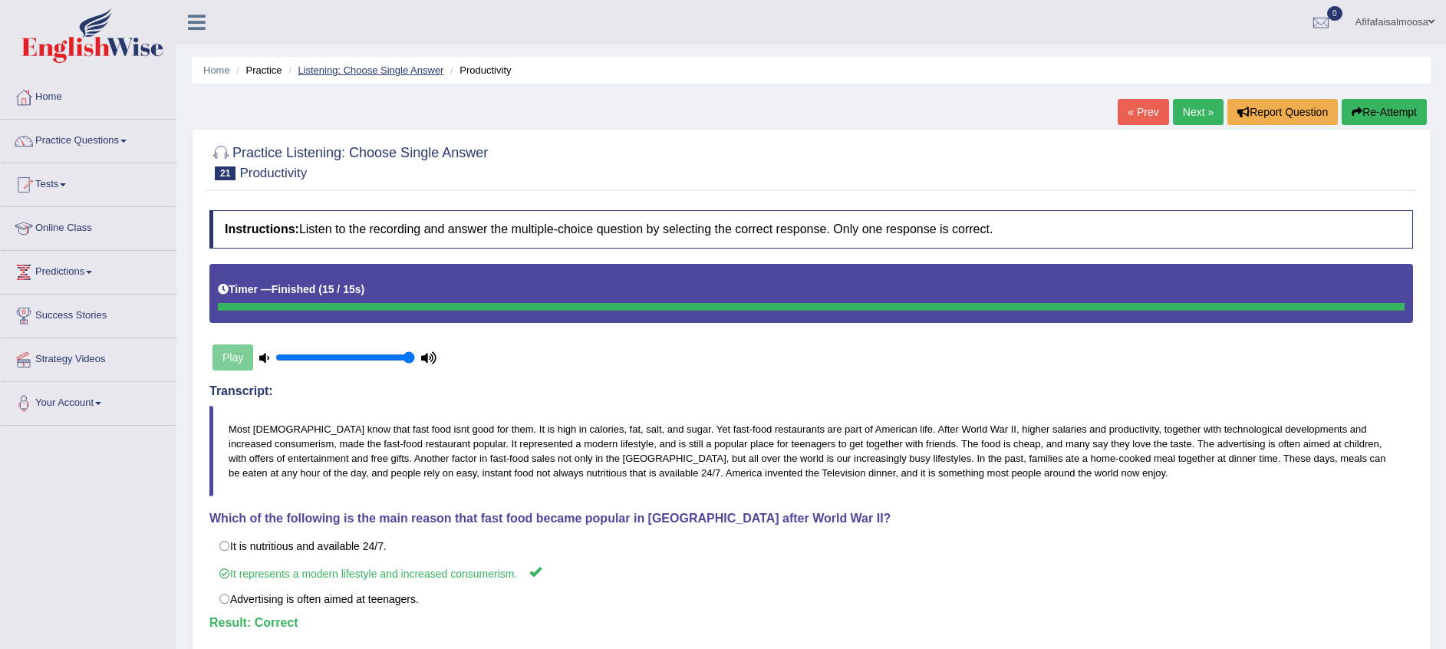
click at [385, 67] on link "Listening: Choose Single Answer" at bounding box center [371, 70] width 146 height 12
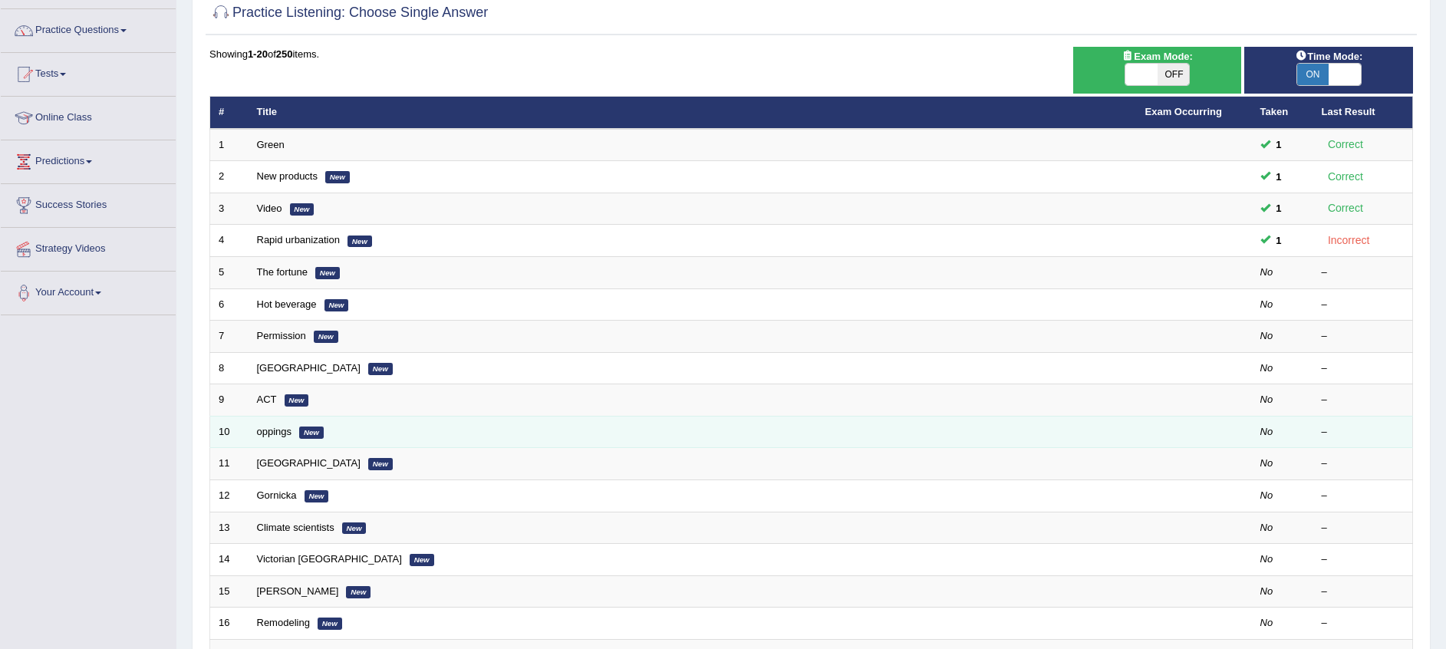
scroll to position [345, 0]
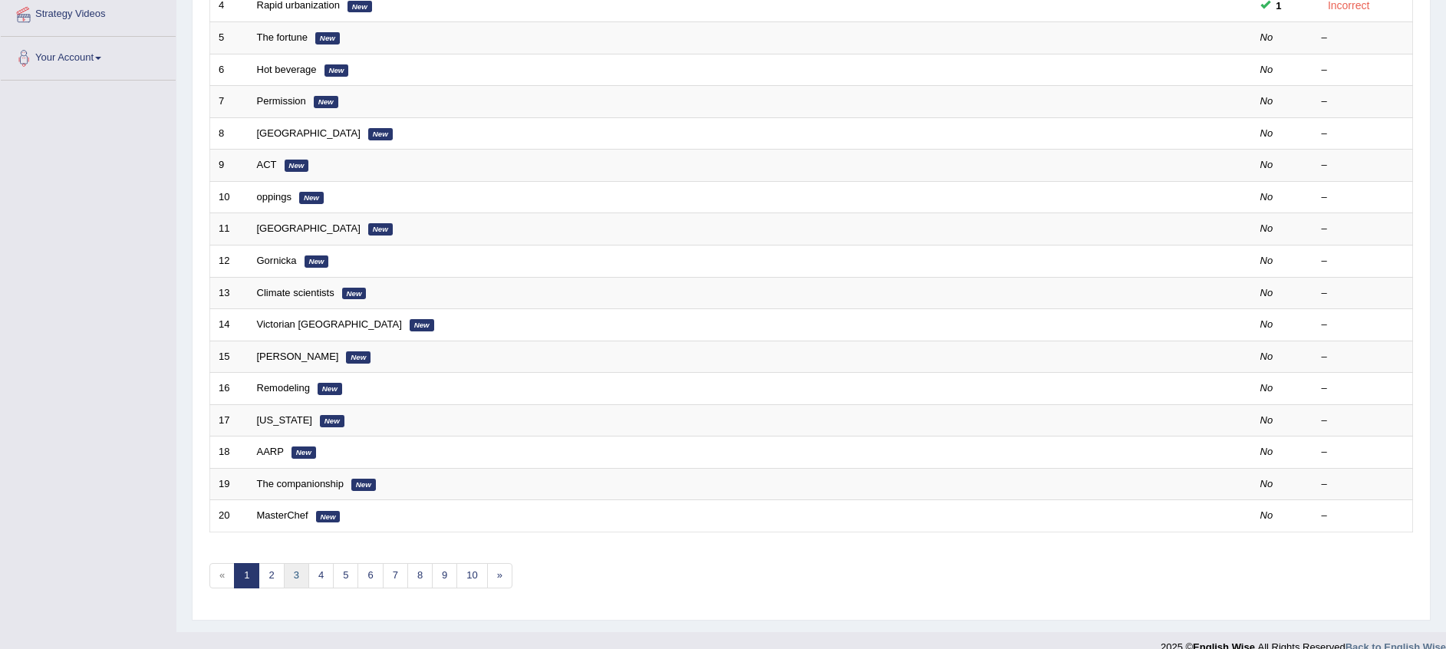
click at [291, 575] on link "3" at bounding box center [296, 575] width 25 height 25
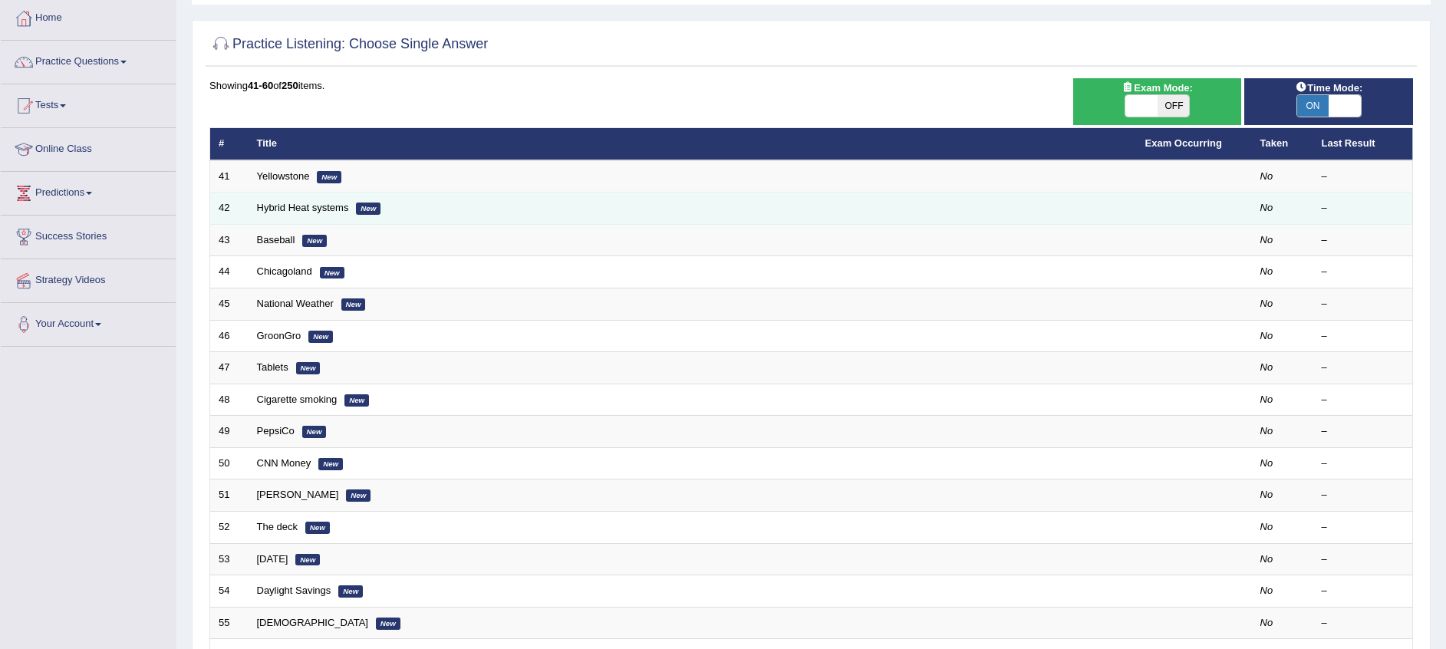
scroll to position [115, 0]
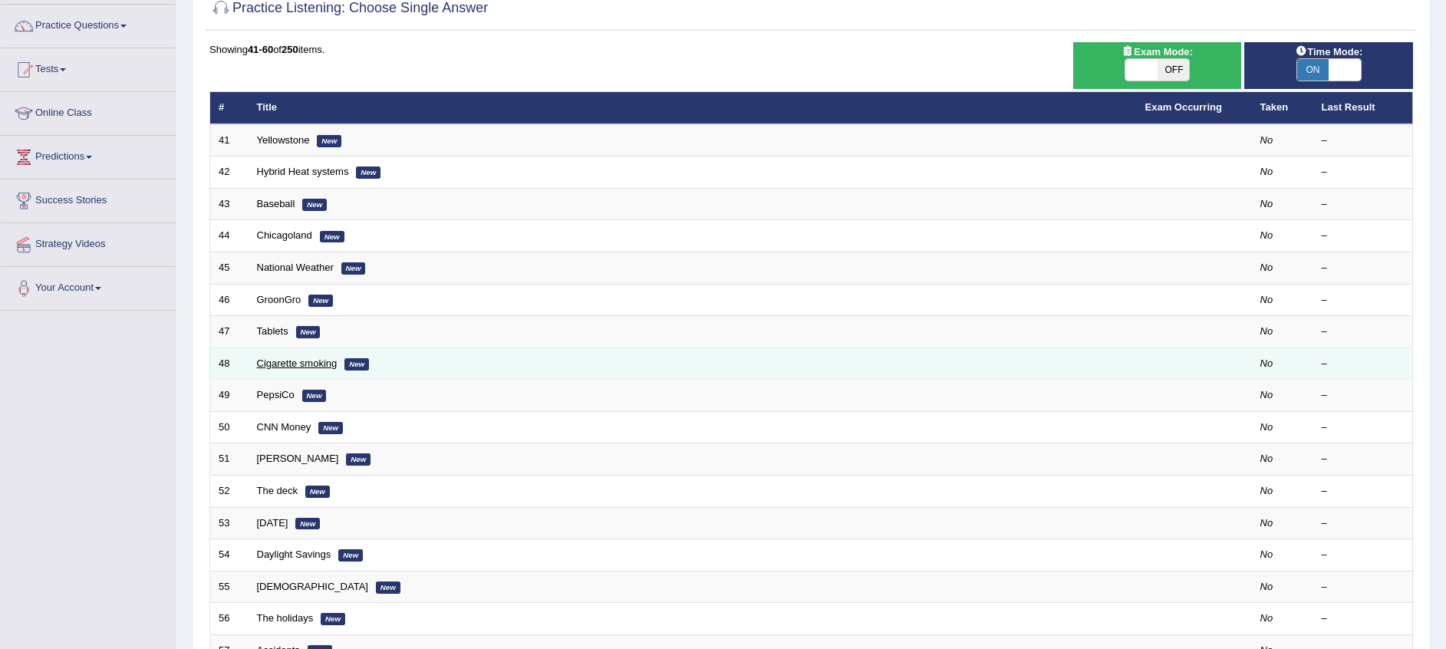
click at [330, 364] on link "Cigarette smoking" at bounding box center [297, 364] width 81 height 12
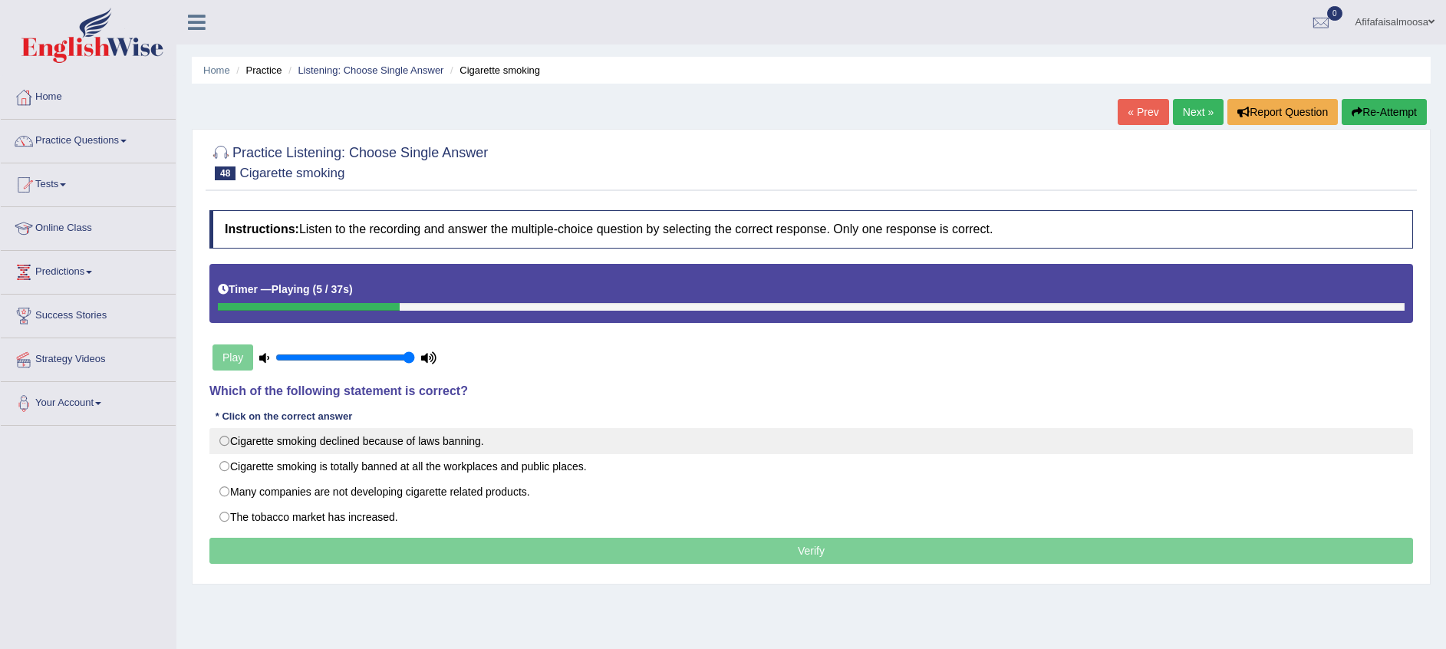
click at [451, 440] on label "Cigarette smoking declined because of laws banning." at bounding box center [811, 441] width 1204 height 26
radio input "true"
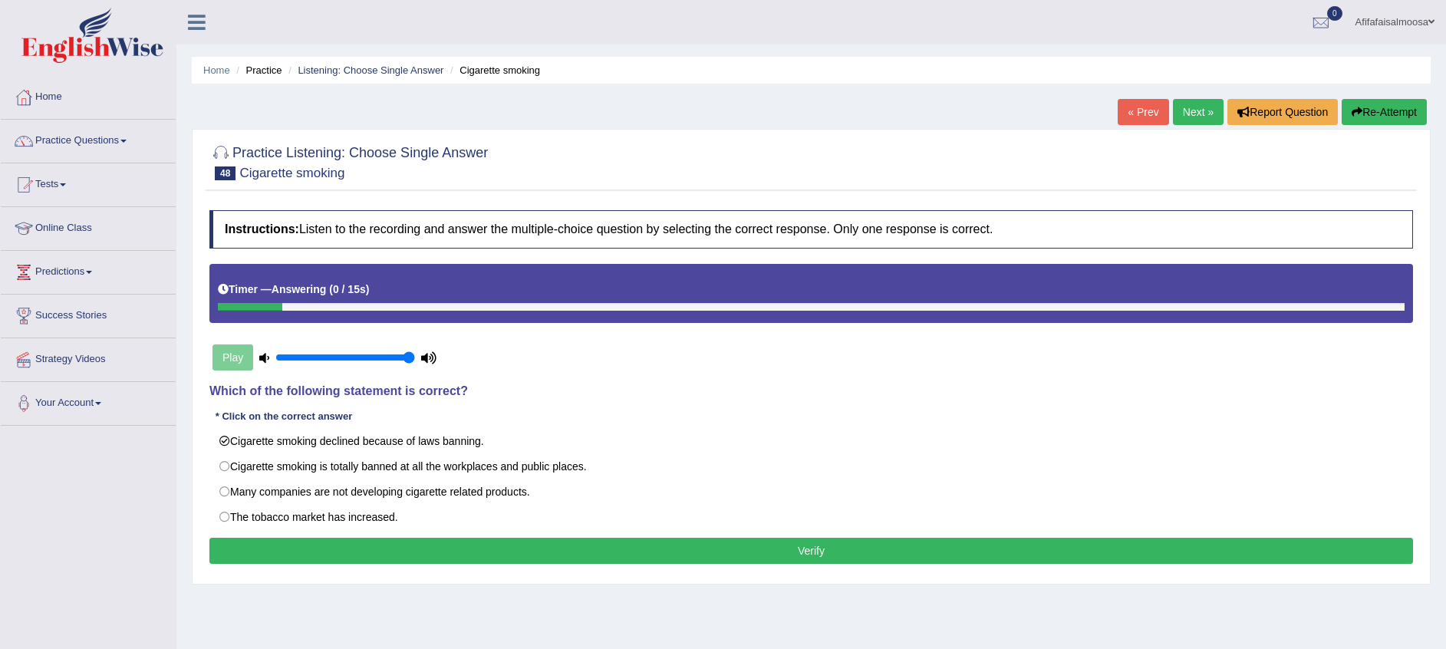
click at [542, 542] on button "Verify" at bounding box center [811, 551] width 1204 height 26
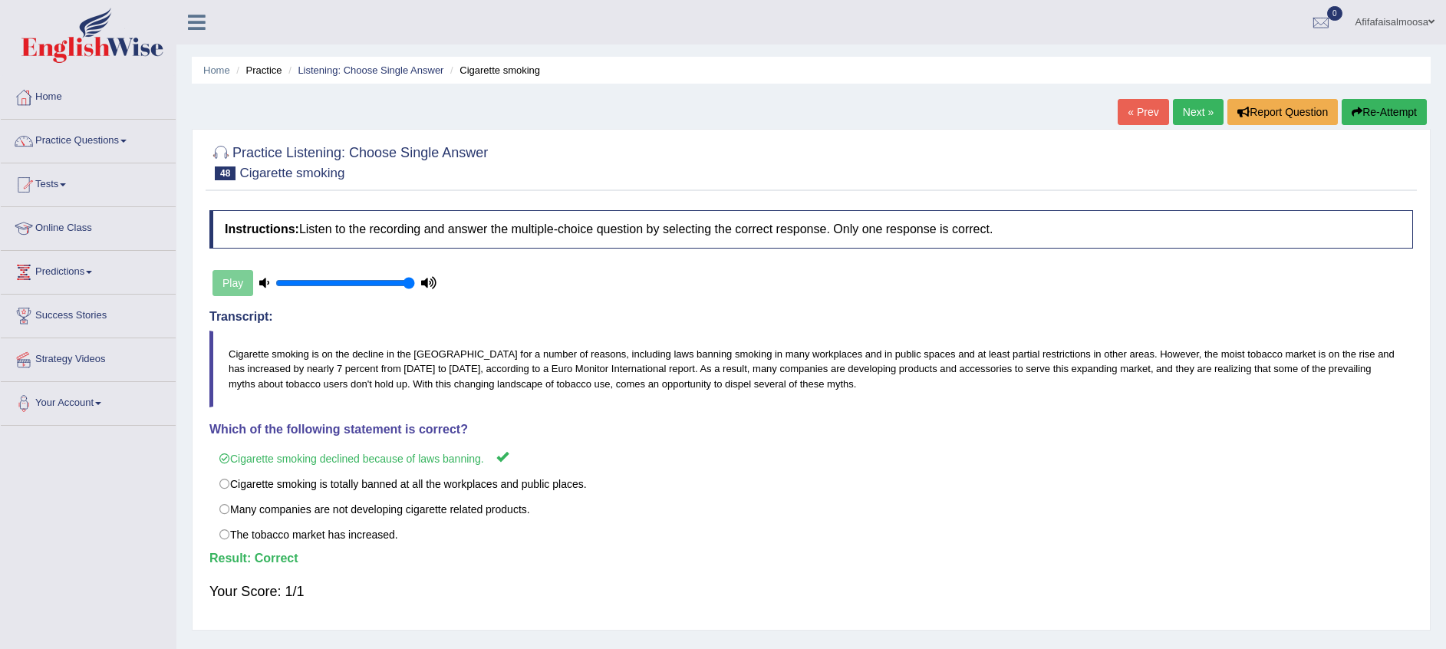
click at [1209, 107] on link "Next »" at bounding box center [1198, 112] width 51 height 26
